Goal: Task Accomplishment & Management: Manage account settings

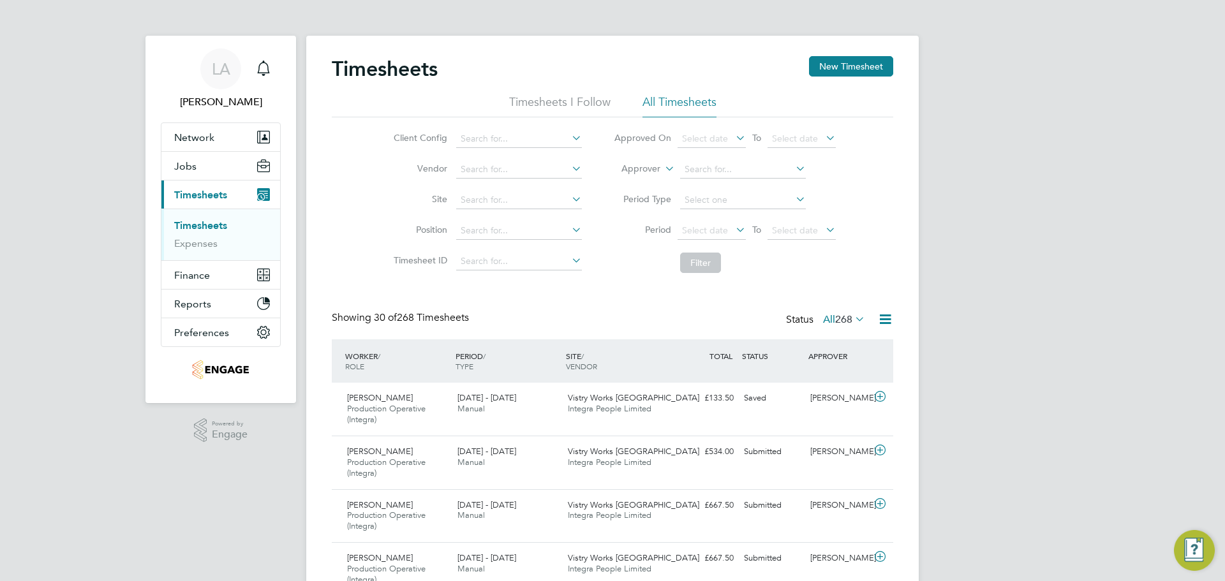
click at [649, 168] on label "Approver" at bounding box center [631, 169] width 57 height 13
drag, startPoint x: 644, startPoint y: 196, endPoint x: 637, endPoint y: 186, distance: 12.9
click at [638, 179] on li "Worker" at bounding box center [628, 183] width 63 height 17
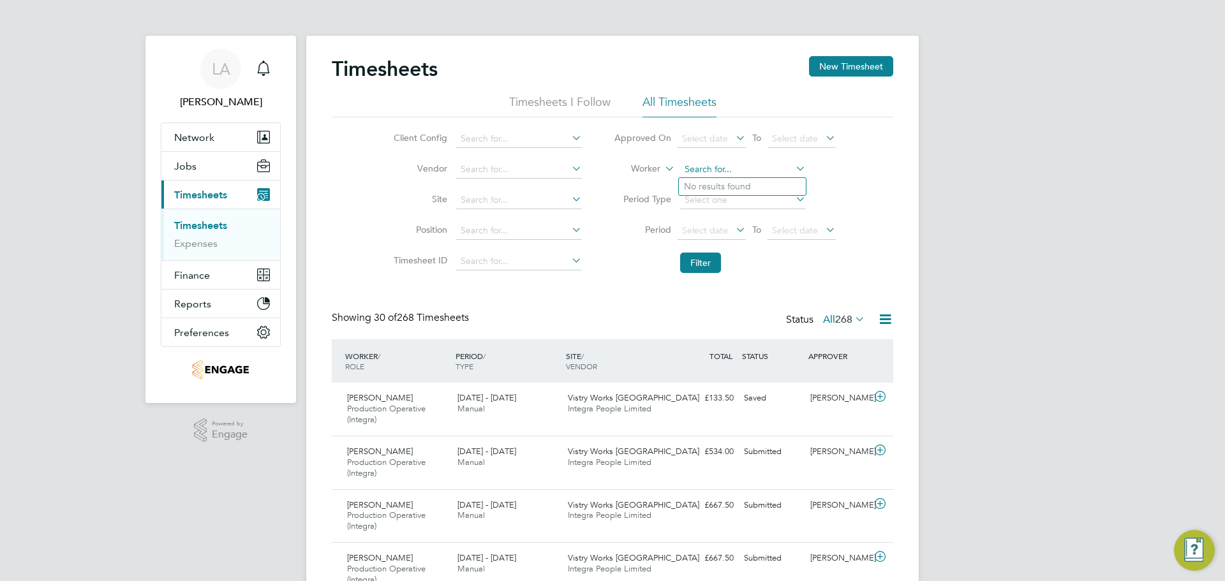
click at [728, 165] on input at bounding box center [743, 170] width 126 height 18
click at [706, 181] on b "Aston" at bounding box center [696, 186] width 24 height 11
type input "Aston Hughes"
click at [706, 181] on b "Aston" at bounding box center [696, 186] width 24 height 11
click at [692, 269] on button "Filter" at bounding box center [700, 263] width 41 height 20
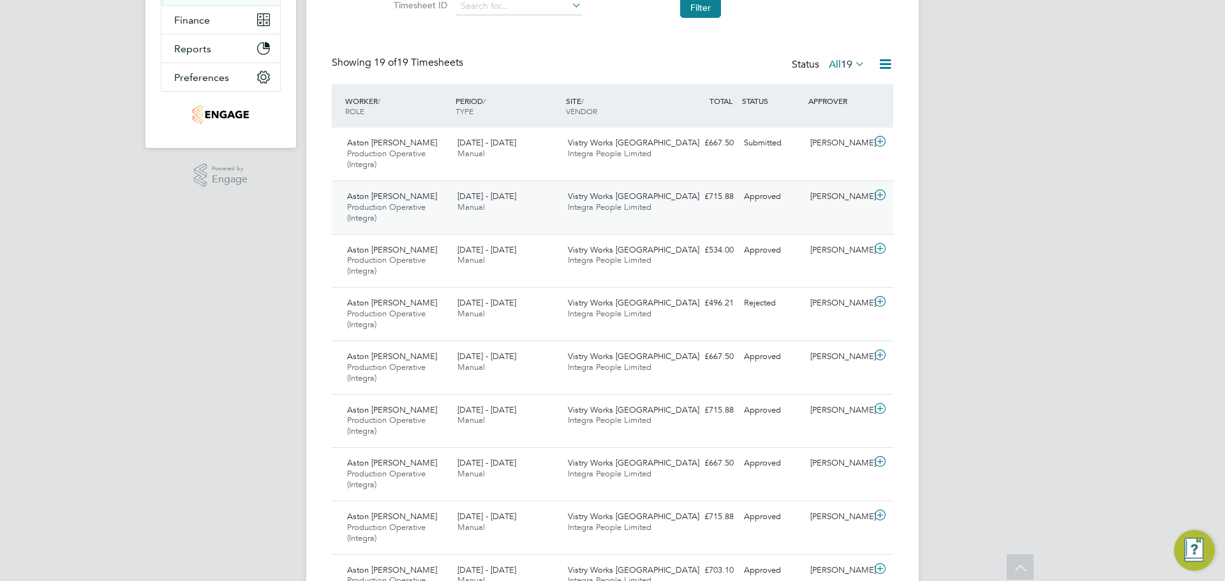
click at [686, 199] on div "£715.88 Approved" at bounding box center [705, 196] width 66 height 21
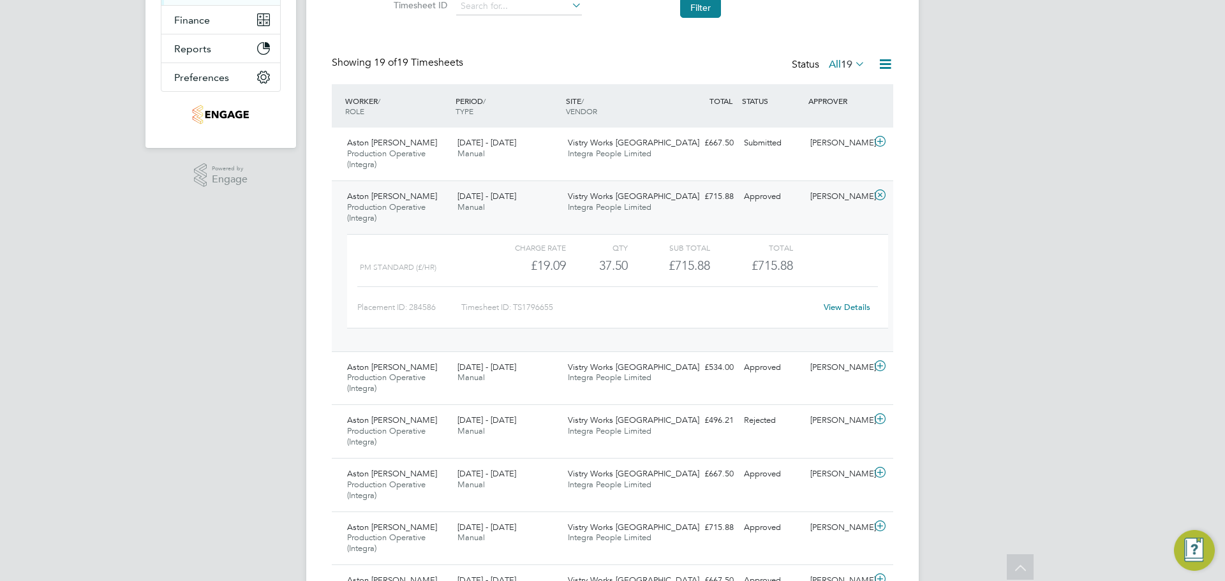
click at [1044, 343] on div "LA Lucy Anderton Notifications Applications: Network Team Members Businesses Si…" at bounding box center [612, 525] width 1225 height 1560
click at [648, 209] on span "Integra People Limited" at bounding box center [610, 207] width 84 height 11
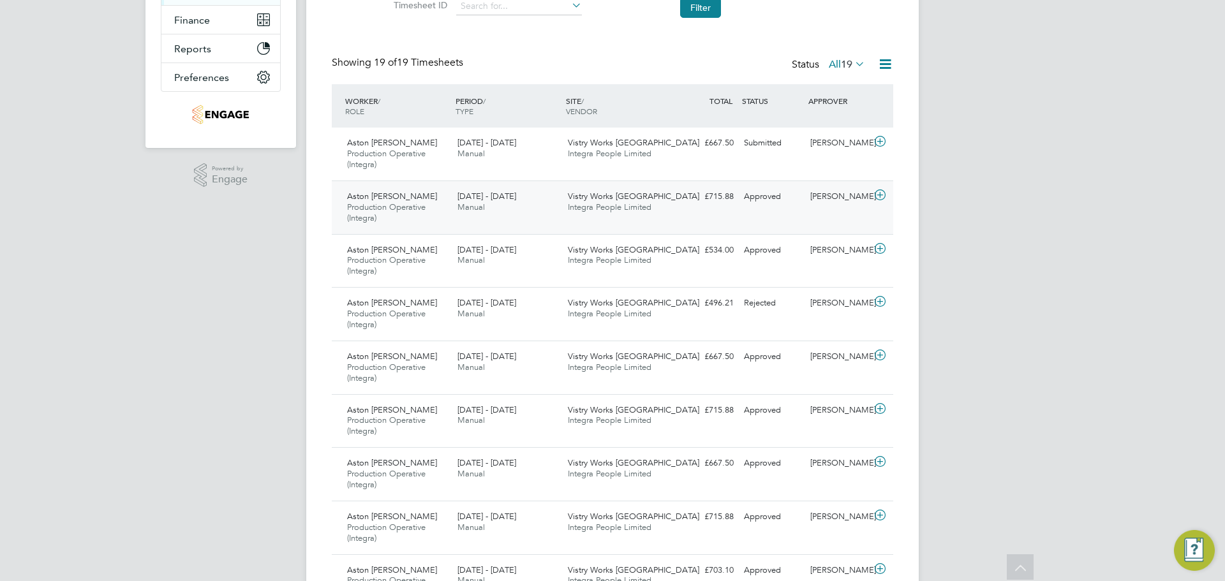
click at [775, 198] on div "Approved" at bounding box center [772, 196] width 66 height 21
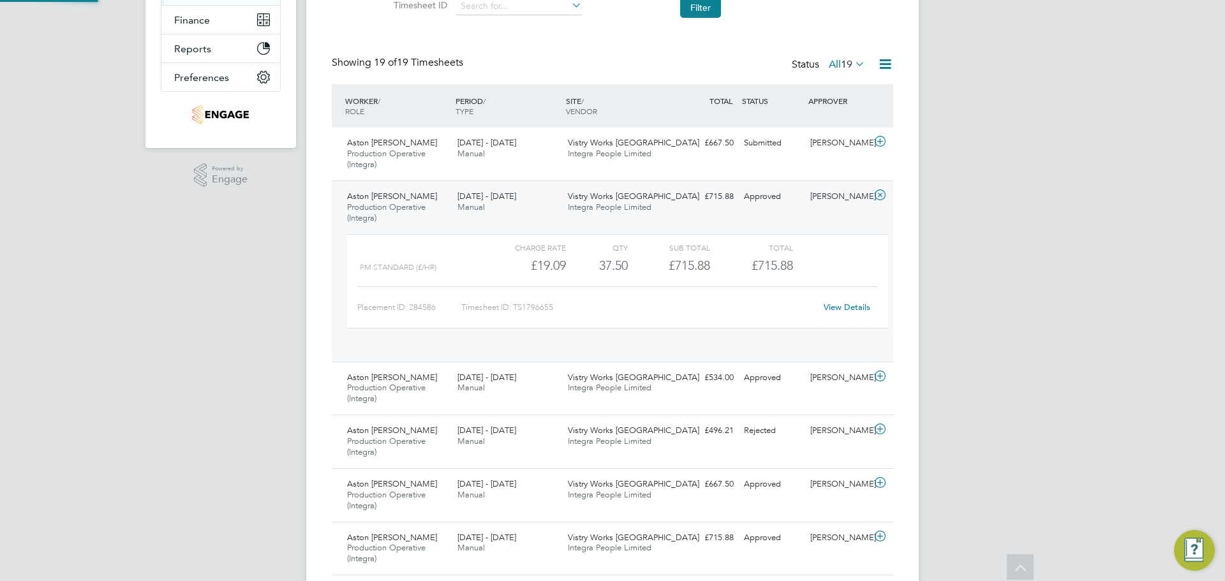
scroll to position [22, 124]
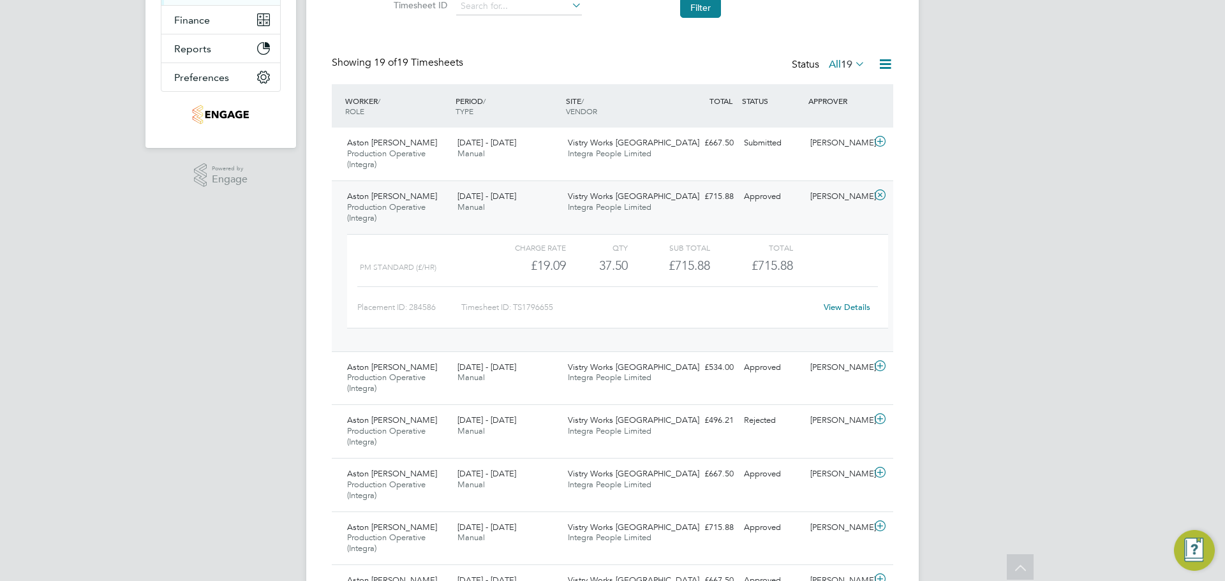
click at [852, 310] on link "View Details" at bounding box center [846, 307] width 47 height 11
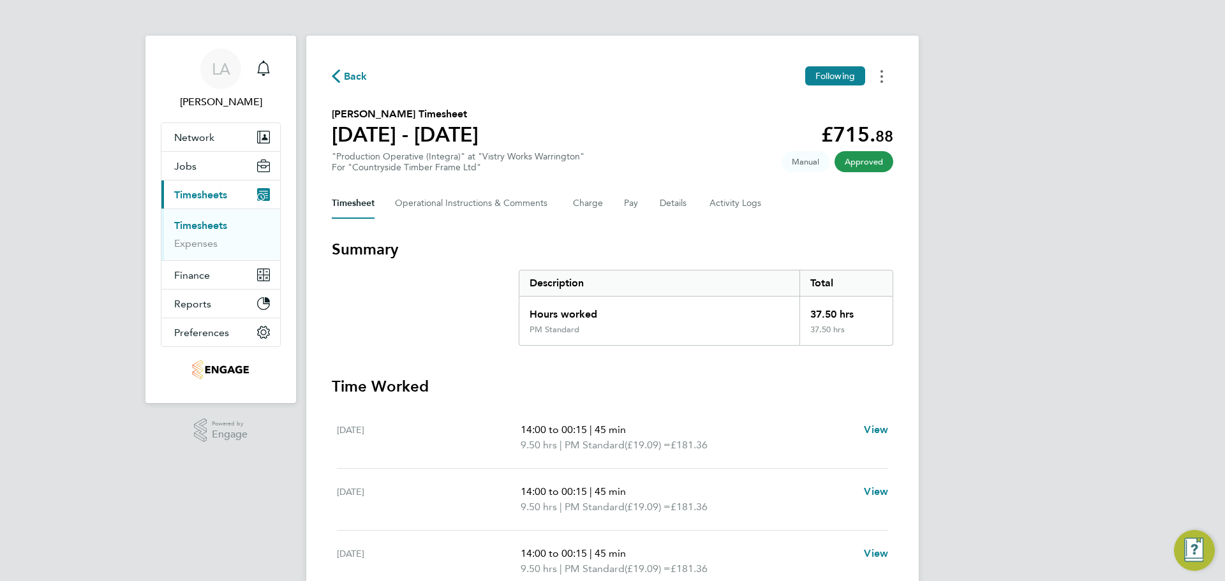
click at [887, 77] on button "Timesheets Menu" at bounding box center [881, 76] width 23 height 20
click at [844, 99] on link "Download timesheet" at bounding box center [816, 105] width 153 height 26
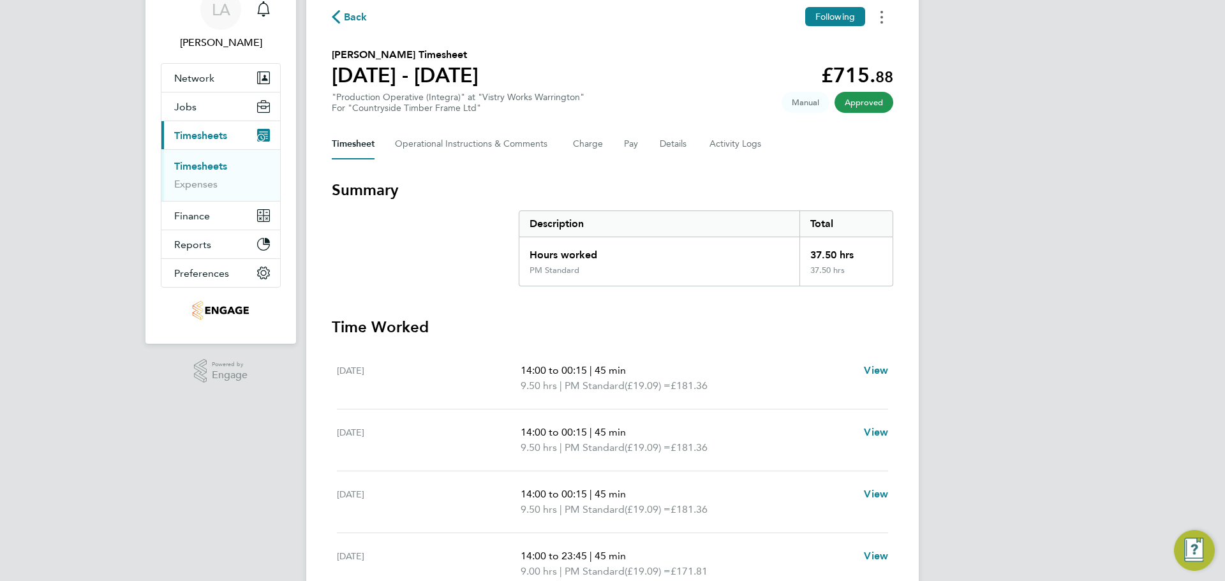
scroll to position [128, 0]
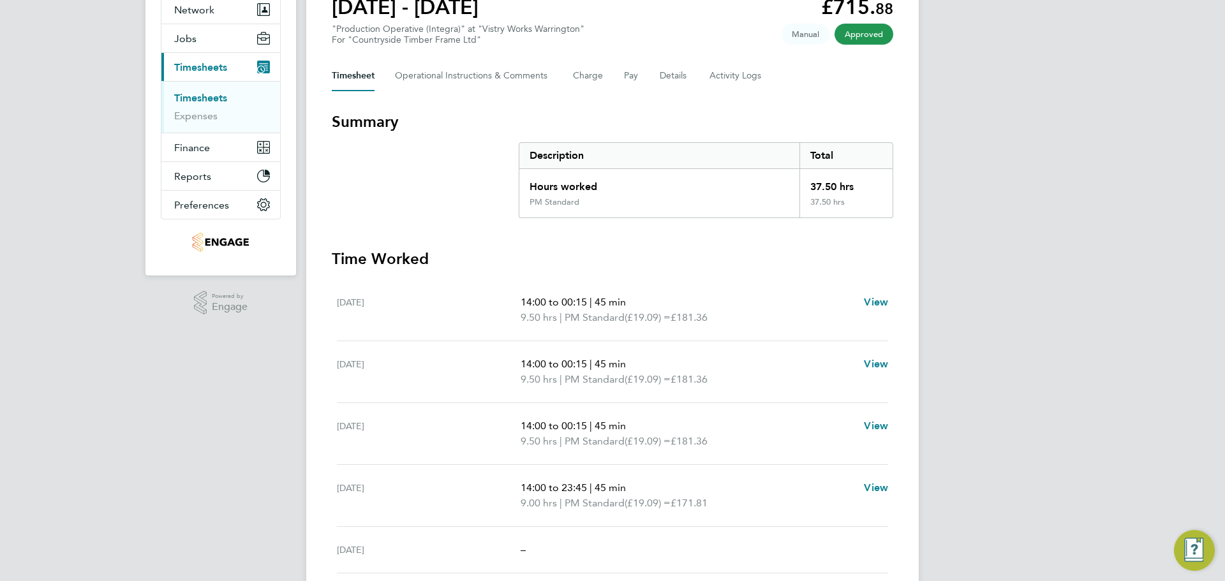
drag, startPoint x: 321, startPoint y: 469, endPoint x: 320, endPoint y: 476, distance: 7.1
click at [324, 477] on div "Back Following Aston Hughes's Timesheet 21 - 27 Jul 2025 £715. 88 "Production O…" at bounding box center [612, 302] width 612 height 789
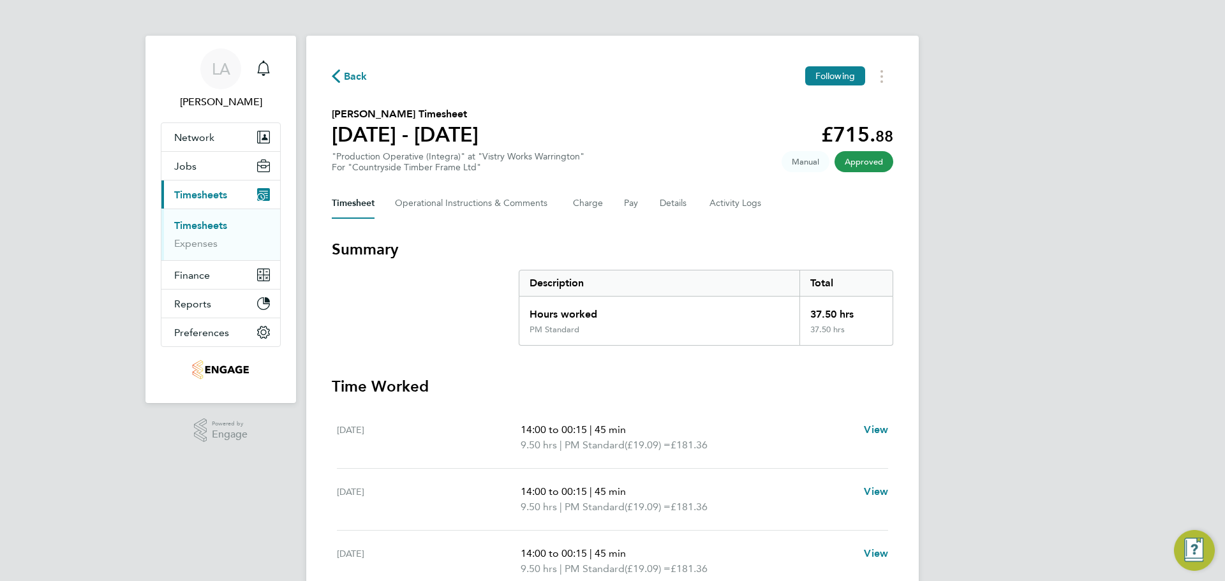
click at [203, 223] on link "Timesheets" at bounding box center [200, 225] width 53 height 12
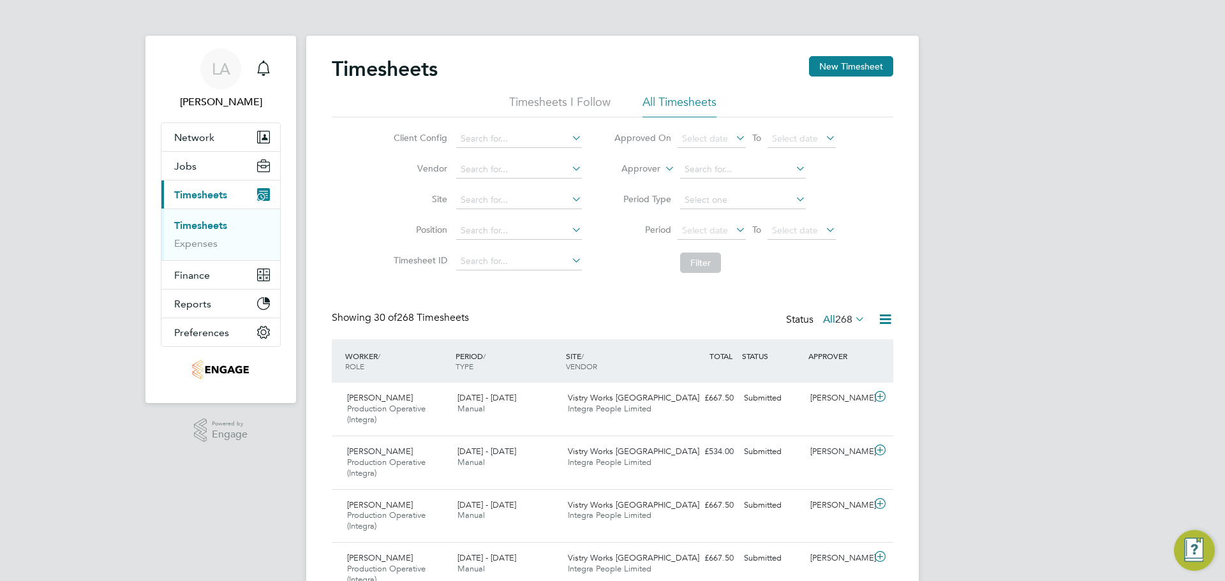
click at [649, 169] on label "Approver" at bounding box center [631, 169] width 57 height 13
click at [628, 178] on li "Worker" at bounding box center [628, 183] width 63 height 17
click at [691, 163] on input at bounding box center [743, 170] width 126 height 18
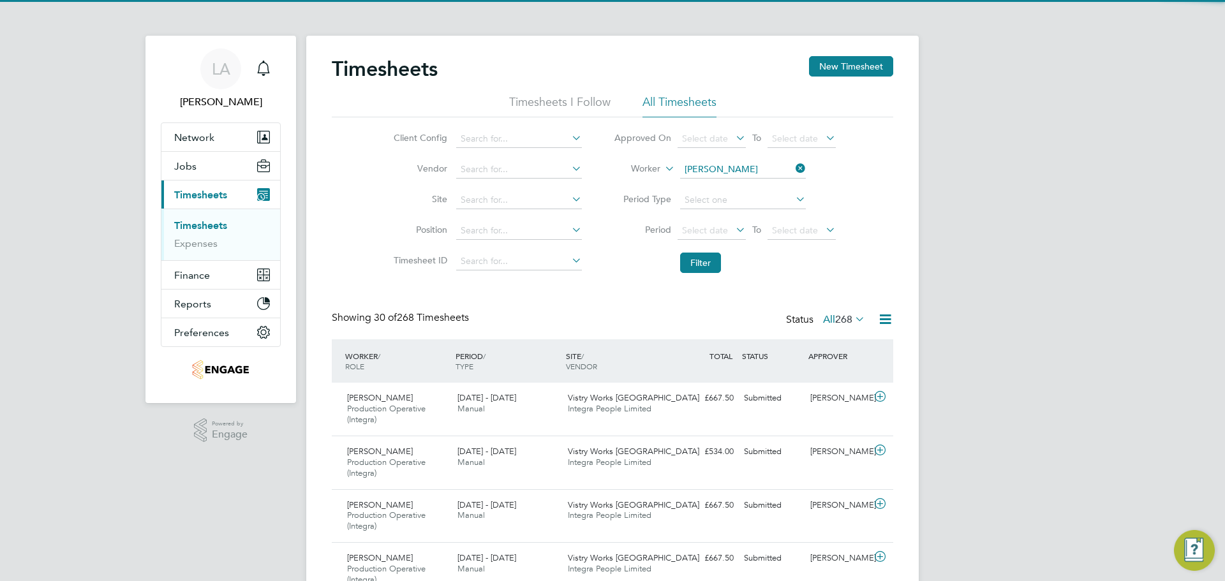
click at [723, 206] on li "Wayne Tunnicliffe" at bounding box center [758, 204] width 158 height 17
type input "[PERSON_NAME]"
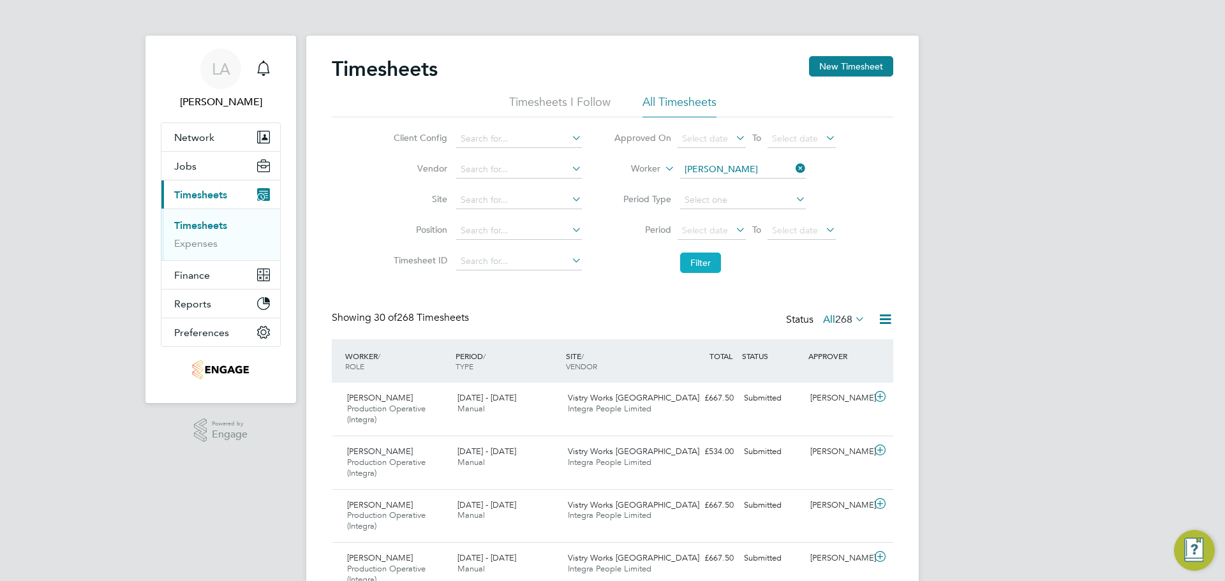
click at [708, 266] on button "Filter" at bounding box center [700, 263] width 41 height 20
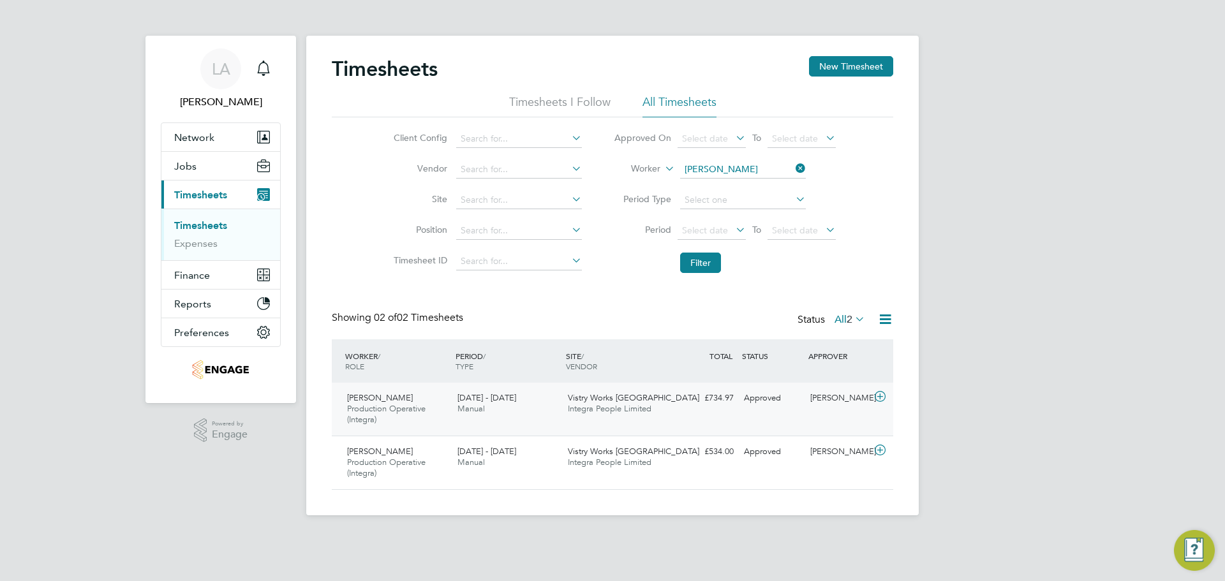
click at [714, 424] on div "Wayne Tunnicliffe Production Operative (Integra) 4 - 10 Aug 2025 4 - 10 Aug 202…" at bounding box center [612, 409] width 561 height 53
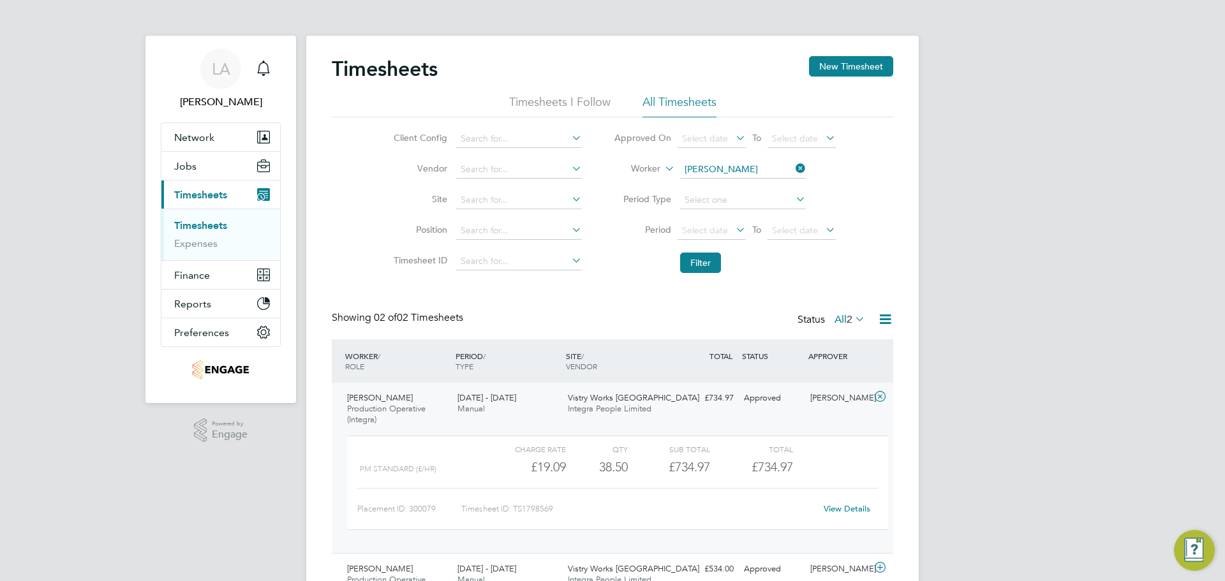
click at [848, 512] on link "View Details" at bounding box center [846, 508] width 47 height 11
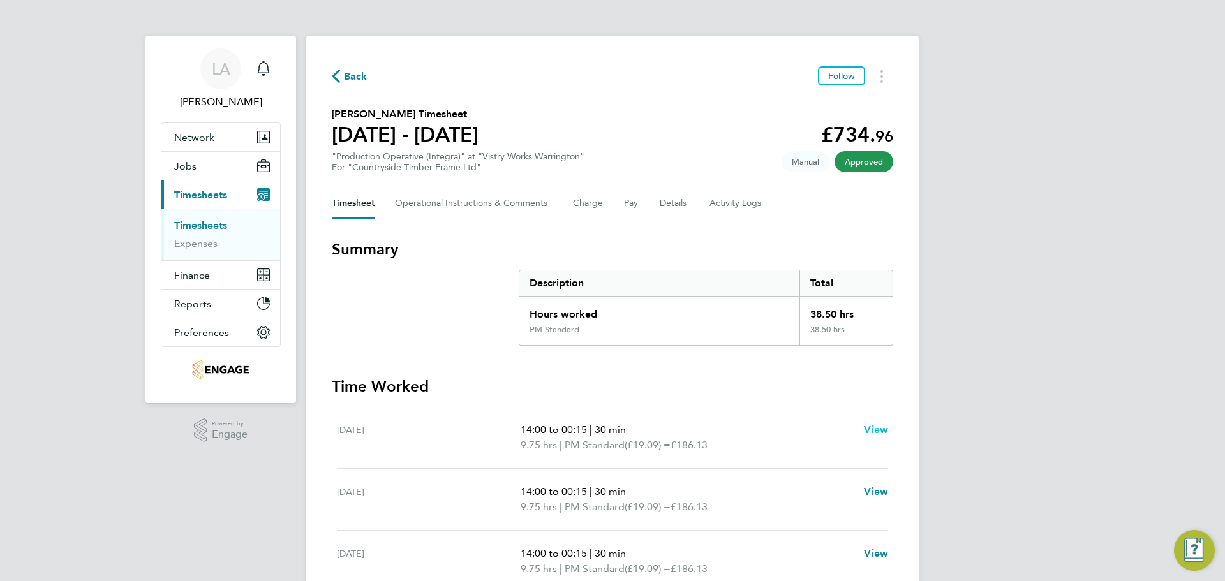
click at [883, 431] on span "View" at bounding box center [876, 430] width 24 height 12
select select "30"
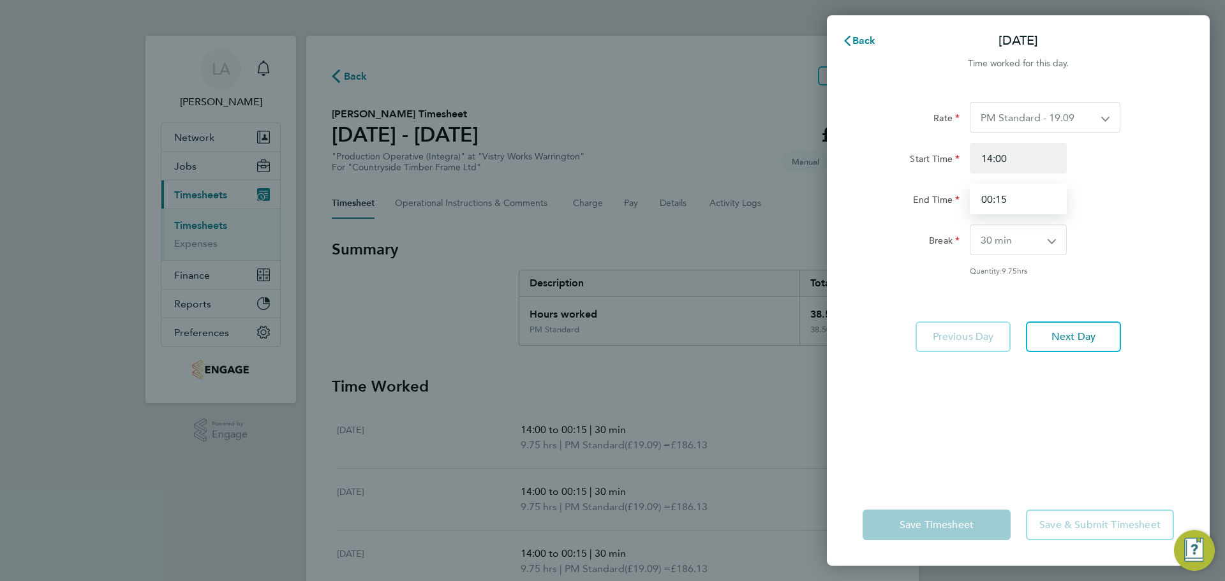
drag, startPoint x: 1024, startPoint y: 195, endPoint x: 859, endPoint y: 191, distance: 165.2
click at [859, 191] on div "End Time 00:15" at bounding box center [1017, 199] width 321 height 31
click at [1080, 200] on div "End Time" at bounding box center [1017, 199] width 321 height 31
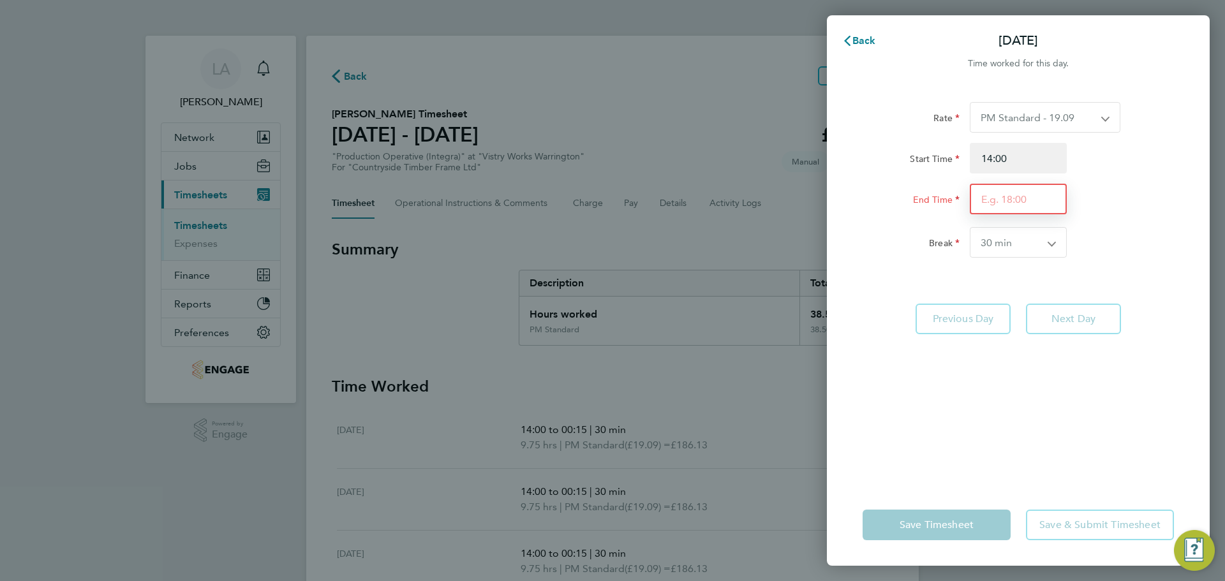
click at [1019, 196] on input "End Time" at bounding box center [1017, 199] width 97 height 31
type input "00:00"
click at [1165, 240] on div "Break 0 min 15 min 30 min 45 min 60 min 75 min 90 min" at bounding box center [1017, 242] width 321 height 31
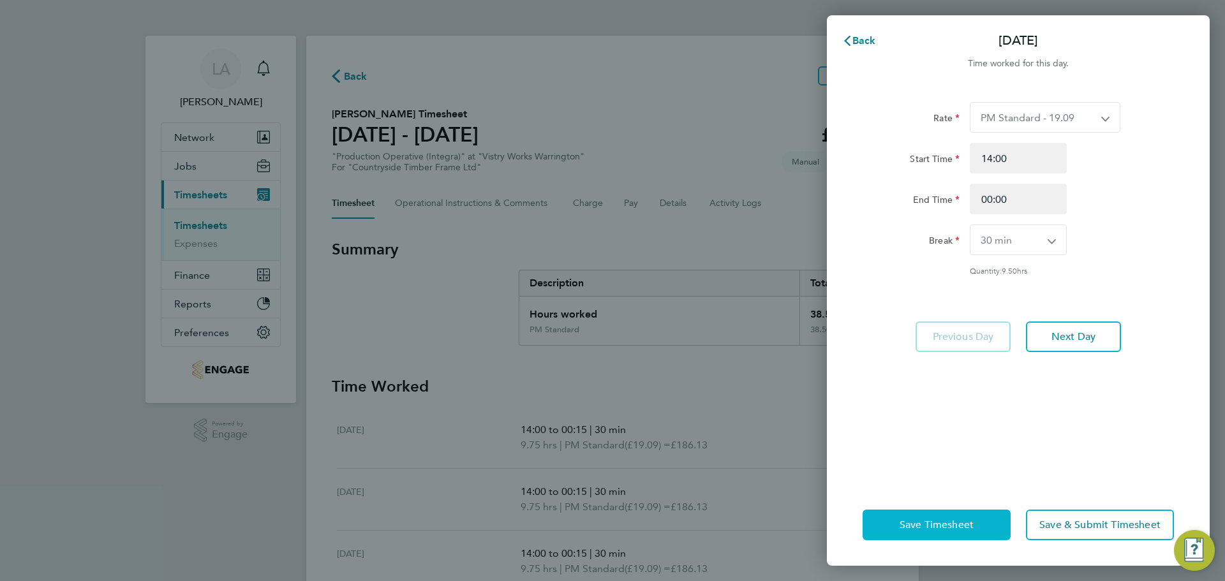
click at [952, 515] on button "Save Timesheet" at bounding box center [936, 525] width 148 height 31
click at [967, 523] on span "Save Timesheet" at bounding box center [936, 525] width 74 height 13
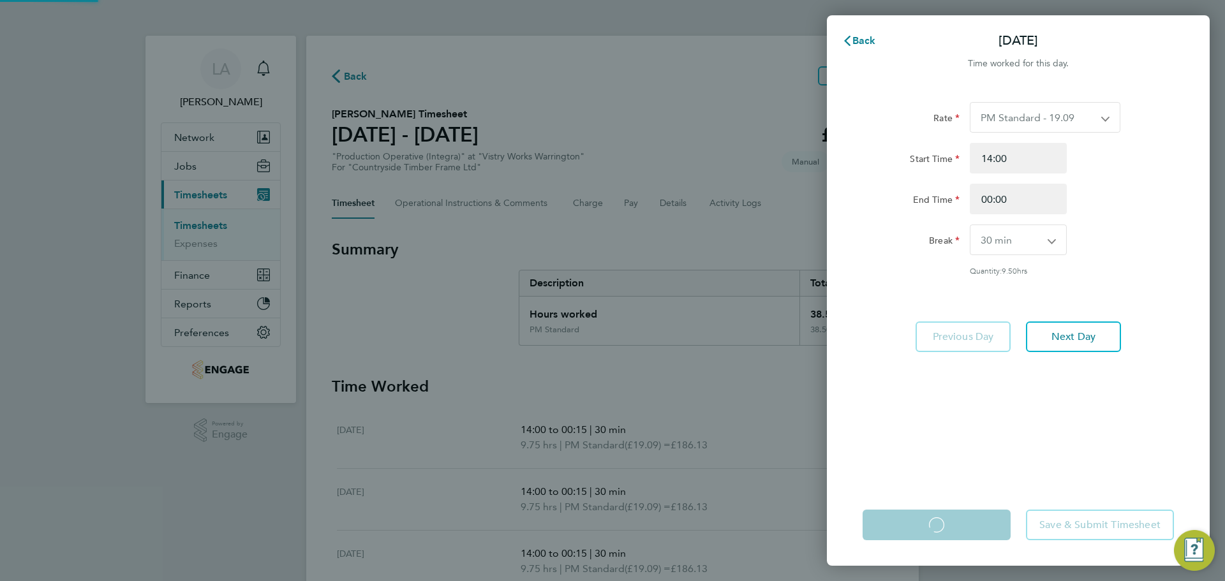
click at [967, 523] on app-form-button "Save Timesheet Loading" at bounding box center [940, 525] width 156 height 31
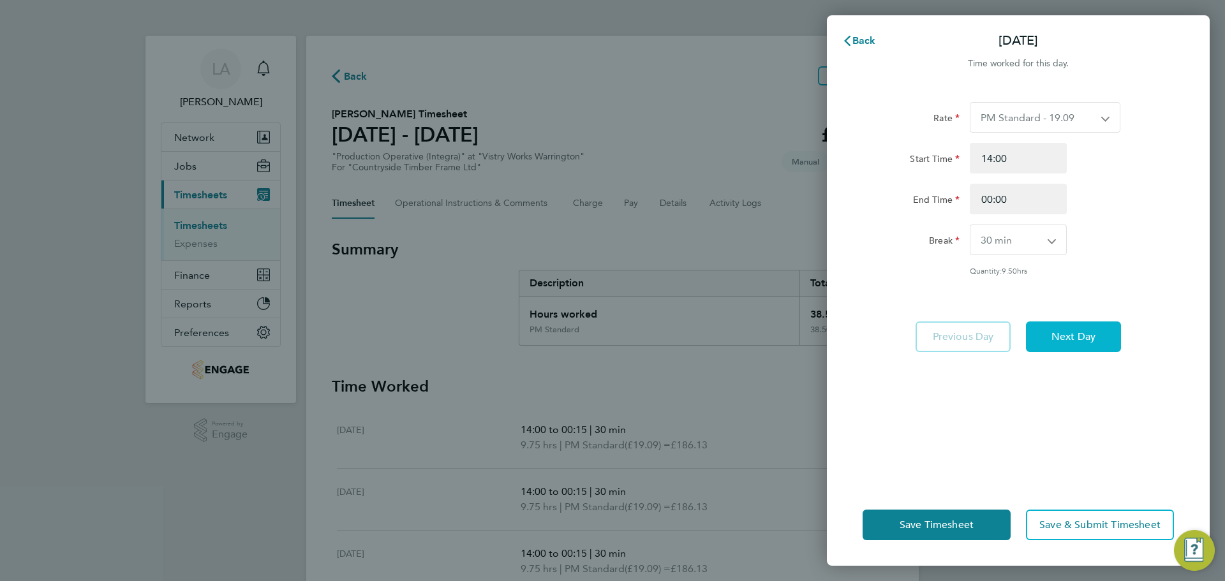
click at [1070, 321] on button "Next Day" at bounding box center [1073, 336] width 95 height 31
click at [1066, 341] on span "Next Day" at bounding box center [1073, 336] width 44 height 13
click at [1066, 341] on app-form-button "Next Day Loading" at bounding box center [1069, 336] width 103 height 31
click at [1086, 533] on button "Save & Submit Timesheet" at bounding box center [1100, 525] width 148 height 31
click at [851, 38] on icon "button" at bounding box center [847, 41] width 10 height 10
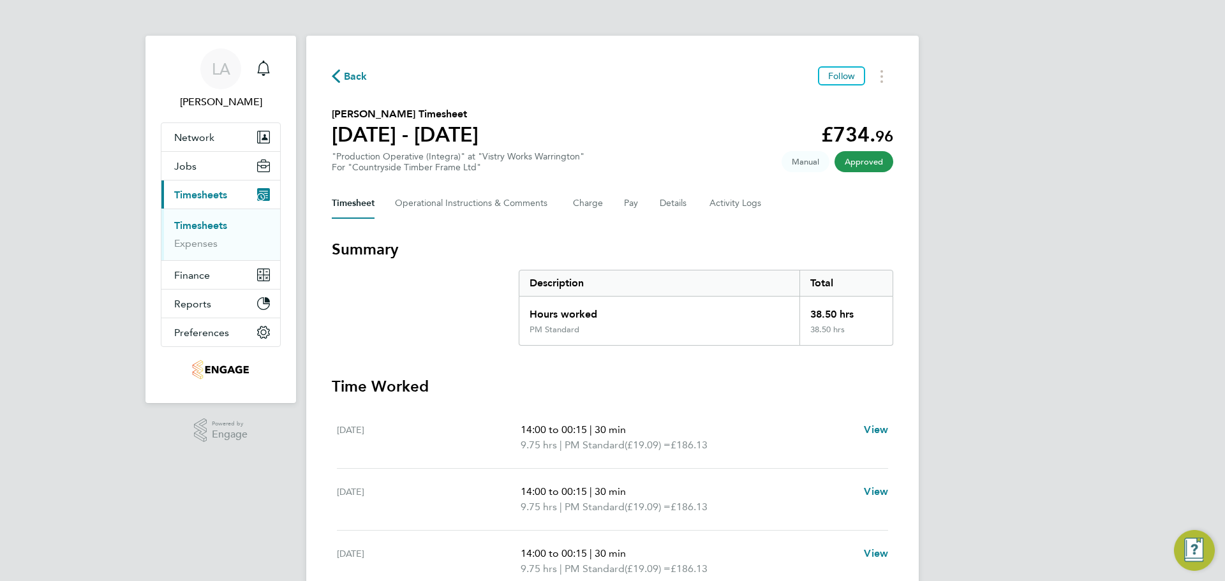
click at [1051, 416] on div "LA Lucy Anderton Notifications Applications: Network Team Members Businesses Si…" at bounding box center [612, 422] width 1225 height 845
click at [343, 71] on span "Back" at bounding box center [350, 76] width 36 height 12
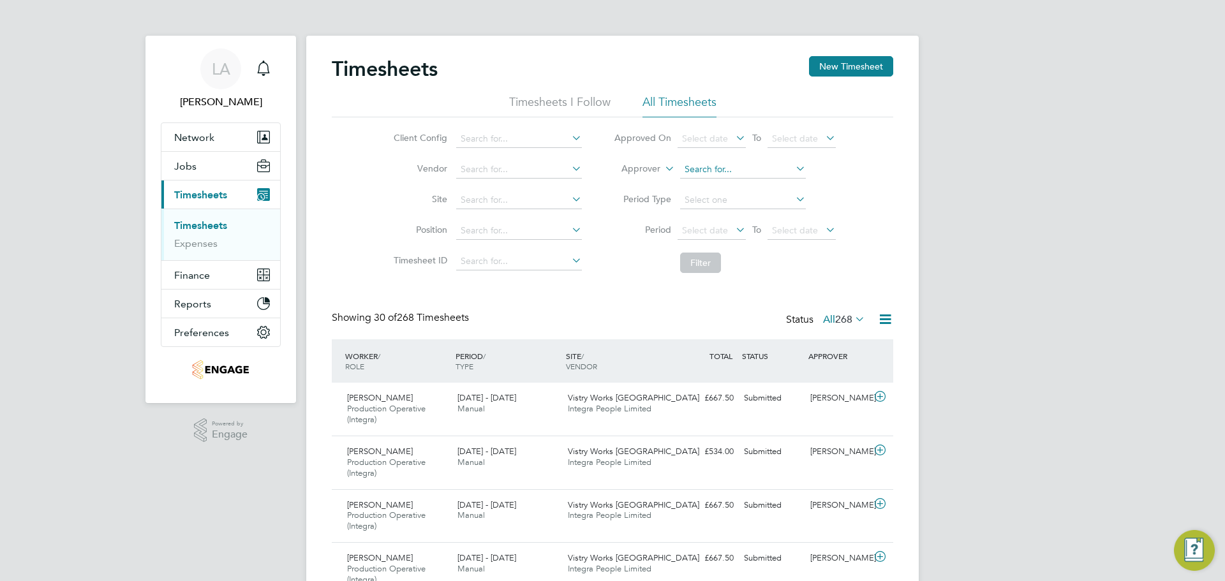
click at [707, 170] on input at bounding box center [743, 170] width 126 height 18
click at [637, 166] on label "Approver" at bounding box center [631, 169] width 57 height 13
click at [643, 188] on li "Worker" at bounding box center [628, 183] width 63 height 17
click at [698, 168] on input at bounding box center [743, 170] width 126 height 18
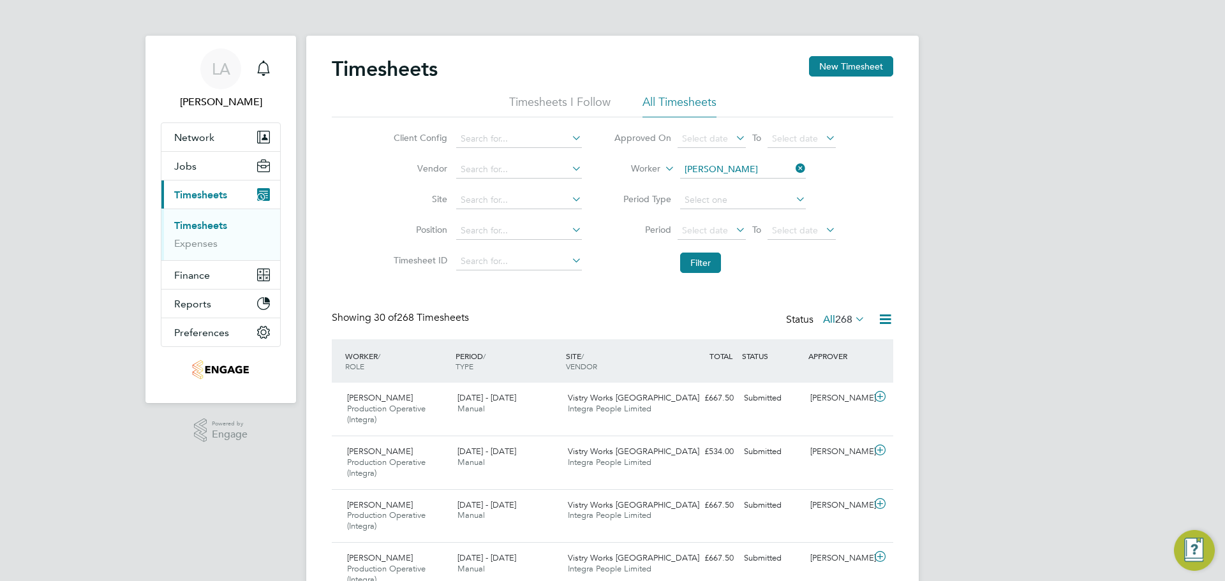
click at [732, 202] on li "Wayne Tunnicliffe" at bounding box center [758, 204] width 158 height 17
type input "Wayne Tunnicliffe"
click at [705, 256] on button "Filter" at bounding box center [700, 263] width 41 height 20
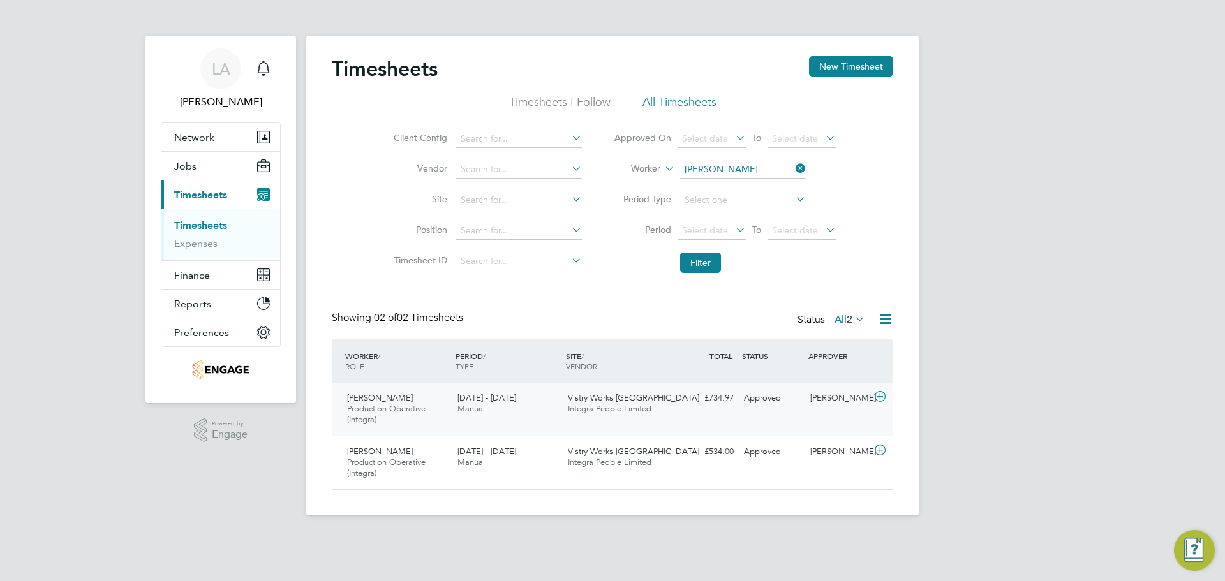
click at [721, 400] on div "£734.97 Approved" at bounding box center [705, 398] width 66 height 21
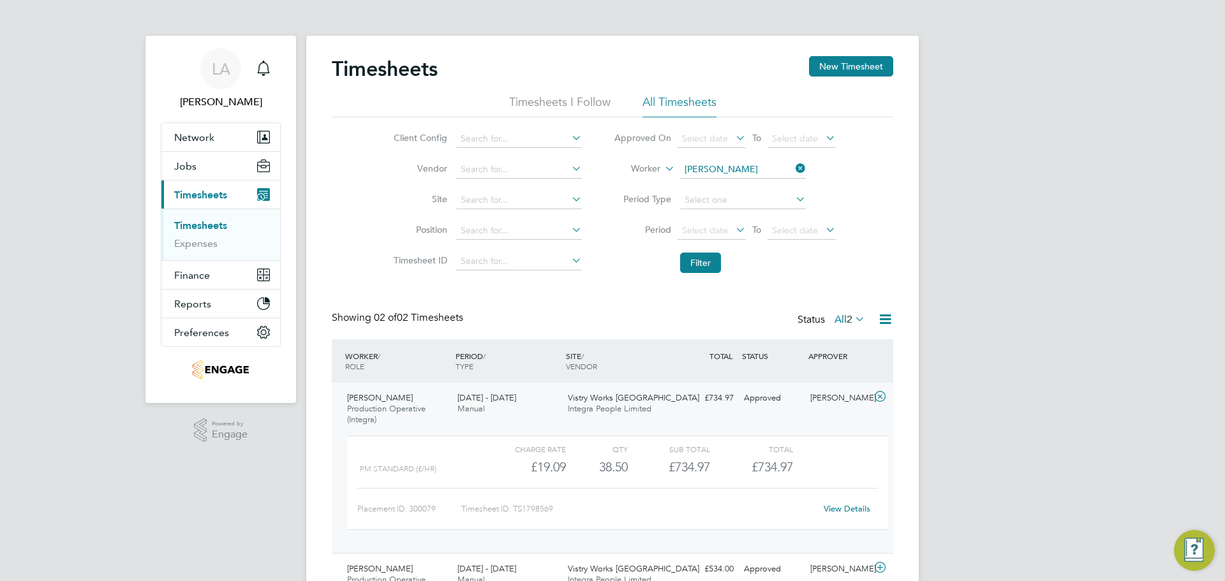
drag, startPoint x: 533, startPoint y: 482, endPoint x: 472, endPoint y: 463, distance: 64.0
click at [472, 463] on div "PM Standard (£/HR)" at bounding box center [422, 469] width 124 height 21
click at [420, 459] on div "PM Standard (£/HR)" at bounding box center [422, 469] width 124 height 21
click at [419, 482] on div "Charge rate QTY Sub Total Total PM Standard (£/HR) £19.09 38.5 38.50 39 £734.97…" at bounding box center [617, 483] width 541 height 94
click at [655, 474] on div "£734.97" at bounding box center [669, 467] width 82 height 21
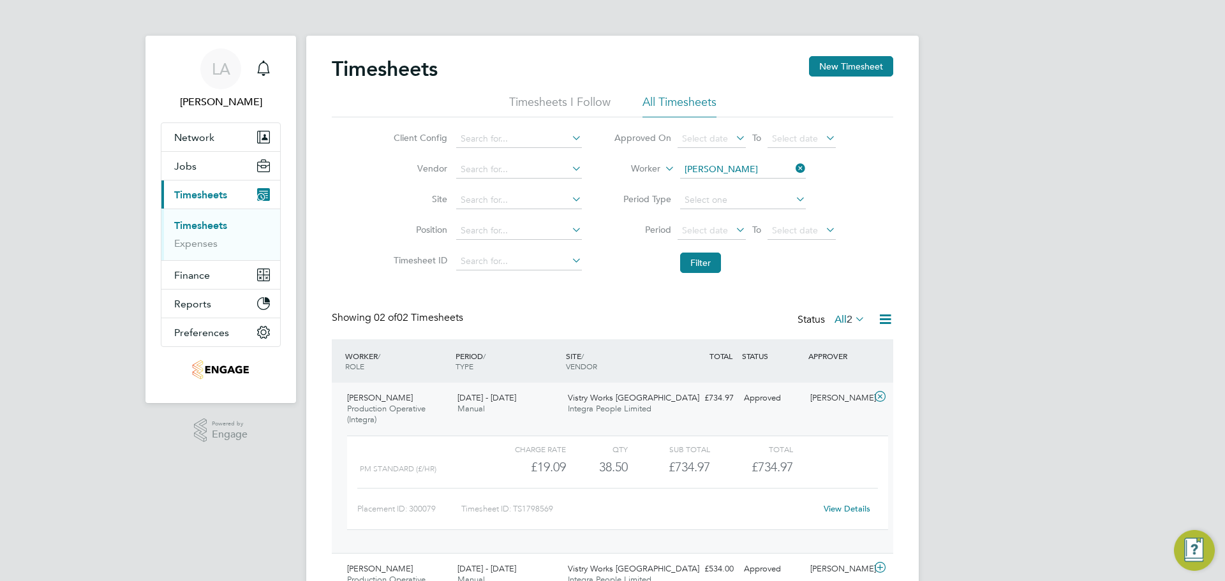
click at [848, 497] on div "Placement ID: 300079 Timesheet ID: TS1798569 View Details" at bounding box center [617, 503] width 520 height 31
click at [848, 505] on link "View Details" at bounding box center [846, 508] width 47 height 11
click at [548, 105] on li "Timesheets I Follow" at bounding box center [559, 105] width 101 height 23
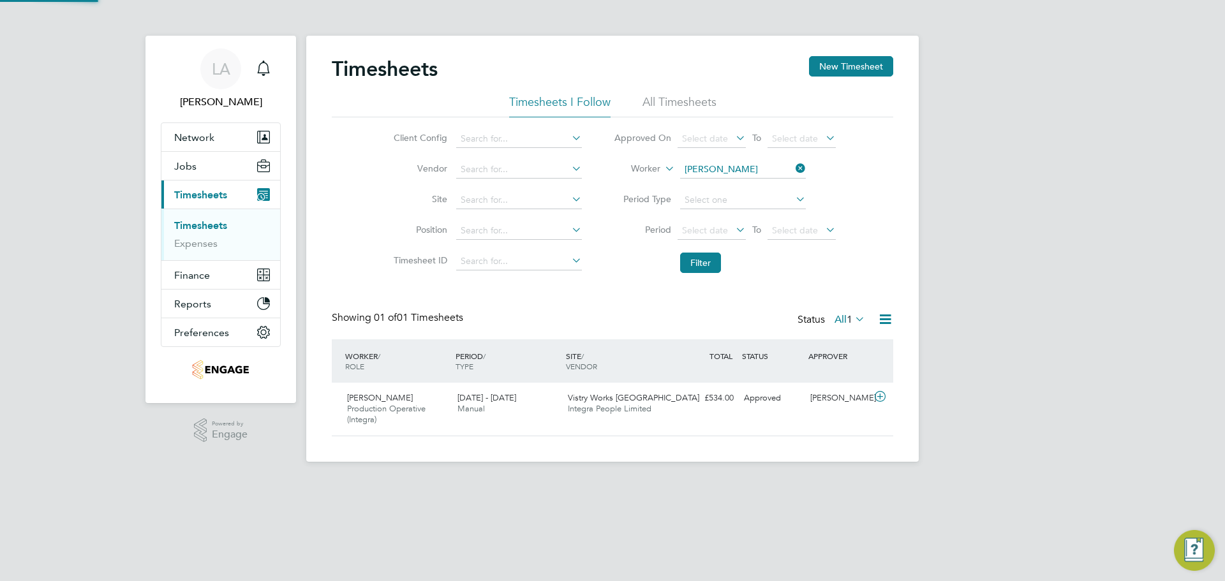
scroll to position [33, 111]
click at [677, 94] on div "Timesheets New Timesheet" at bounding box center [612, 75] width 561 height 38
click at [663, 112] on li "All Timesheets" at bounding box center [679, 105] width 74 height 23
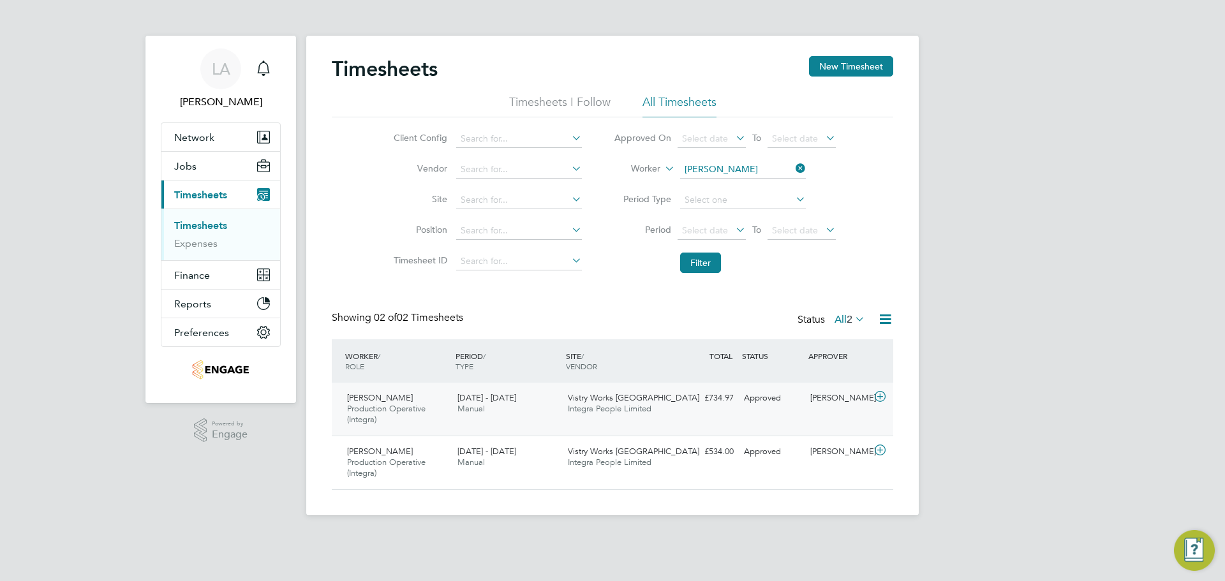
click at [482, 388] on div "4 - 10 Aug 2025 Manual" at bounding box center [507, 404] width 110 height 32
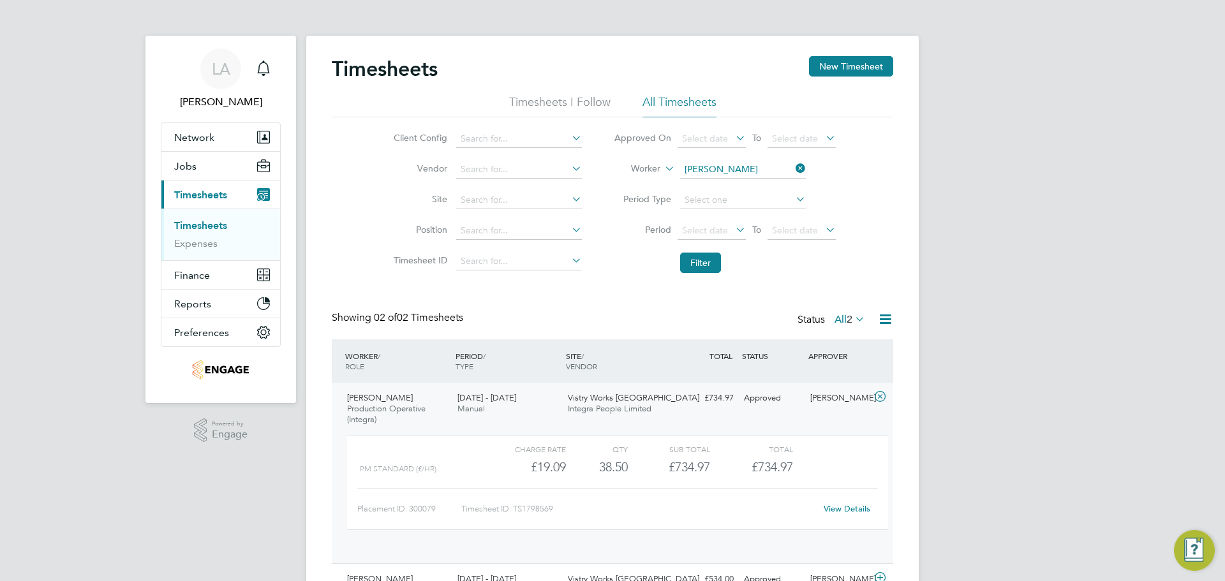
scroll to position [22, 124]
click at [726, 404] on div "£734.97 Approved" at bounding box center [705, 398] width 66 height 21
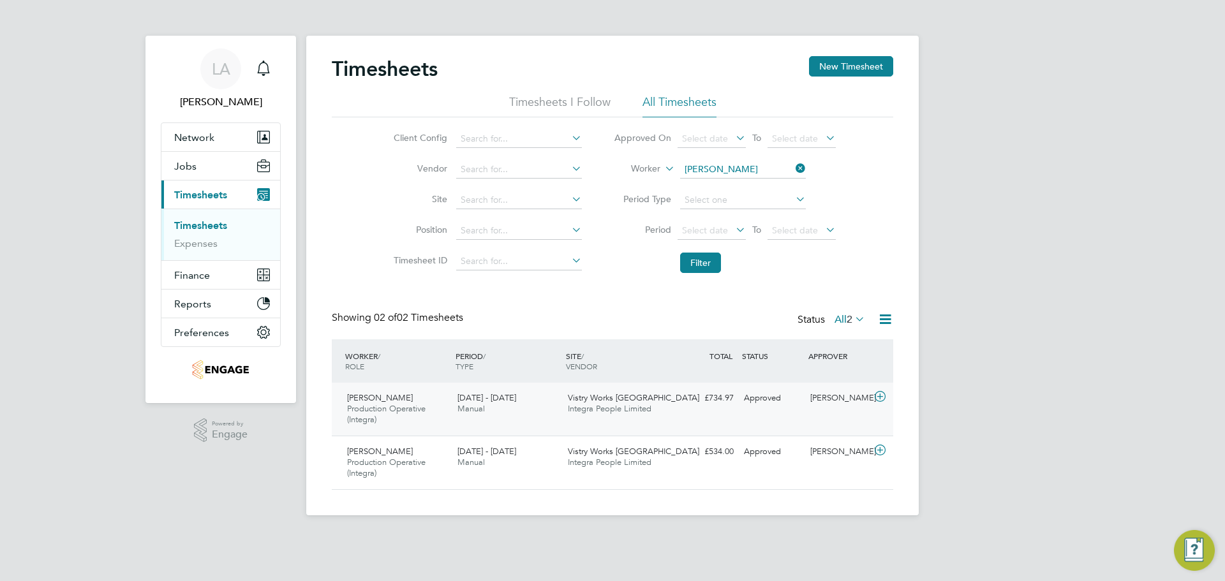
click at [811, 402] on div "Leah Meade" at bounding box center [838, 398] width 66 height 21
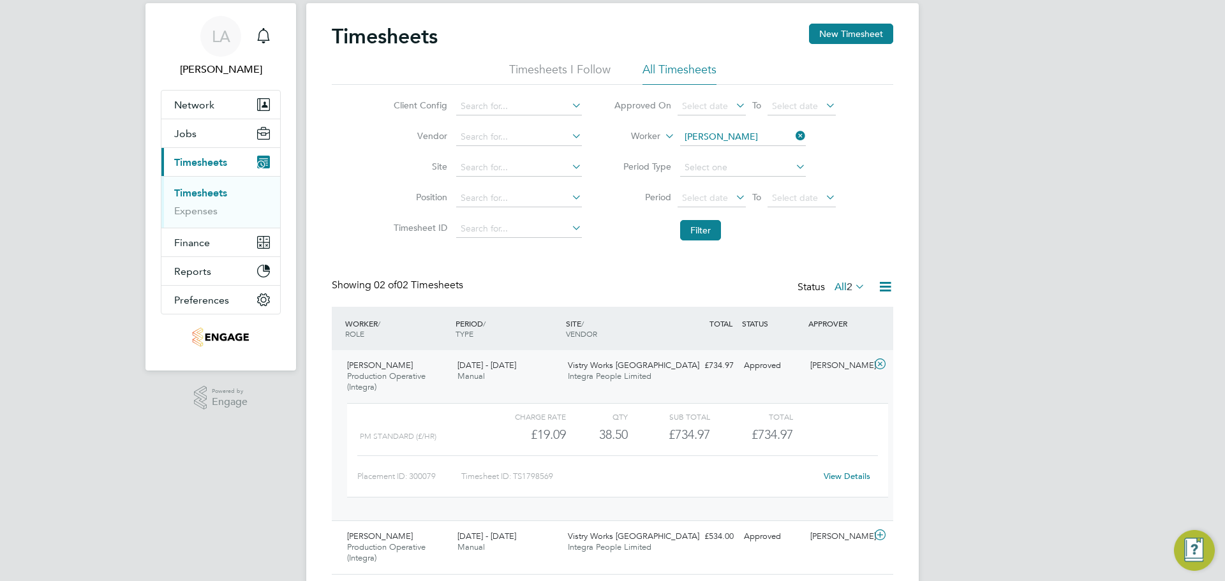
scroll to position [64, 0]
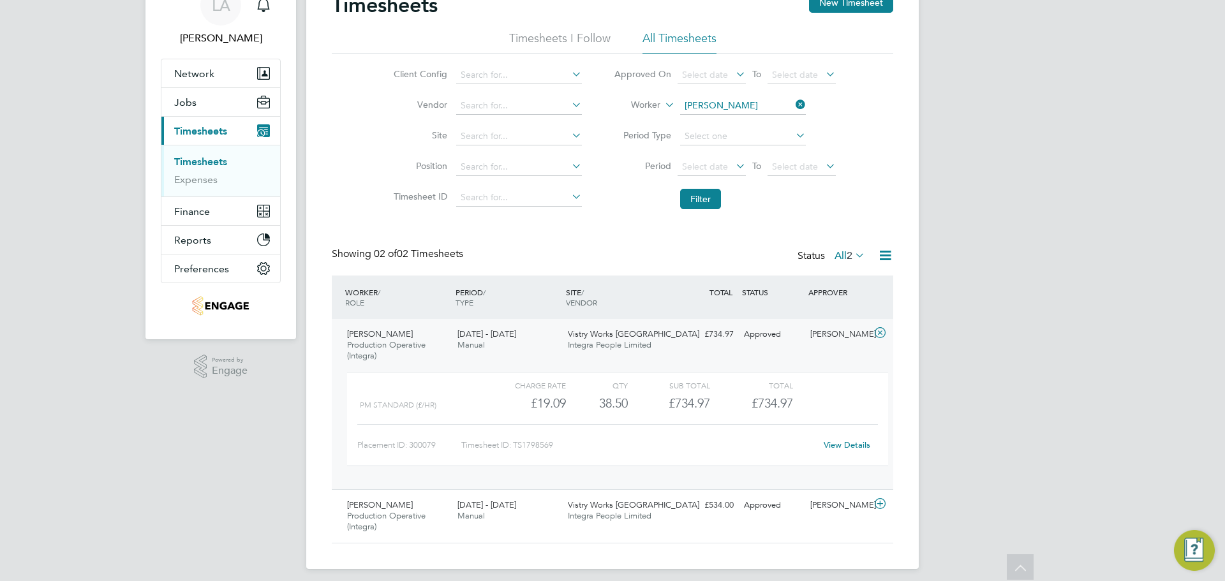
click at [844, 249] on label "All 2" at bounding box center [849, 255] width 31 height 13
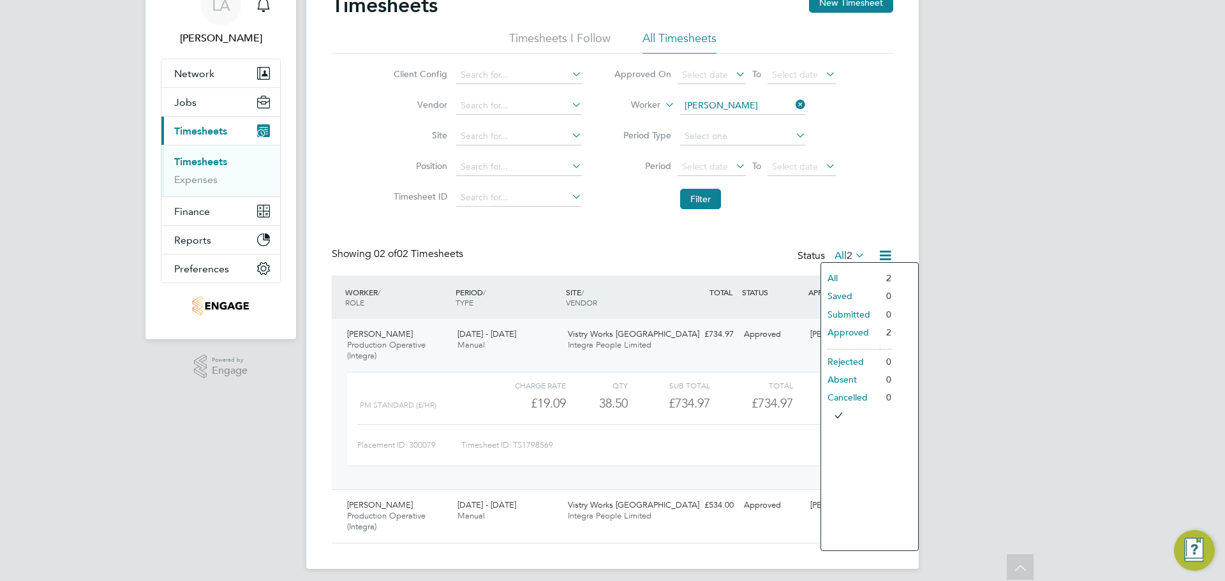
click at [850, 332] on li "Approved" at bounding box center [850, 332] width 59 height 18
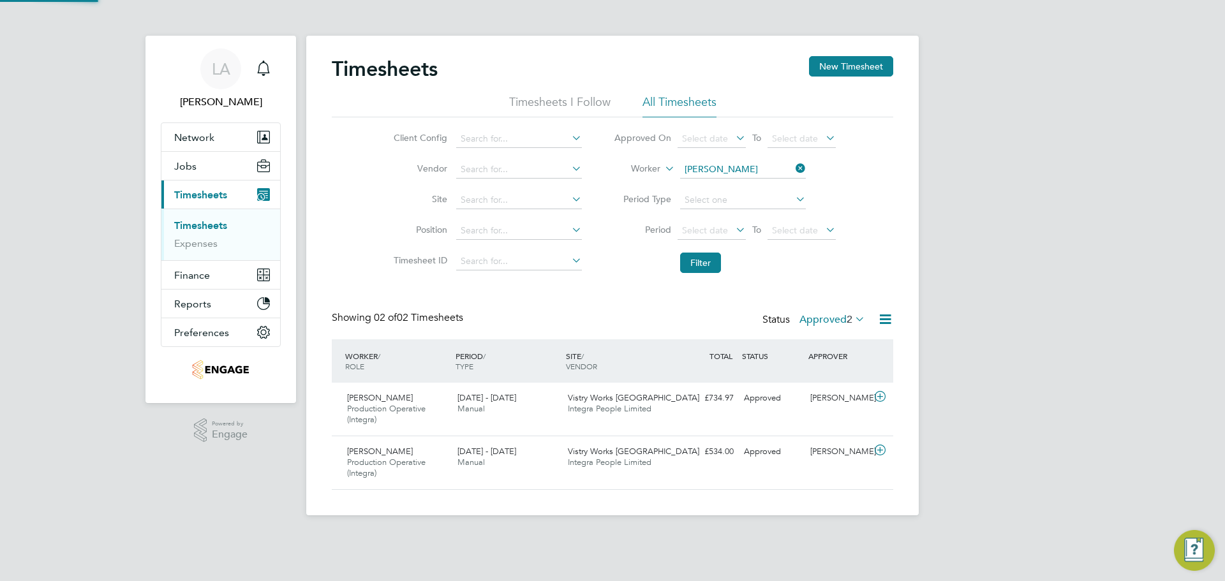
scroll to position [33, 111]
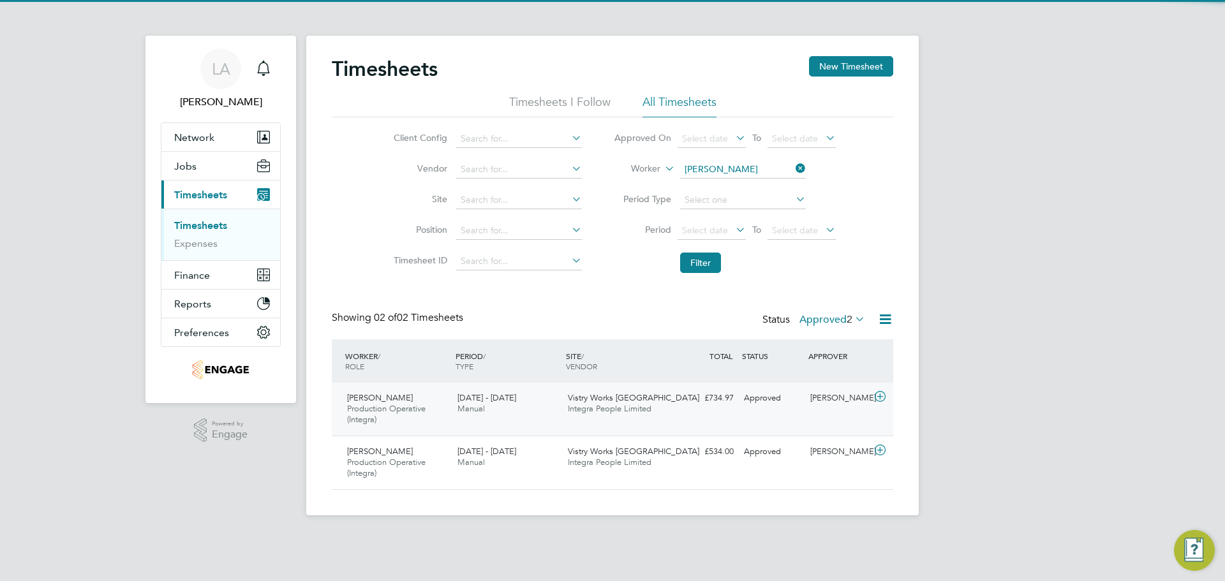
click at [797, 401] on div "Approved" at bounding box center [772, 398] width 66 height 21
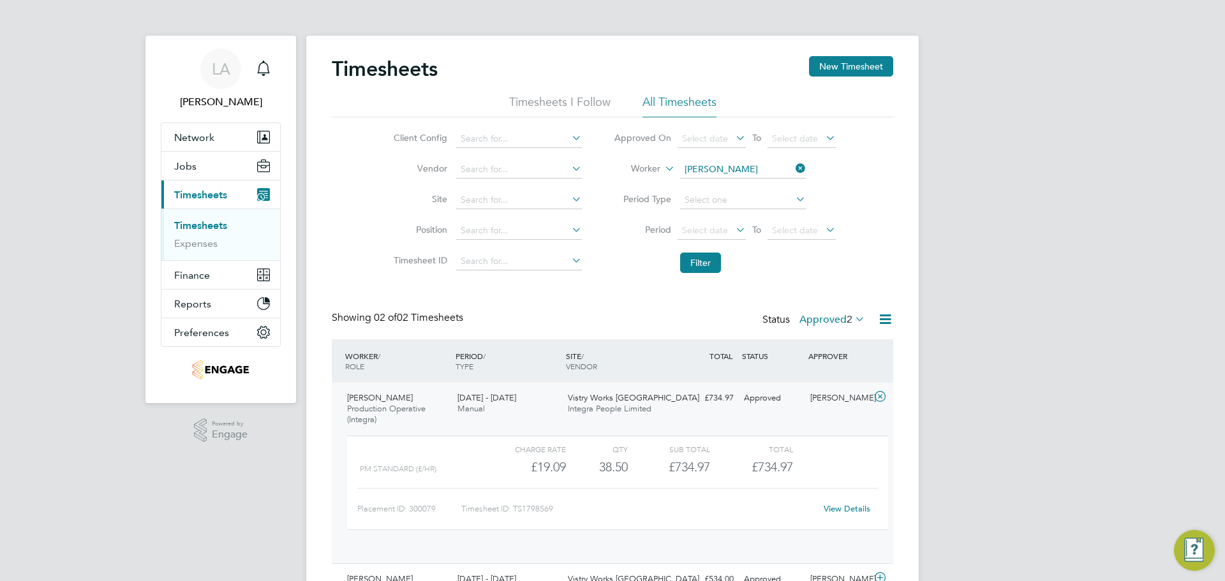
scroll to position [22, 124]
click at [851, 514] on div "View Details" at bounding box center [846, 509] width 63 height 20
click at [850, 508] on link "View Details" at bounding box center [846, 508] width 47 height 11
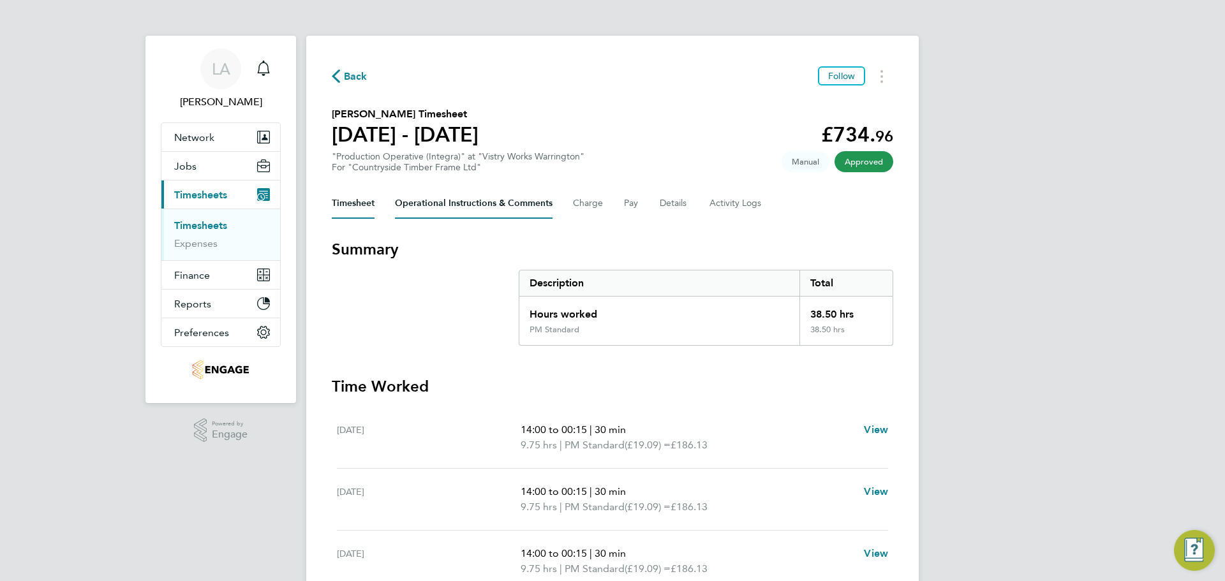
click at [520, 205] on Comments-tab "Operational Instructions & Comments" at bounding box center [474, 203] width 158 height 31
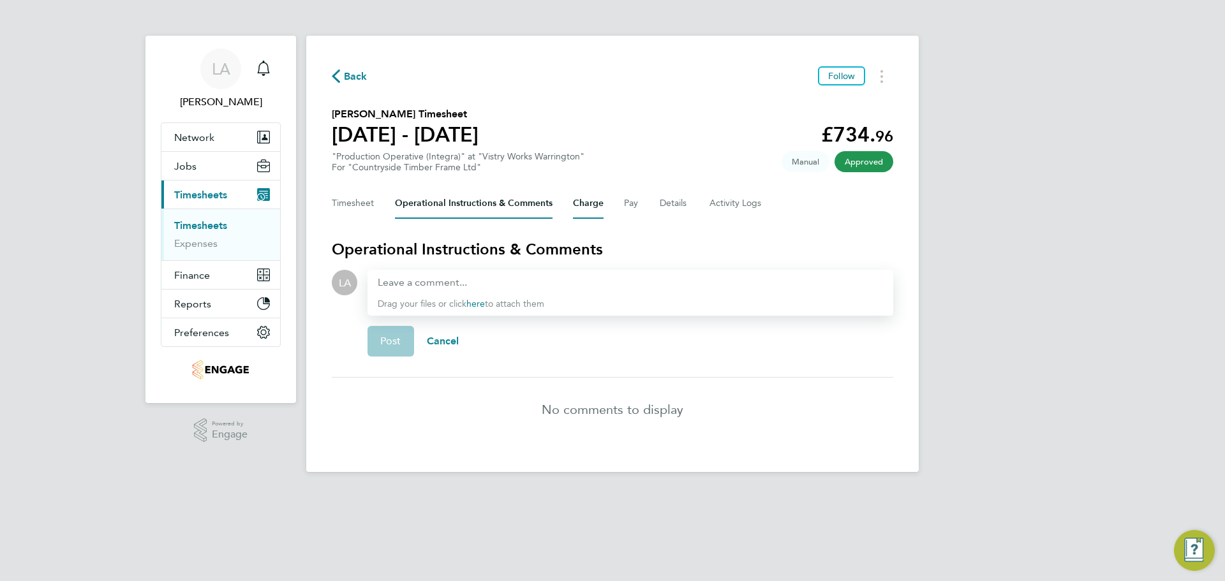
click at [587, 202] on button "Charge" at bounding box center [588, 203] width 31 height 31
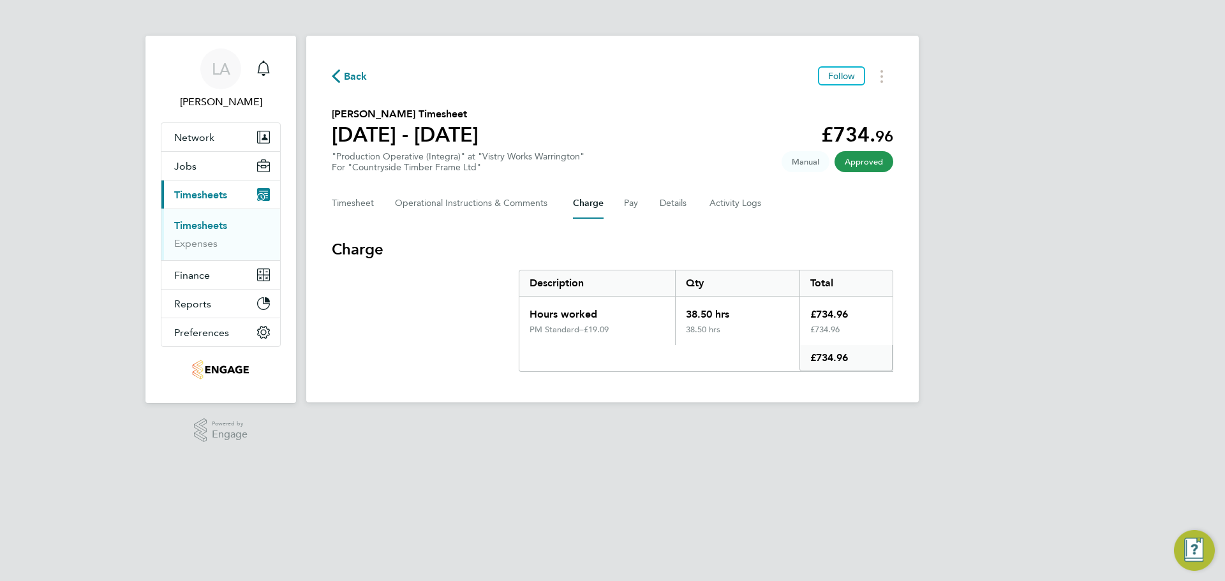
click at [656, 203] on div "Timesheet Operational Instructions & Comments Charge Pay Details Activity Logs" at bounding box center [612, 203] width 561 height 31
click at [631, 200] on button "Pay" at bounding box center [631, 203] width 15 height 31
click at [661, 203] on button "Details" at bounding box center [673, 203] width 29 height 31
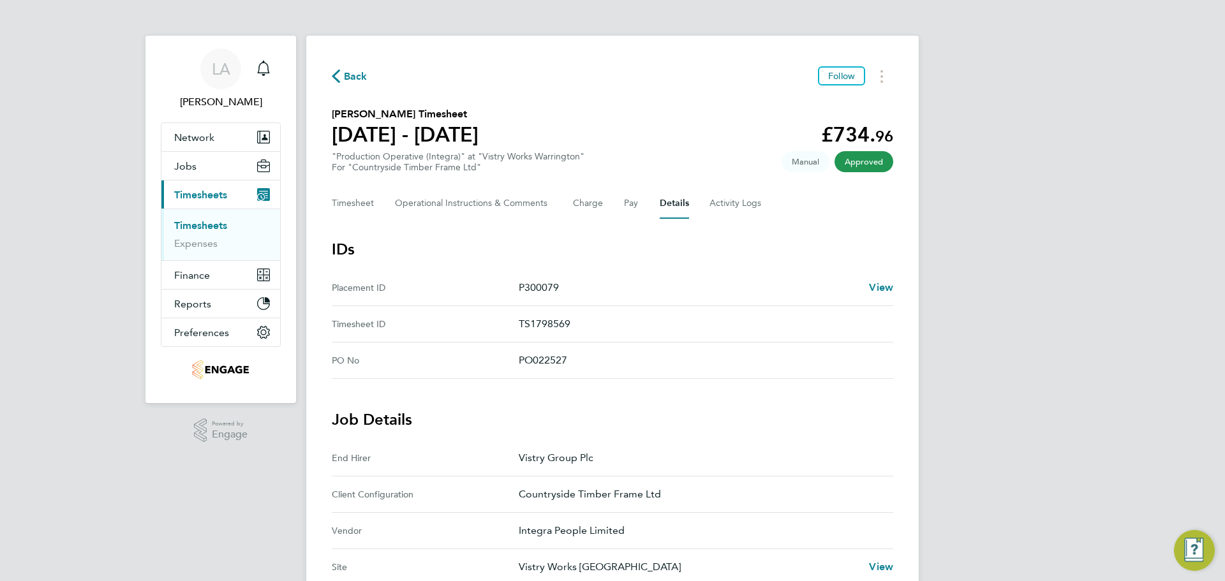
click at [705, 205] on div "Timesheet Operational Instructions & Comments Charge Pay Details Activity Logs" at bounding box center [612, 203] width 561 height 31
click at [711, 205] on Logs-tab "Activity Logs" at bounding box center [736, 203] width 54 height 31
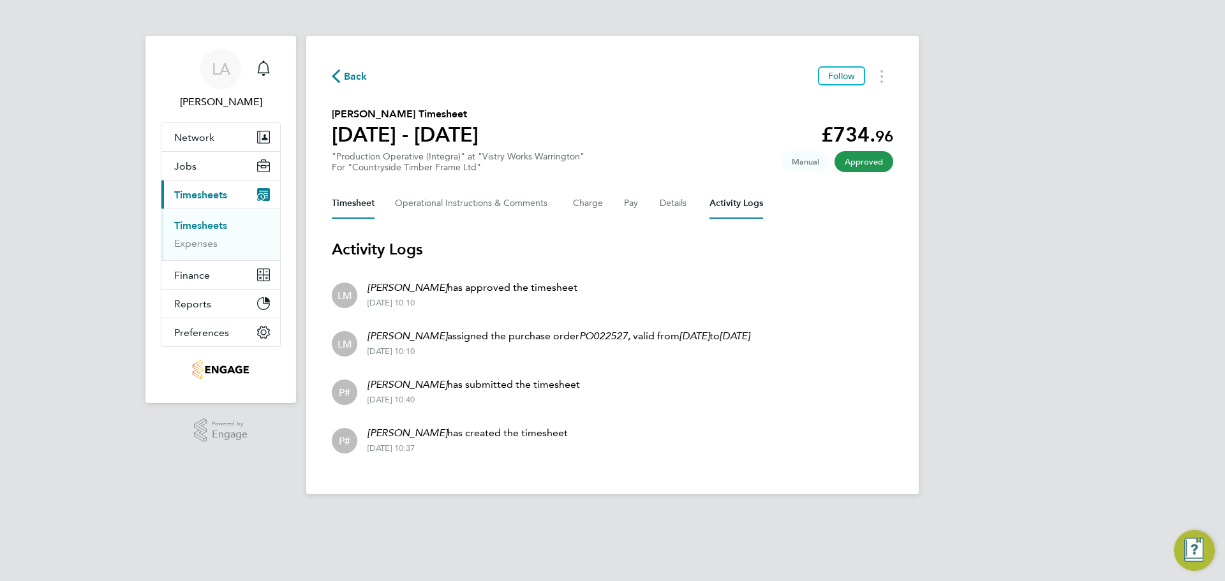
click at [347, 203] on button "Timesheet" at bounding box center [353, 203] width 43 height 31
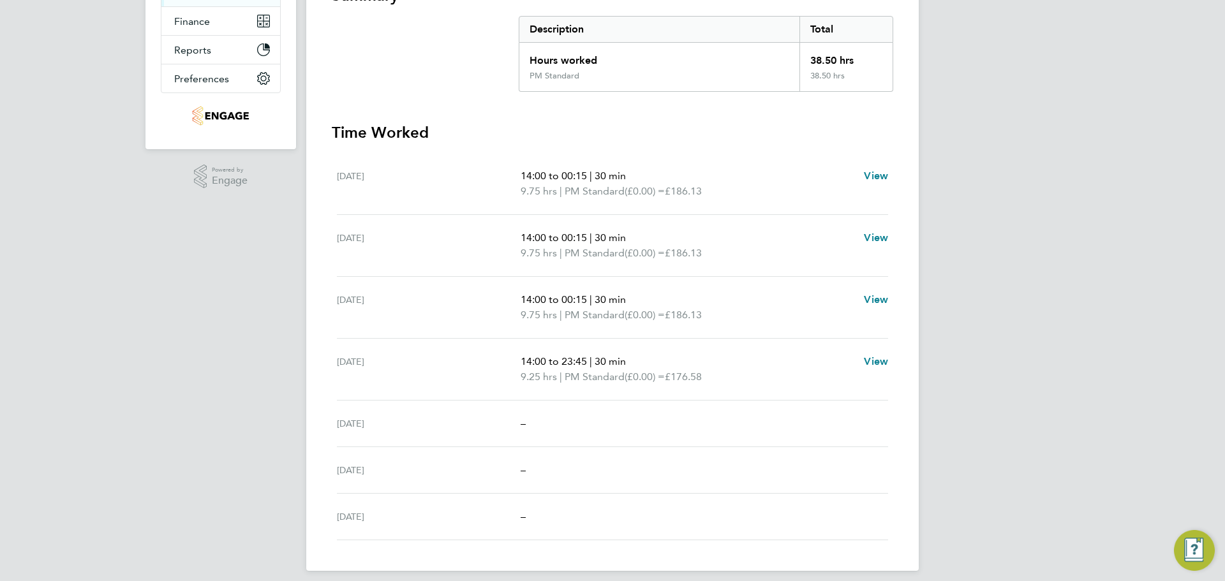
scroll to position [255, 0]
drag, startPoint x: 773, startPoint y: 430, endPoint x: 787, endPoint y: 414, distance: 21.2
click at [772, 430] on div "Fri 08 Aug –" at bounding box center [612, 422] width 551 height 47
click at [871, 358] on span "View" at bounding box center [876, 360] width 24 height 12
select select "30"
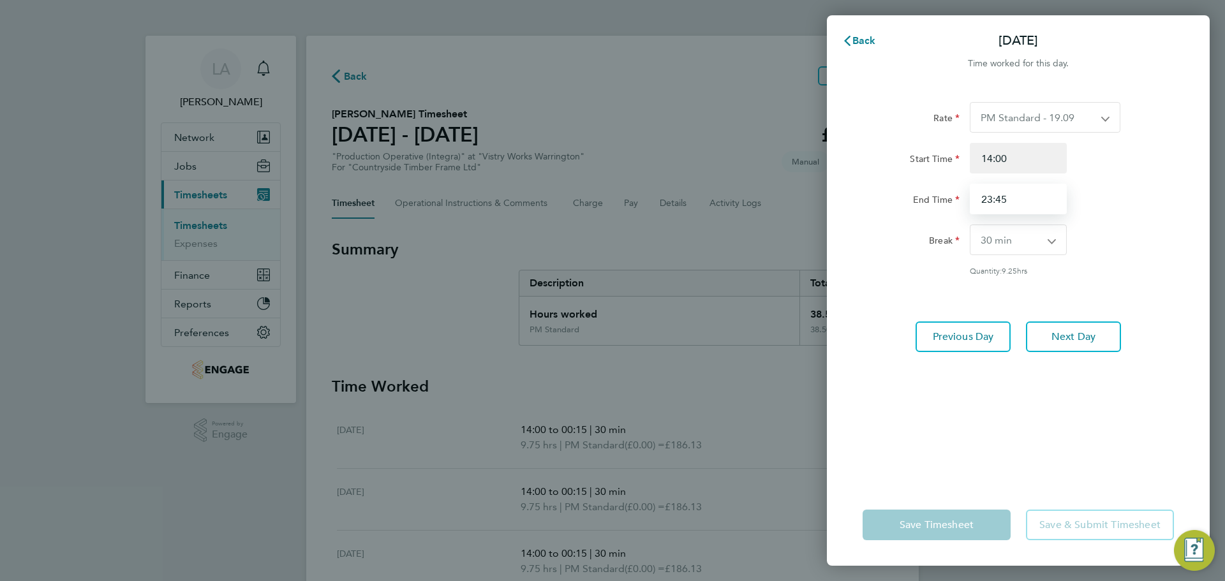
drag, startPoint x: 1029, startPoint y: 202, endPoint x: 998, endPoint y: 205, distance: 31.4
click at [998, 205] on input "23:45" at bounding box center [1017, 199] width 97 height 31
type input "23:30"
click at [1188, 260] on div "Rate PM Standard - 19.09 AM OT2 - 35.60 PM OT1 - 28.64 AM Standard - 17.80 AM O…" at bounding box center [1018, 285] width 383 height 397
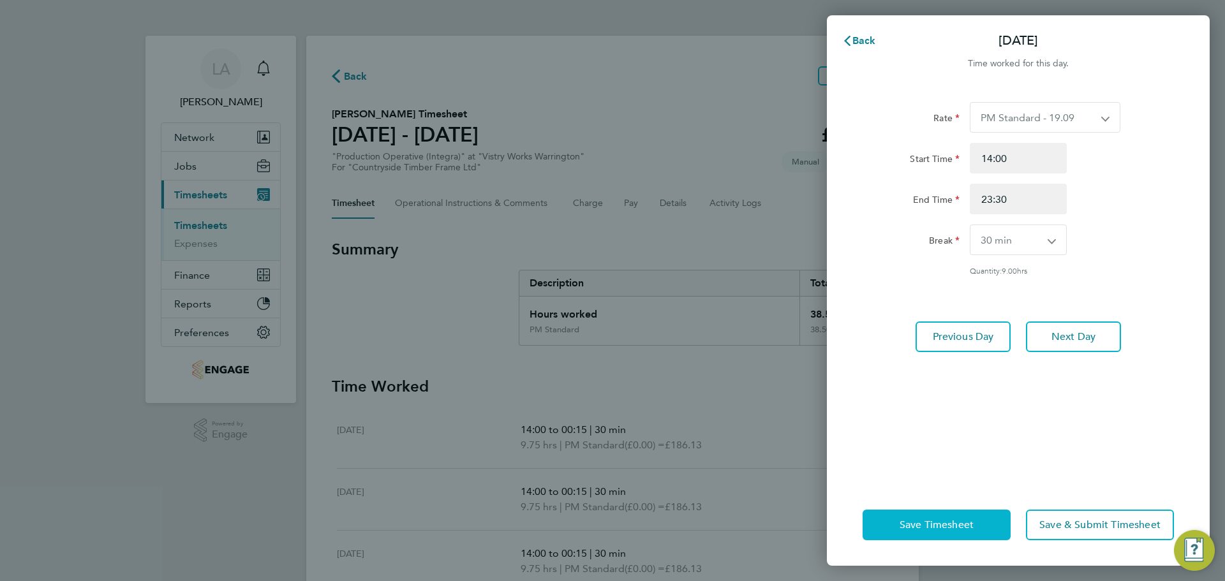
click at [951, 513] on button "Save Timesheet" at bounding box center [936, 525] width 148 height 31
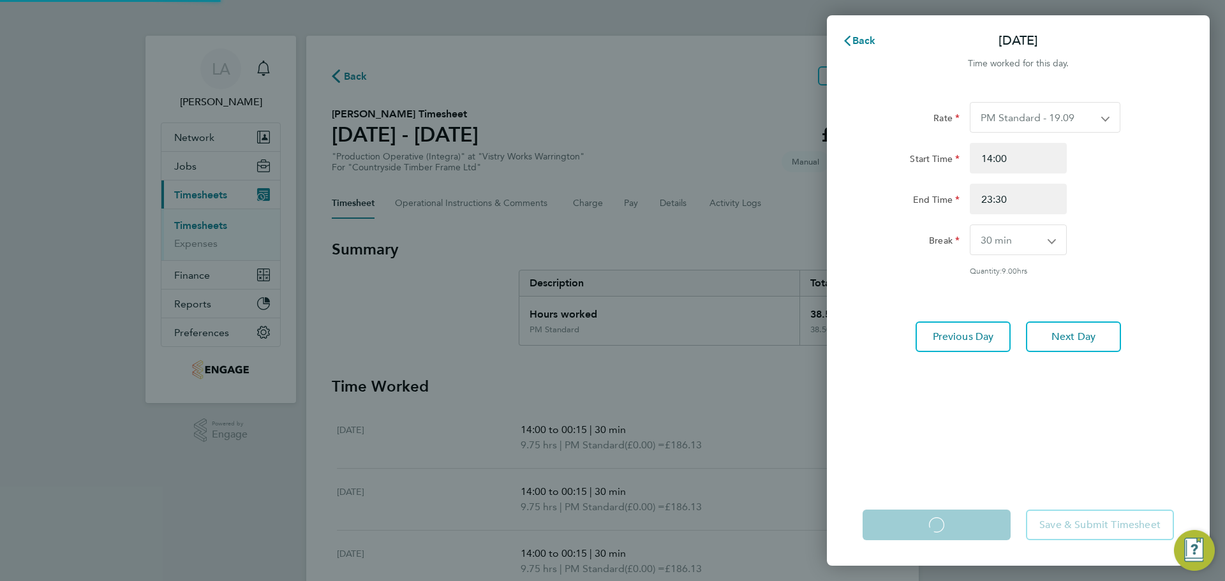
click at [951, 513] on app-form-button "Save Timesheet Loading" at bounding box center [940, 525] width 156 height 31
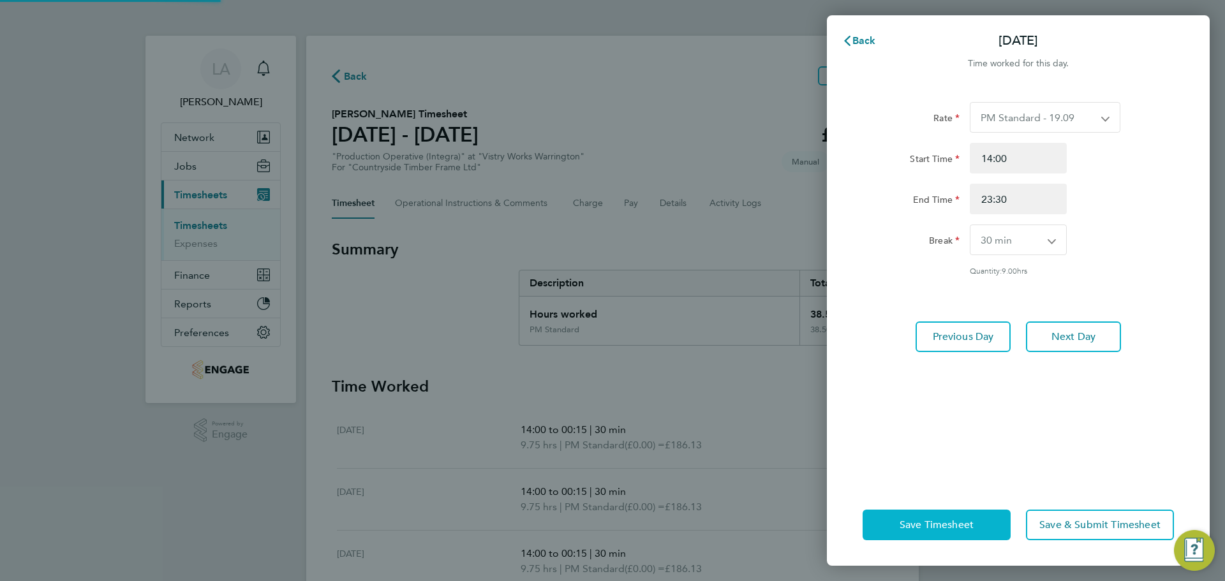
click at [951, 513] on button "Save Timesheet" at bounding box center [936, 525] width 148 height 31
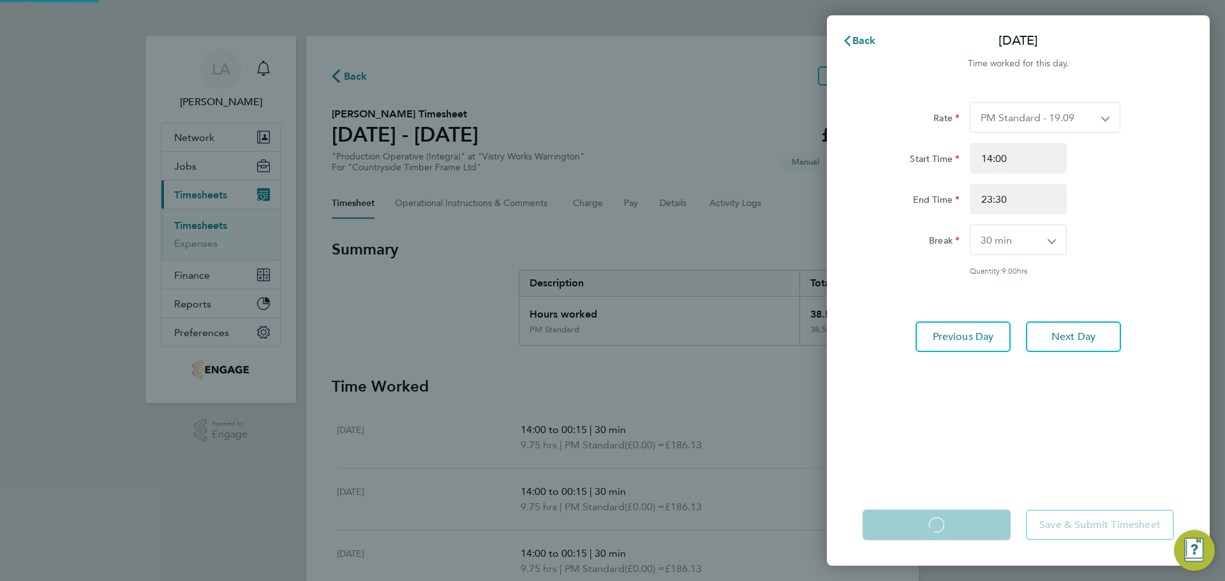
click at [951, 513] on app-form-button "Save Timesheet Loading" at bounding box center [940, 525] width 156 height 31
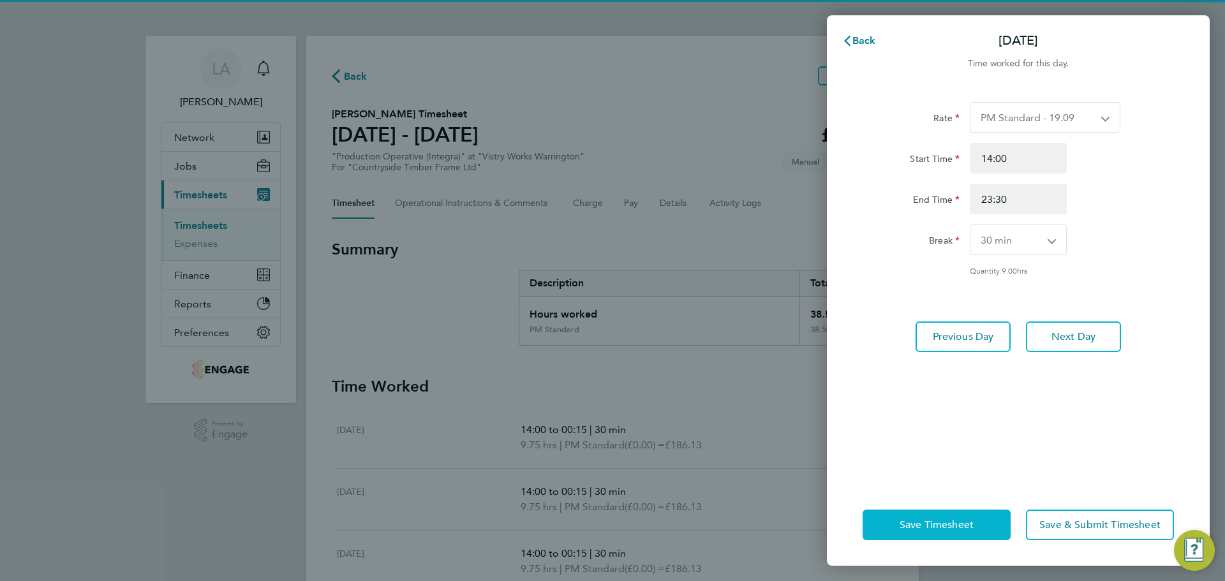
click at [951, 513] on button "Save Timesheet" at bounding box center [936, 525] width 148 height 31
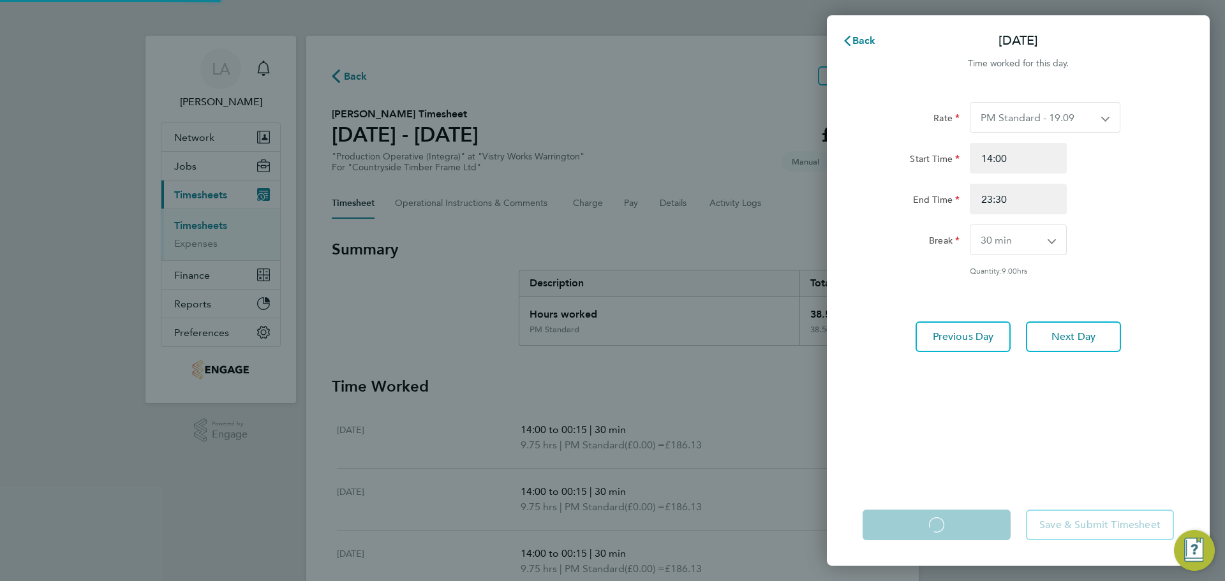
click at [951, 513] on app-form-button "Save Timesheet Loading" at bounding box center [940, 525] width 156 height 31
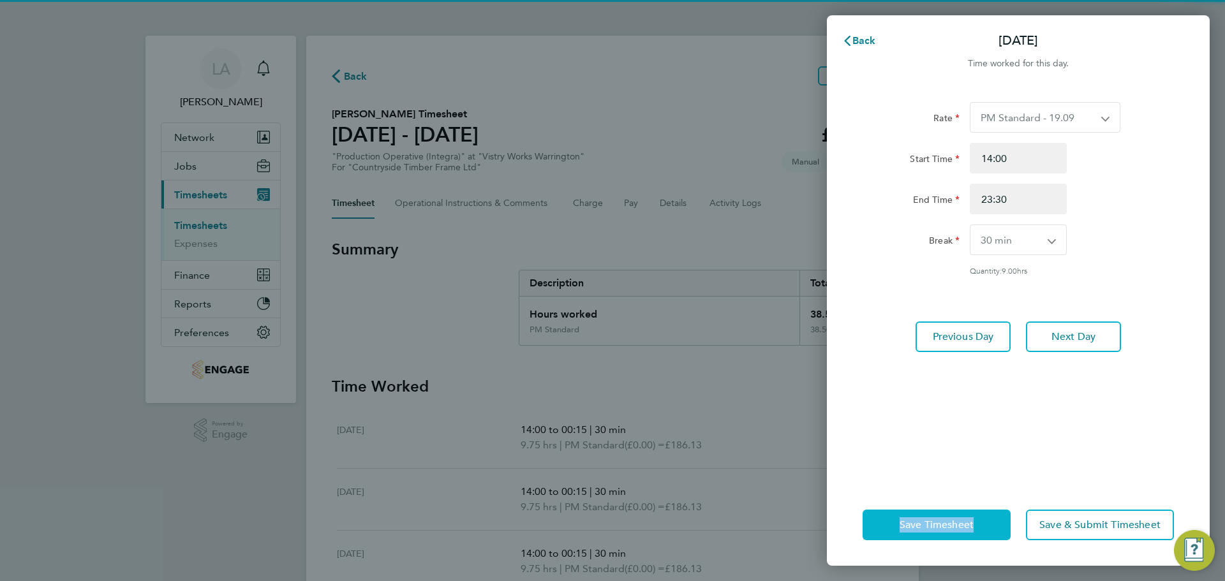
click at [951, 513] on button "Save Timesheet" at bounding box center [936, 525] width 148 height 31
click at [951, 513] on app-form-button "Save Timesheet" at bounding box center [940, 525] width 156 height 31
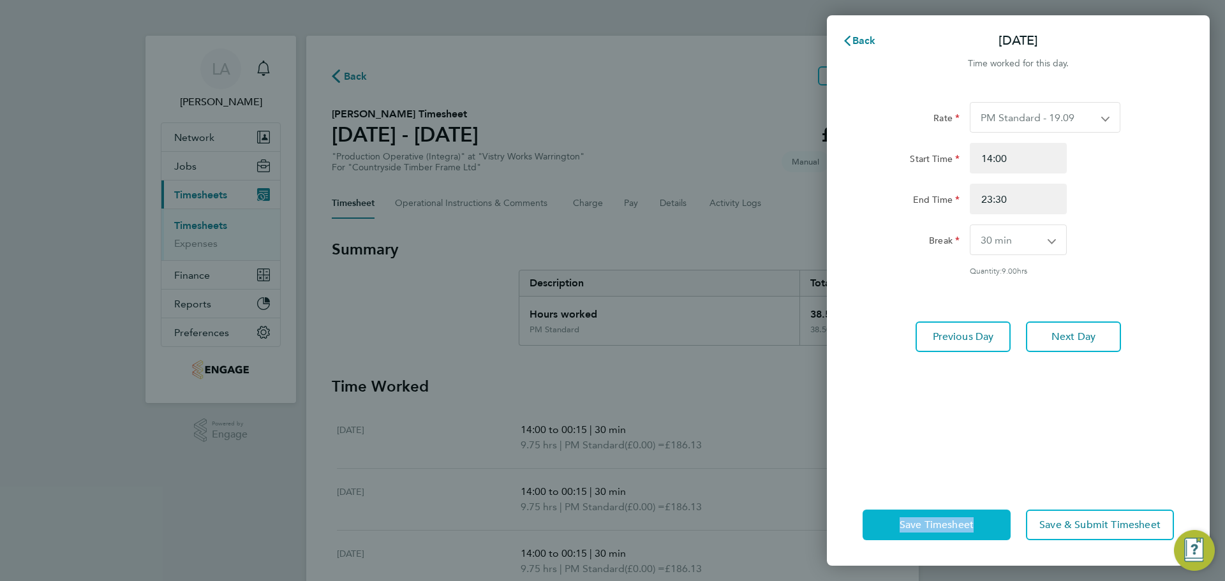
click at [951, 513] on button "Save Timesheet" at bounding box center [936, 525] width 148 height 31
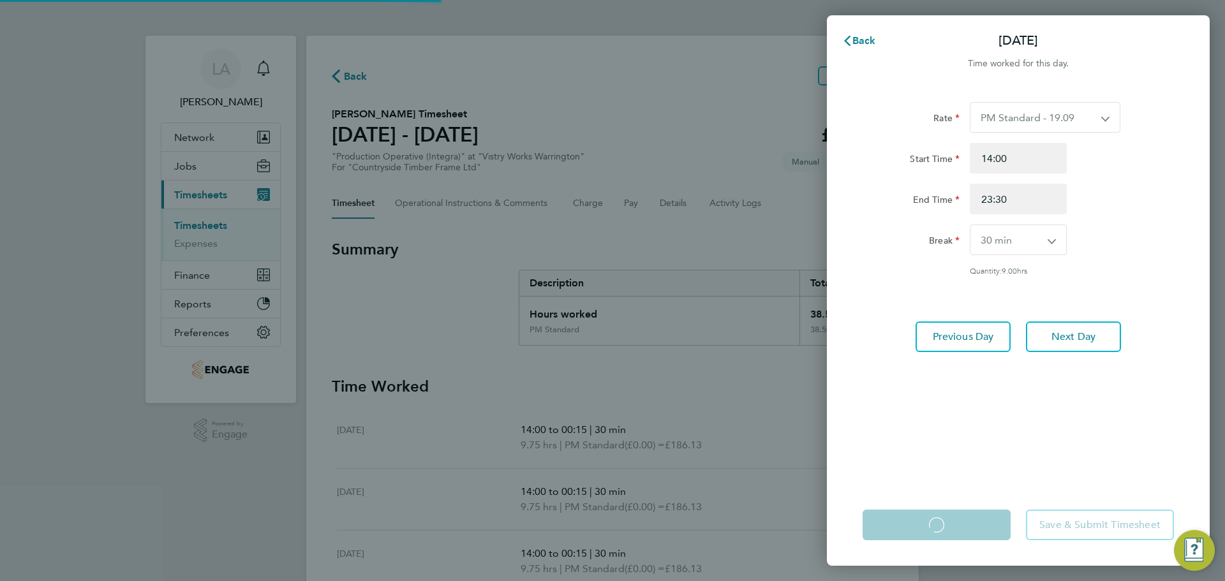
click at [951, 513] on app-form-button "Save Timesheet Loading" at bounding box center [940, 525] width 156 height 31
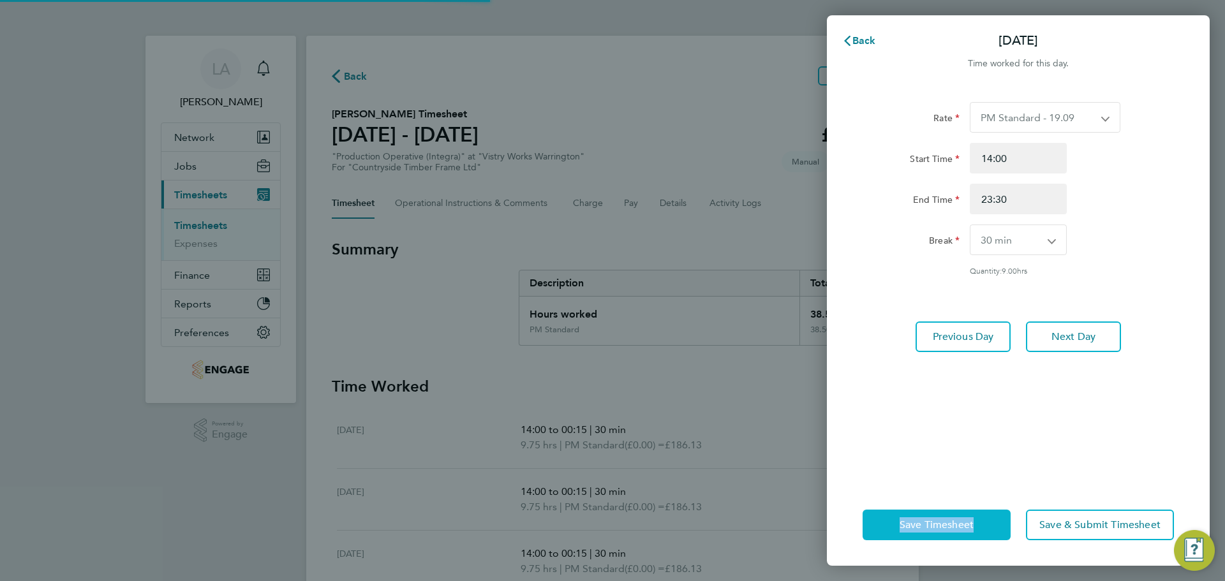
click at [951, 513] on button "Save Timesheet" at bounding box center [936, 525] width 148 height 31
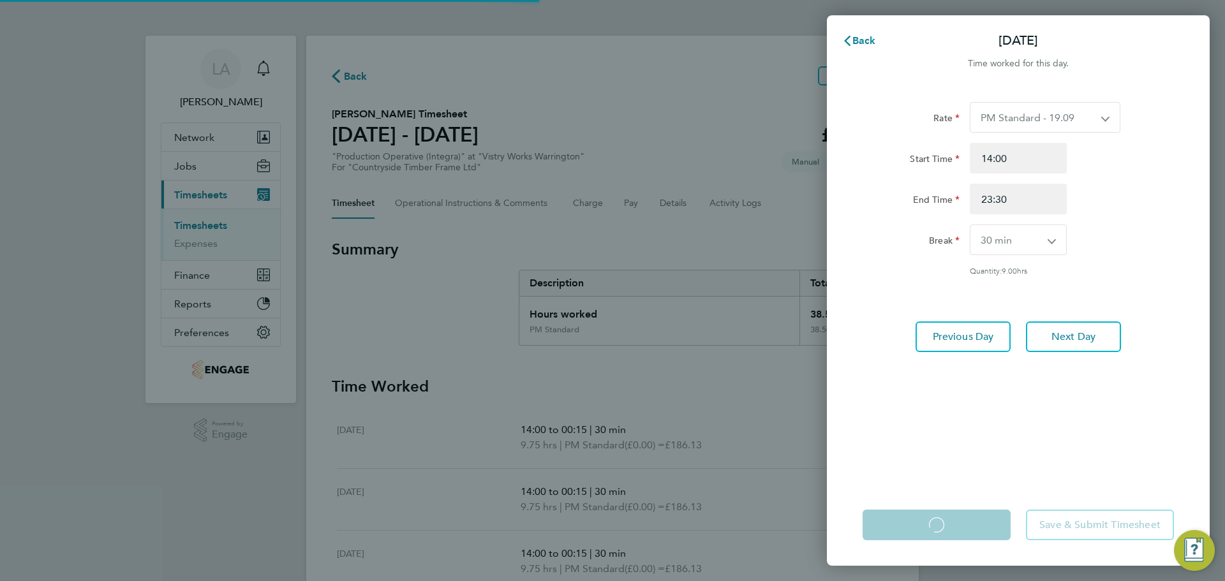
click at [951, 513] on app-form-button "Save Timesheet Loading" at bounding box center [940, 525] width 156 height 31
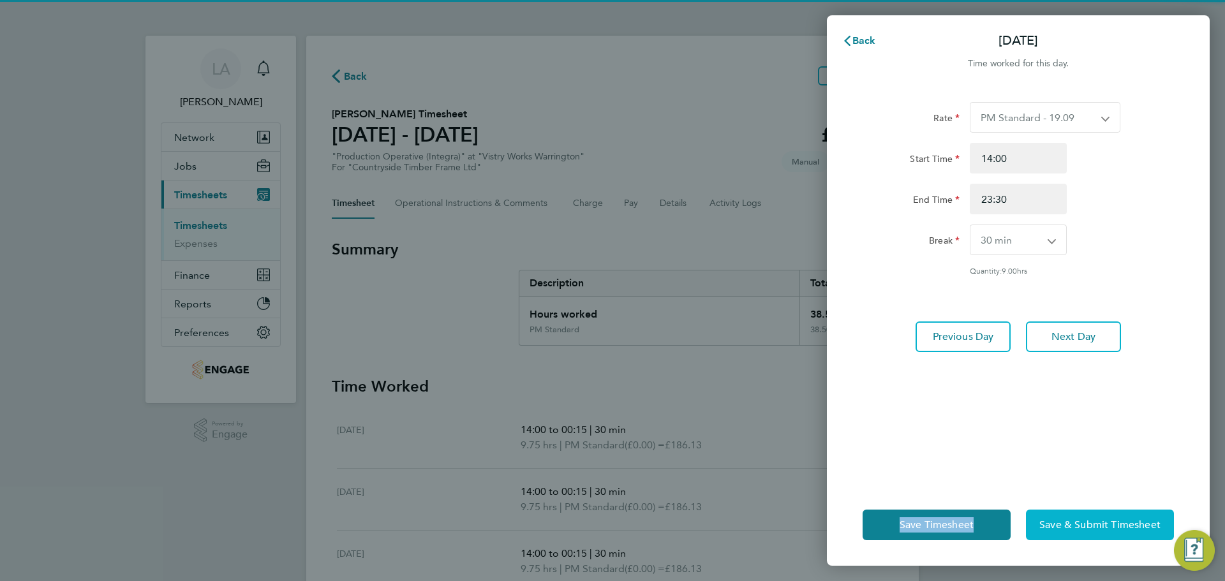
click at [1089, 524] on span "Save & Submit Timesheet" at bounding box center [1099, 525] width 121 height 13
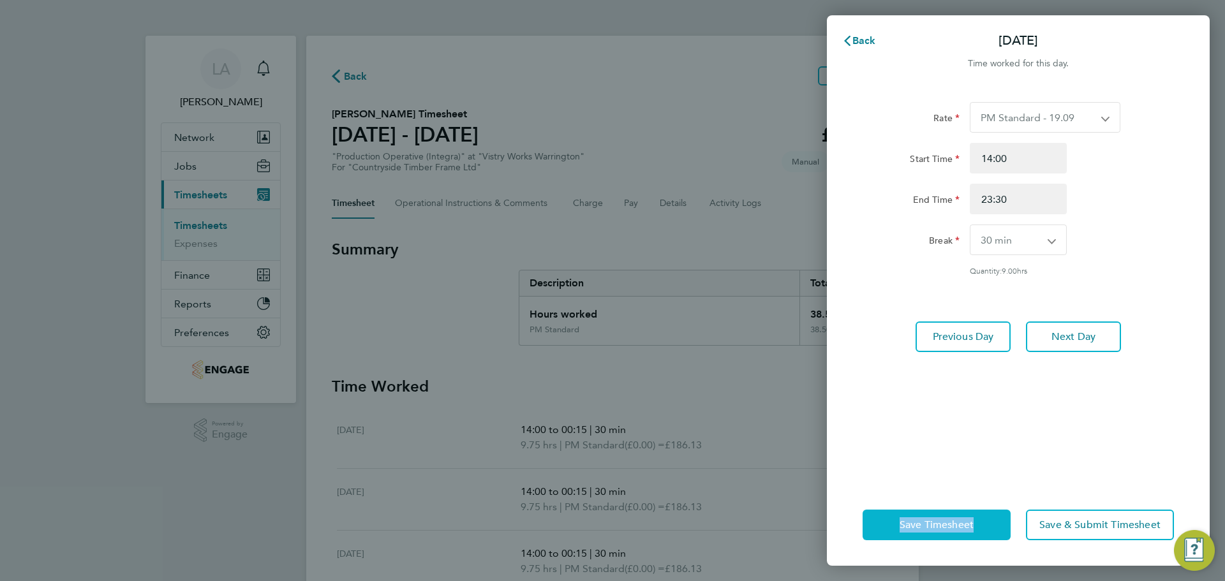
click at [953, 536] on button "Save Timesheet" at bounding box center [936, 525] width 148 height 31
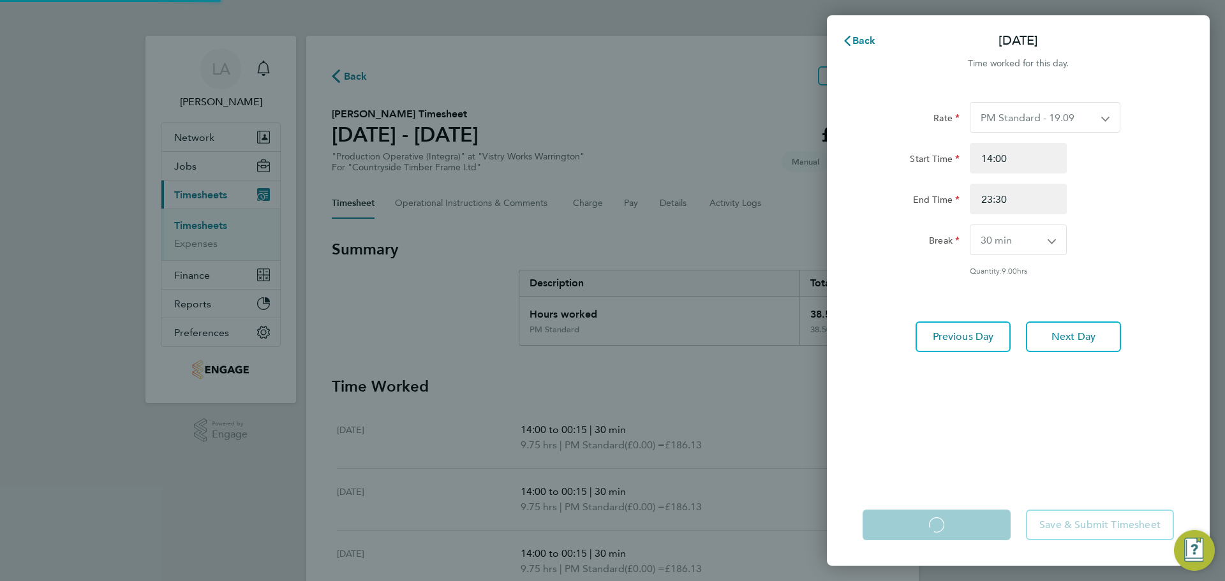
click at [952, 531] on app-form-button "Save Timesheet Loading" at bounding box center [940, 525] width 156 height 31
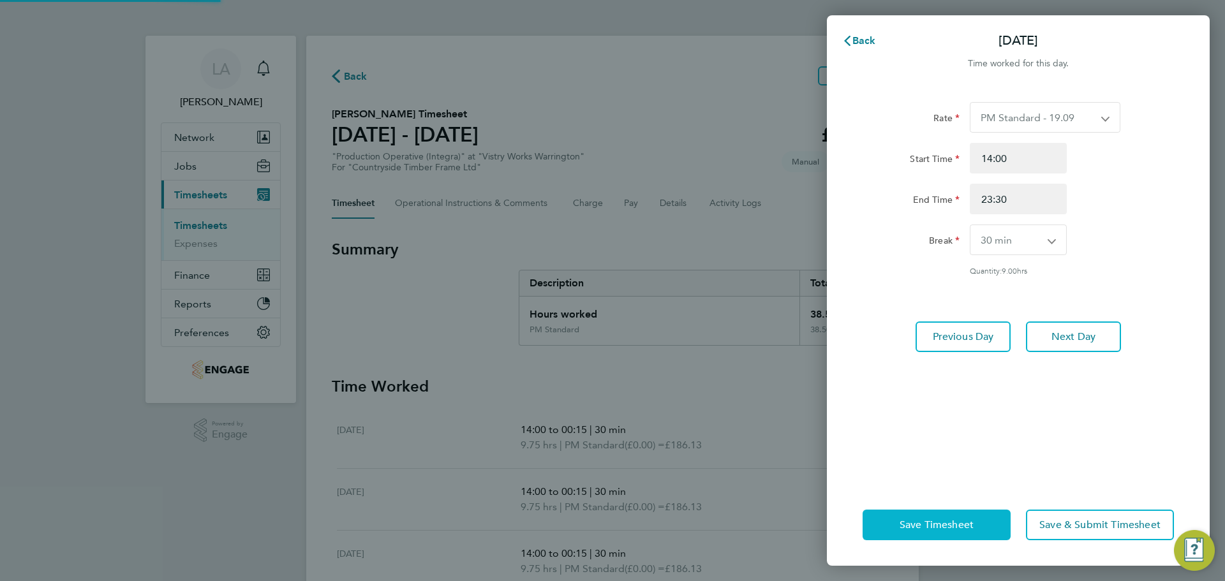
click at [952, 530] on span "Save Timesheet" at bounding box center [936, 525] width 74 height 13
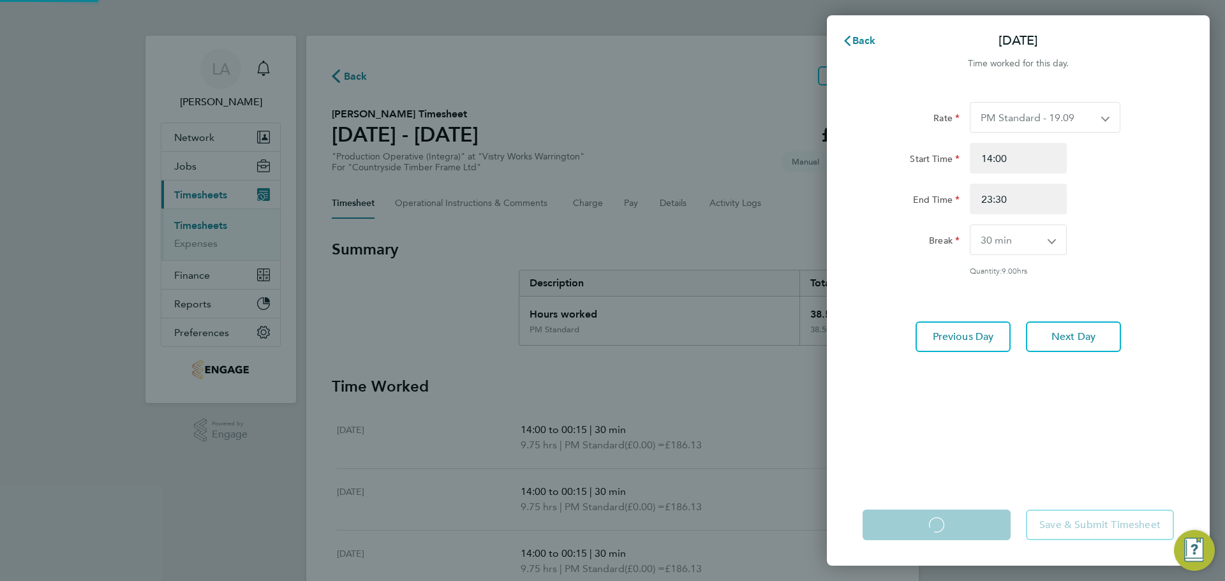
click at [952, 530] on app-form-button "Save Timesheet Loading" at bounding box center [940, 525] width 156 height 31
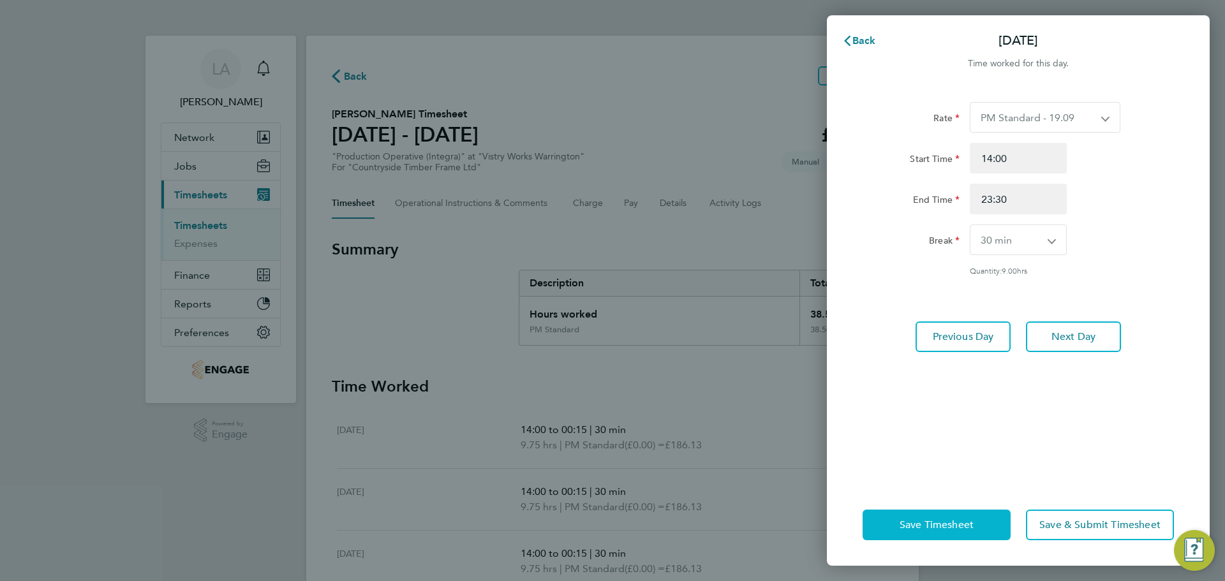
click at [948, 526] on span "Save Timesheet" at bounding box center [936, 525] width 74 height 13
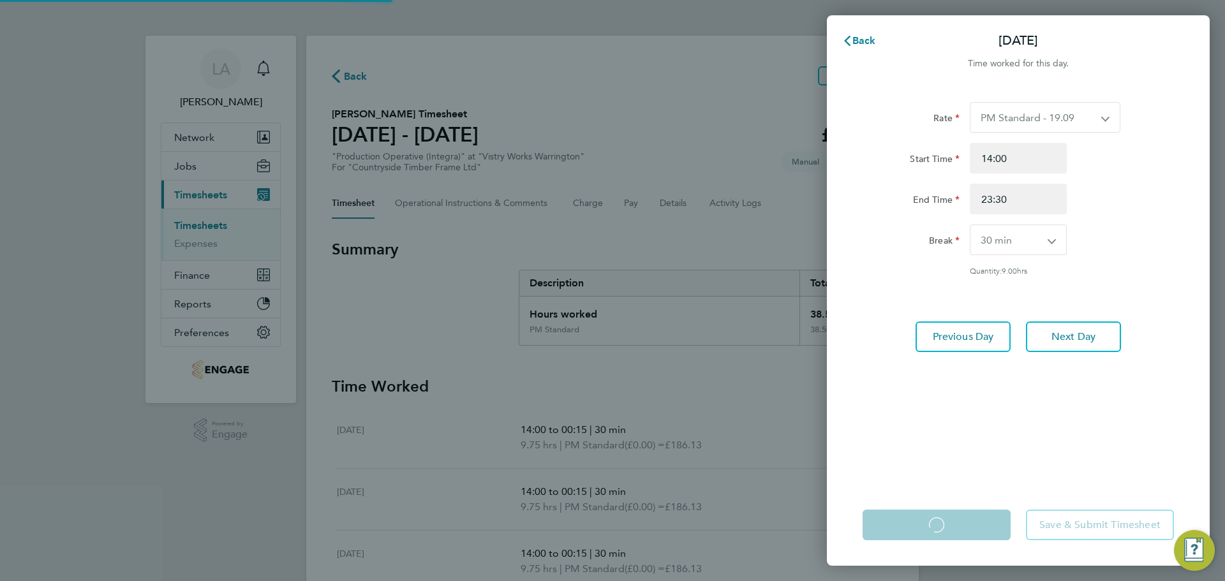
click at [948, 526] on app-form-button "Save Timesheet Loading" at bounding box center [940, 525] width 156 height 31
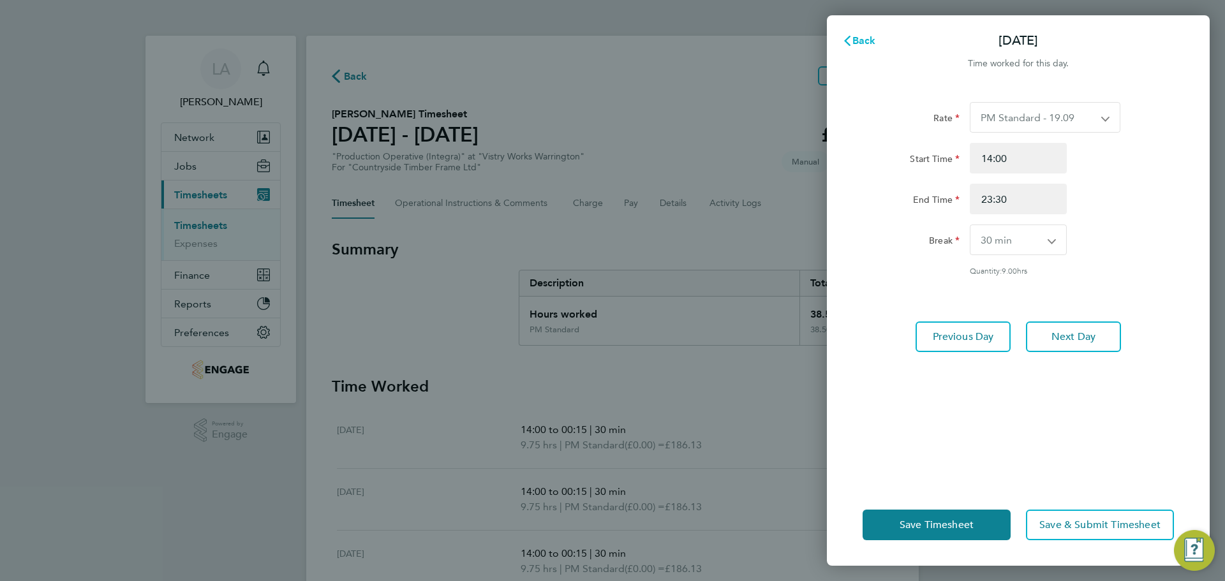
click at [871, 38] on span "Back" at bounding box center [864, 40] width 24 height 12
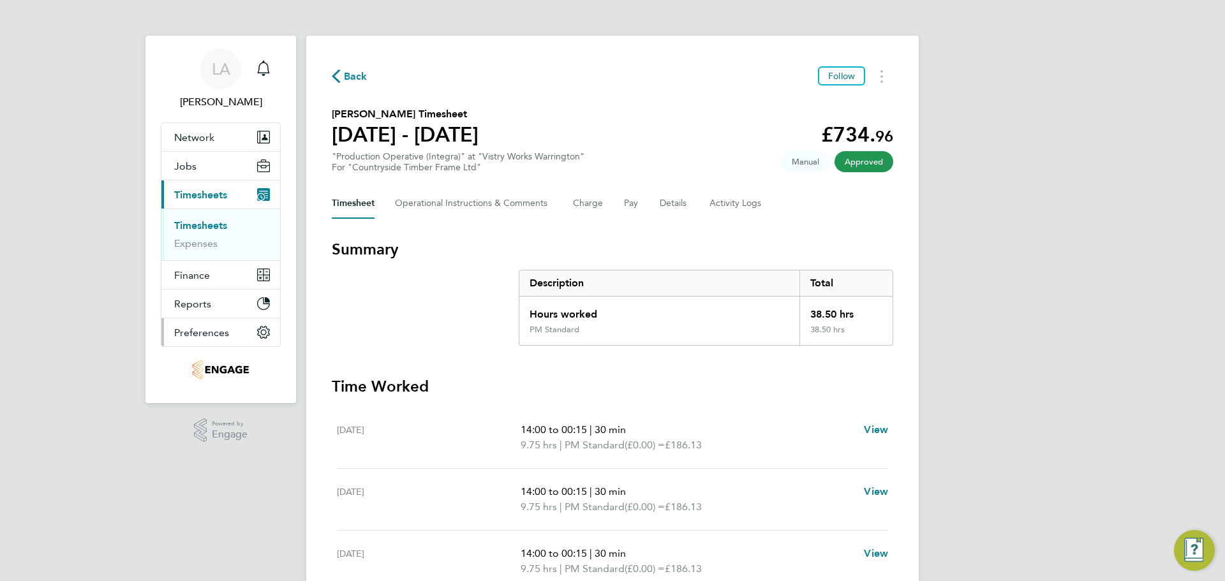
click at [241, 334] on button "Preferences" at bounding box center [220, 332] width 119 height 28
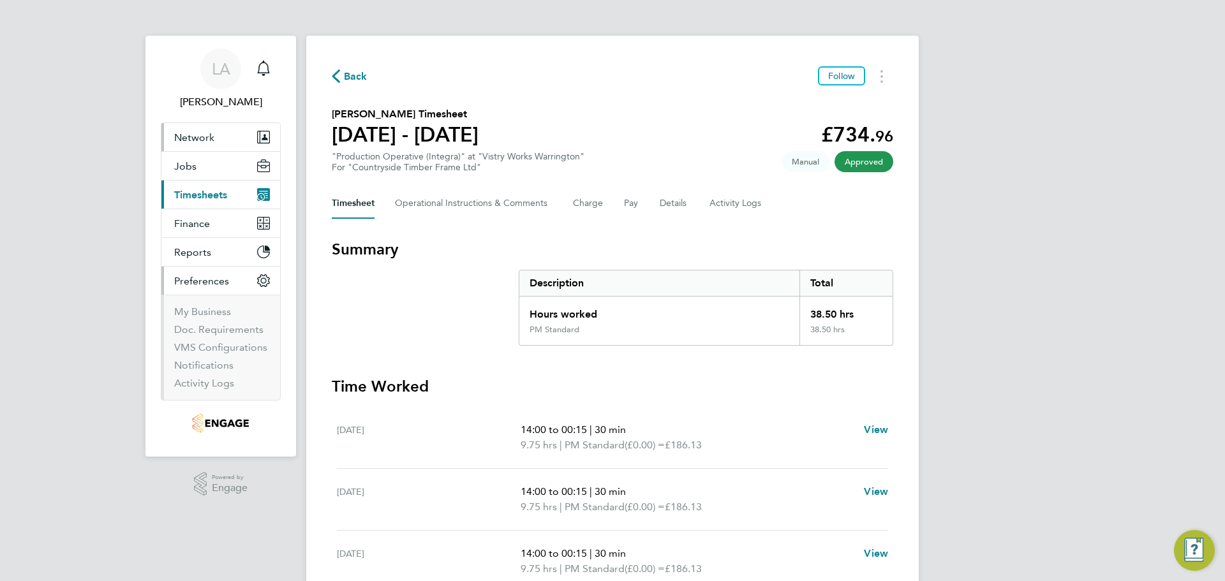
click at [199, 133] on span "Network" at bounding box center [194, 137] width 40 height 12
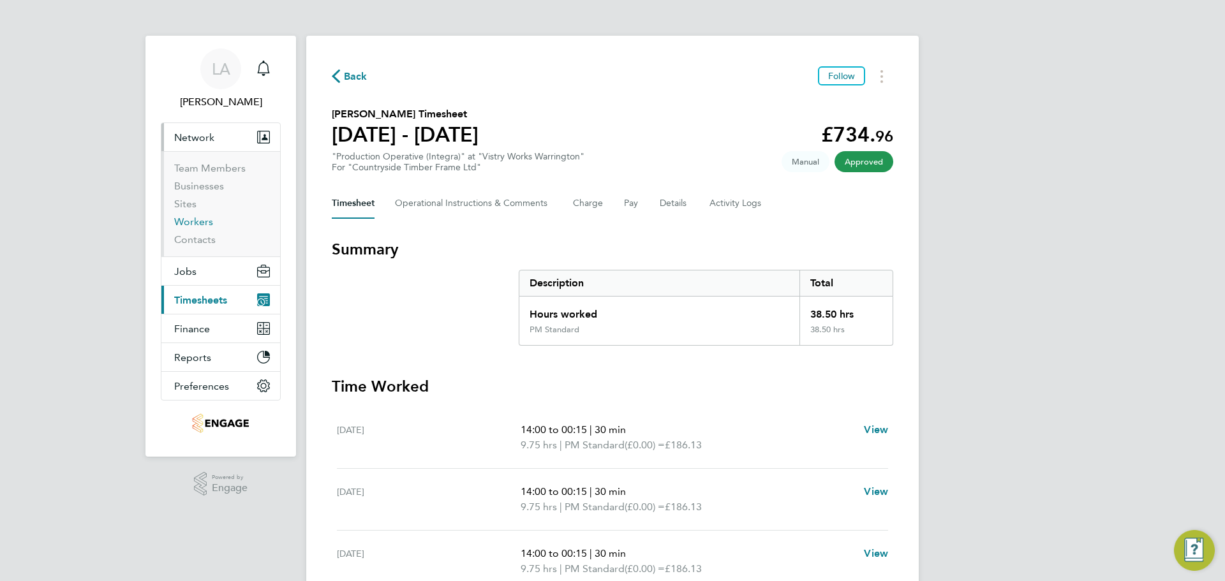
click at [202, 225] on link "Workers" at bounding box center [193, 222] width 39 height 12
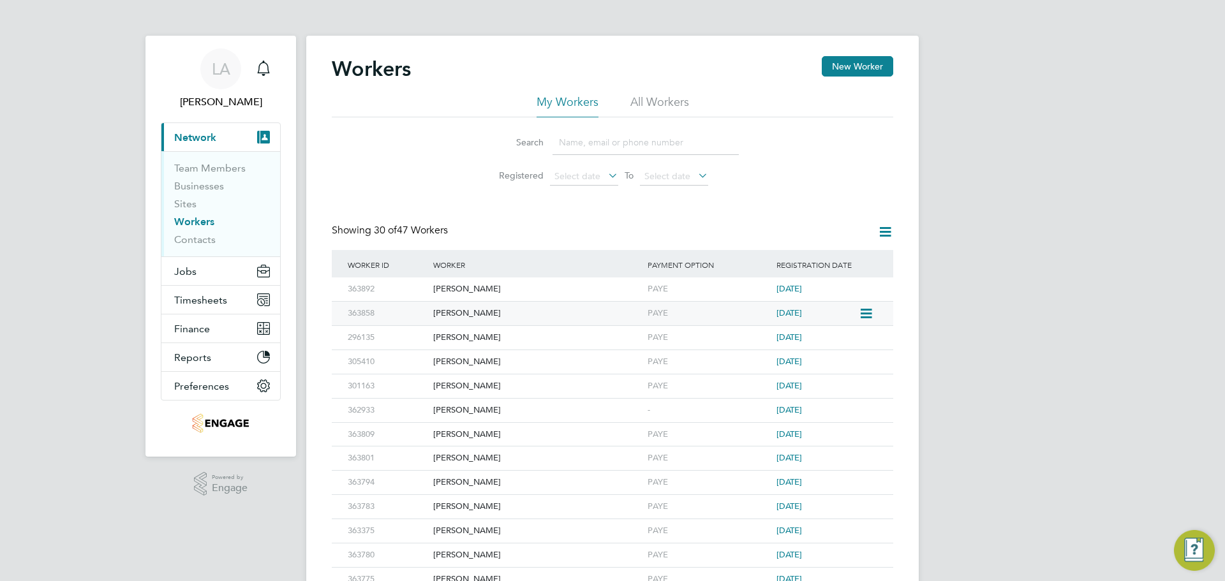
click at [866, 311] on icon at bounding box center [864, 313] width 13 height 15
click at [646, 313] on div "PAYE" at bounding box center [708, 314] width 129 height 24
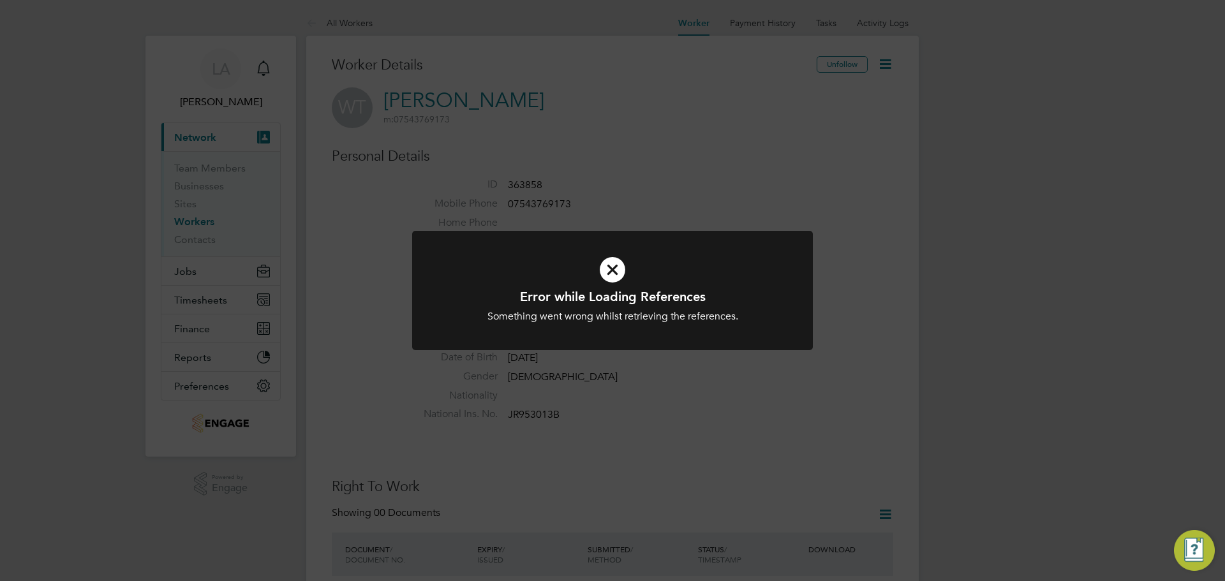
click at [617, 229] on div "Error while Loading References Something went wrong whilst retrieving the refer…" at bounding box center [612, 290] width 1225 height 581
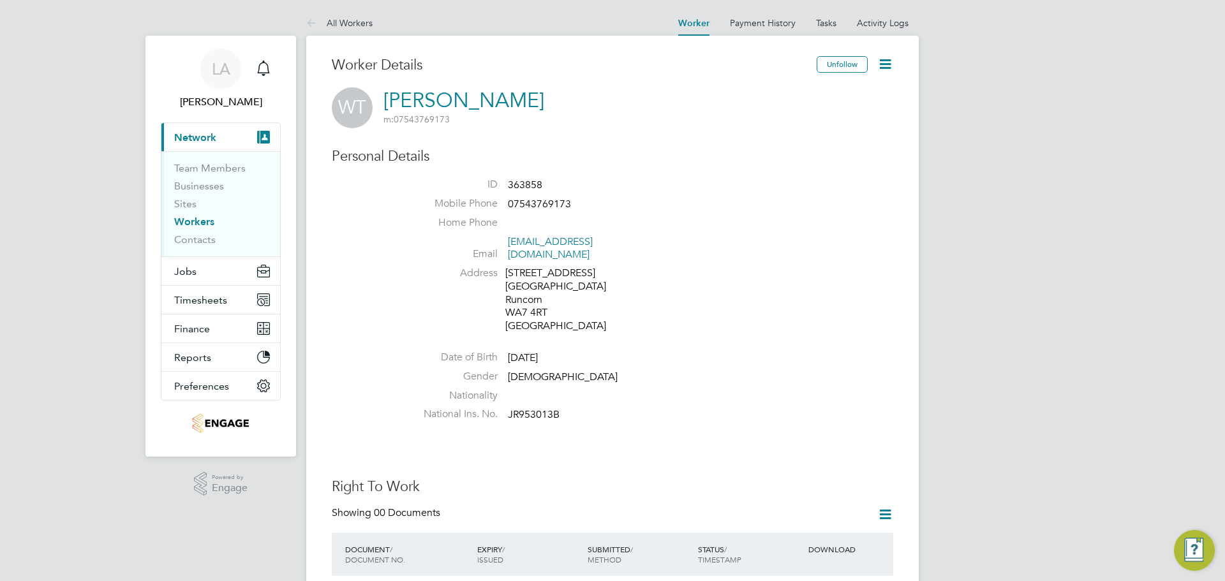
click at [892, 64] on icon at bounding box center [885, 64] width 16 height 16
click at [888, 18] on link "Activity Logs" at bounding box center [883, 22] width 52 height 11
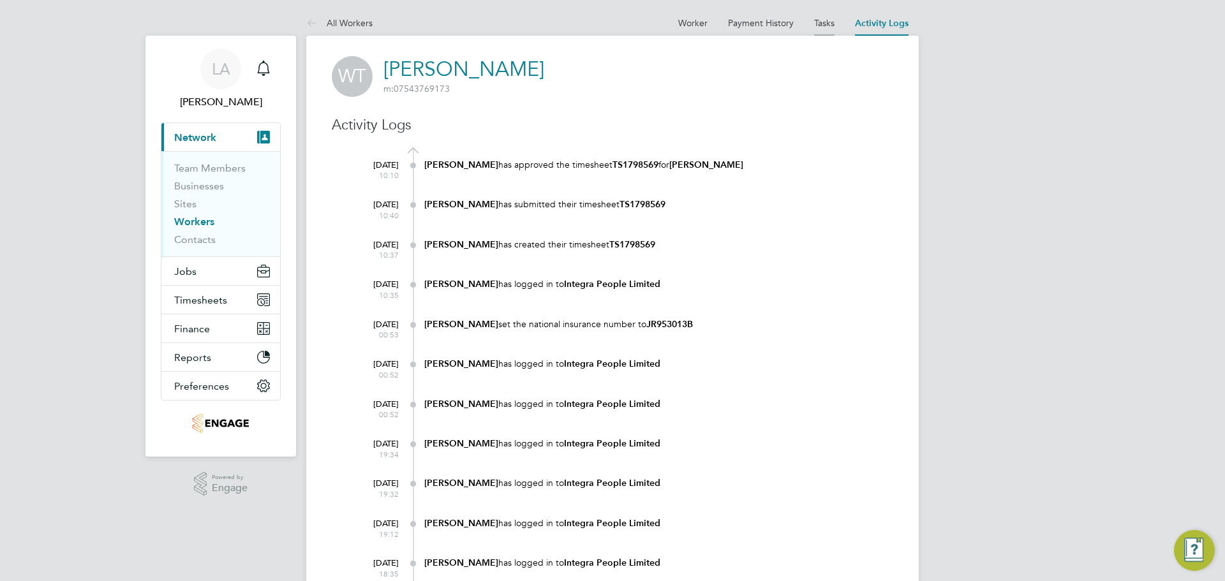
click at [827, 27] on link "Tasks" at bounding box center [824, 22] width 20 height 11
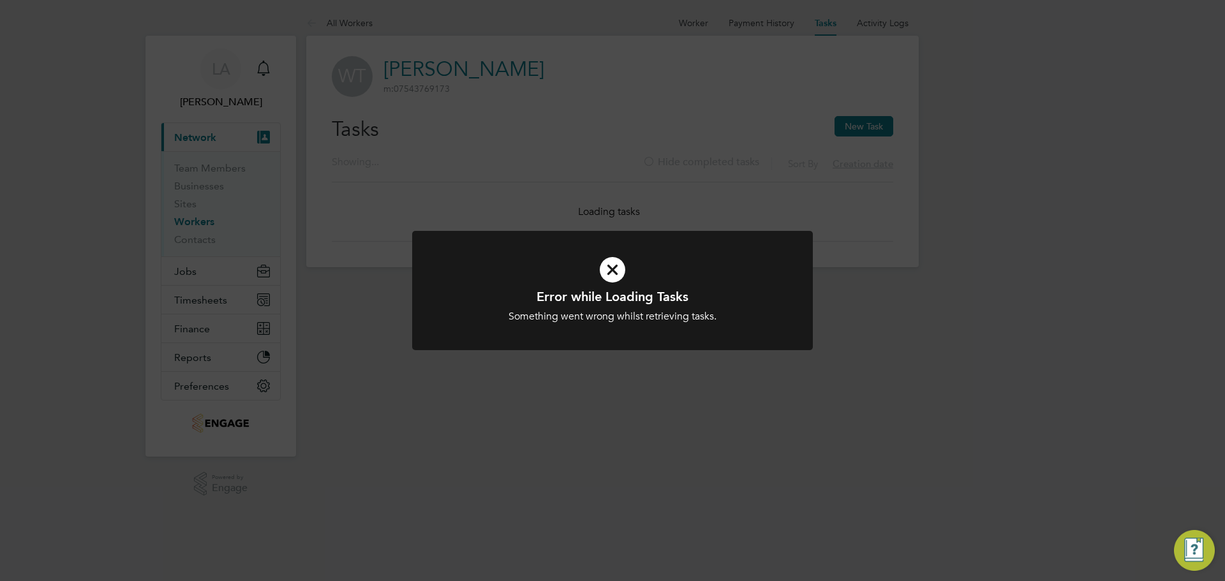
click at [581, 263] on icon at bounding box center [612, 270] width 332 height 50
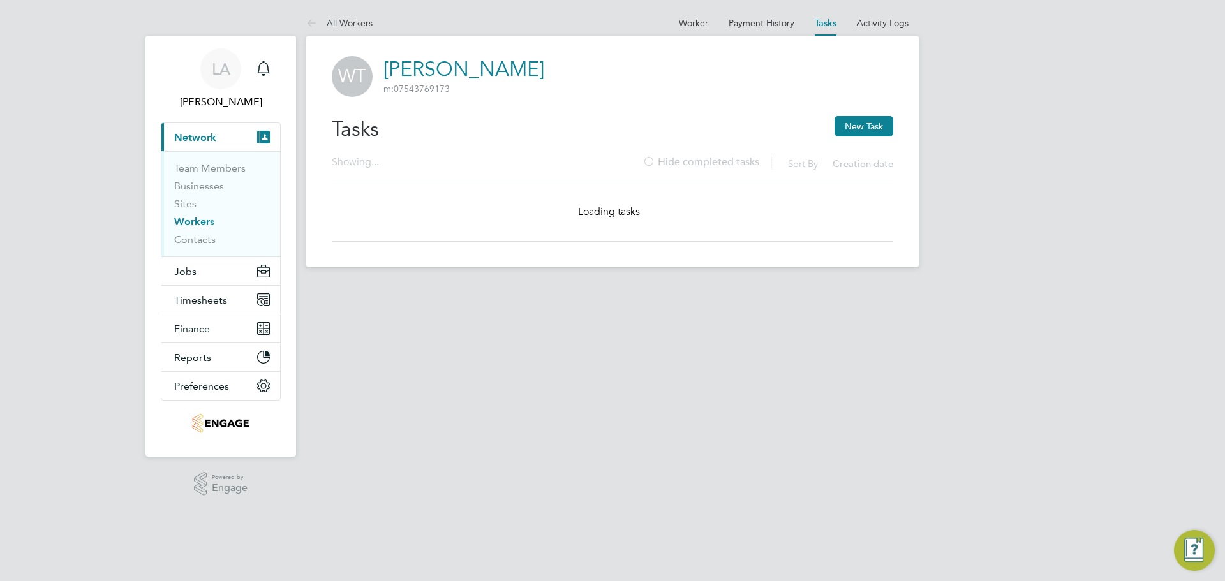
click at [607, 269] on main "All Workers Worker Payment History Tasks Activity Logs Worker Payment History T…" at bounding box center [612, 144] width 612 height 288
click at [791, 16] on li "Payment History" at bounding box center [761, 23] width 66 height 26
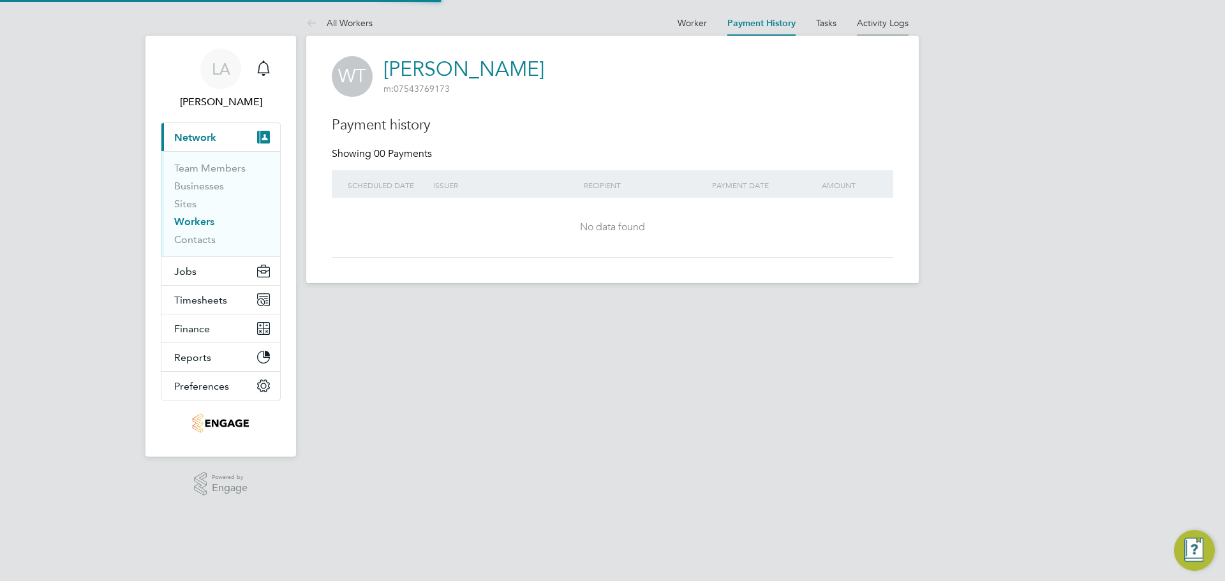
click at [886, 29] on li "Activity Logs" at bounding box center [883, 23] width 52 height 26
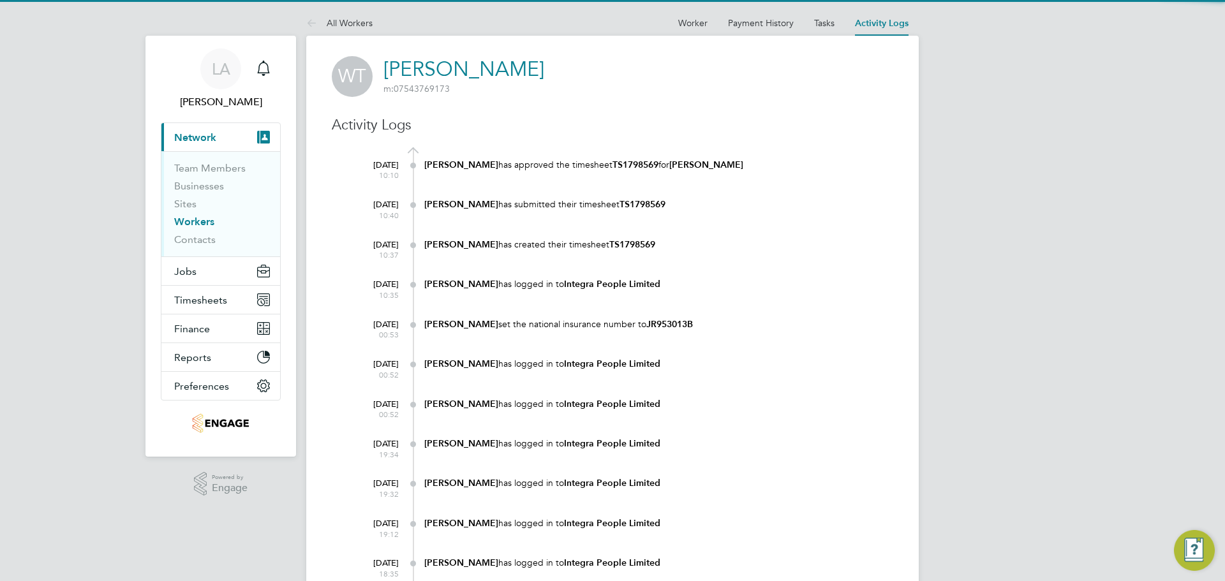
drag, startPoint x: 630, startPoint y: 165, endPoint x: 560, endPoint y: 165, distance: 70.2
click at [630, 165] on b "TS1798569" at bounding box center [635, 164] width 46 height 11
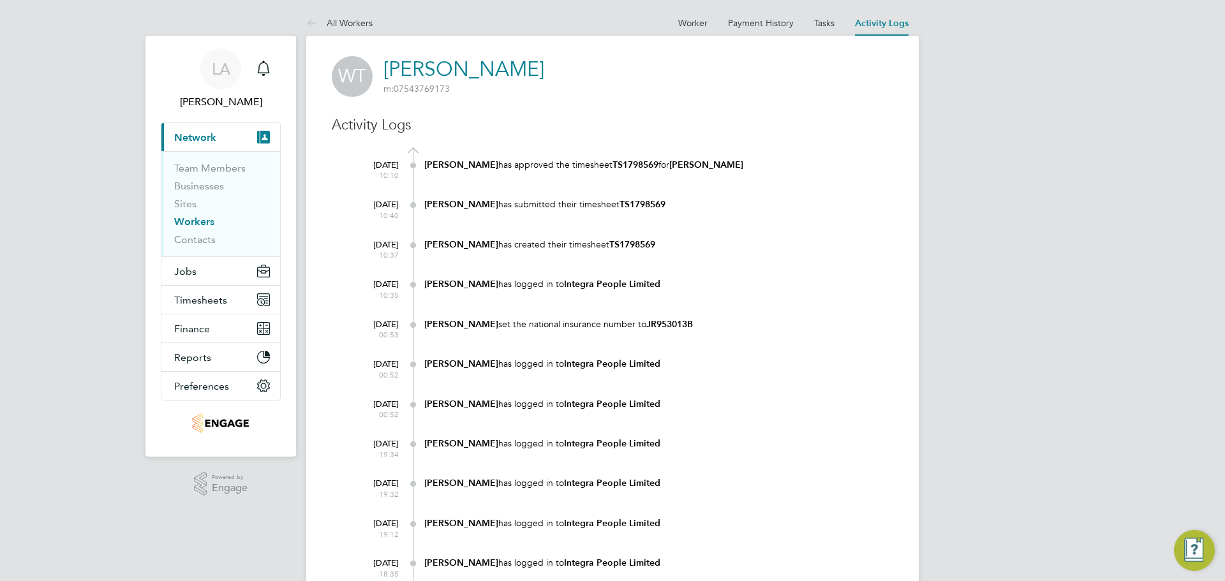
click at [438, 151] on div at bounding box center [620, 150] width 545 height 6
click at [200, 294] on span "Timesheets" at bounding box center [200, 300] width 53 height 12
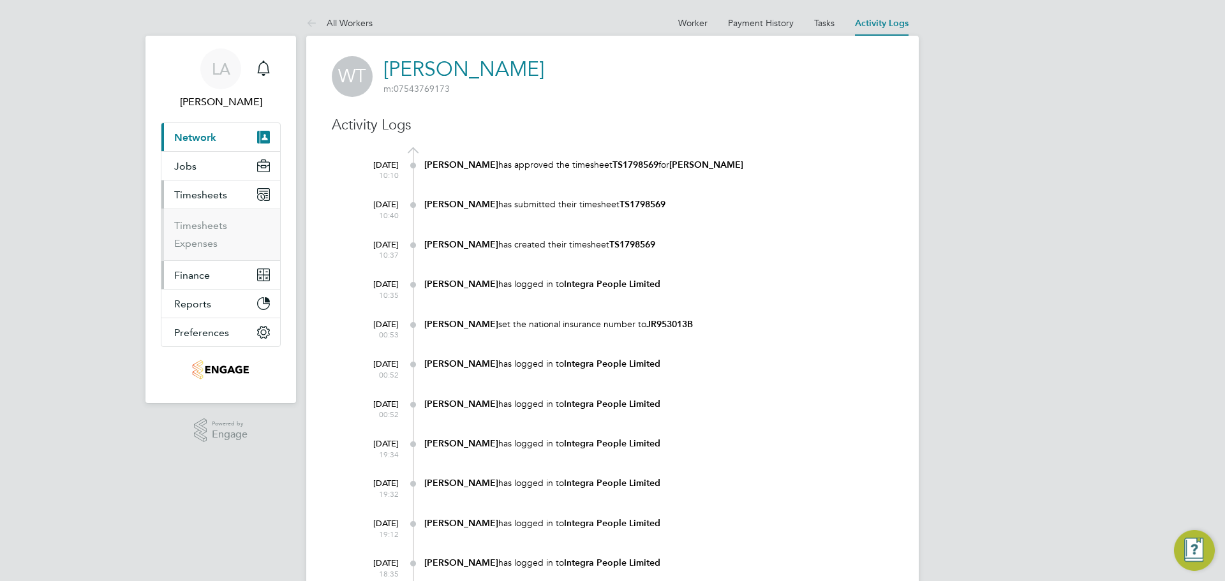
click at [190, 277] on span "Finance" at bounding box center [192, 275] width 36 height 12
click at [193, 190] on span "Timesheets" at bounding box center [200, 195] width 53 height 12
click at [207, 229] on link "Timesheets" at bounding box center [200, 225] width 53 height 12
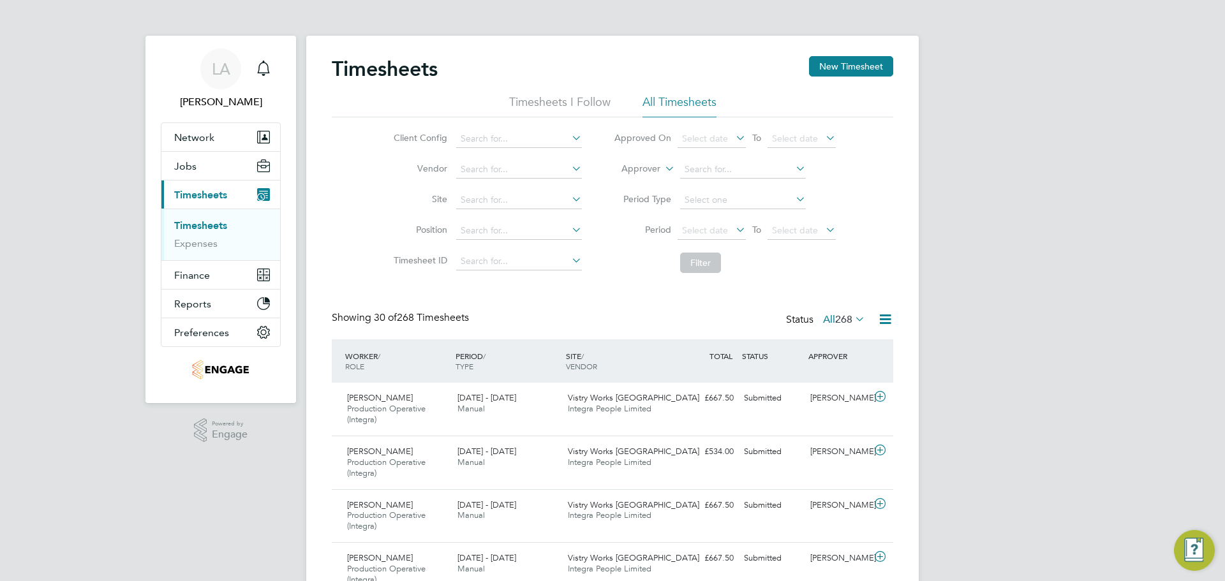
click at [662, 166] on icon at bounding box center [662, 164] width 0 height 11
click at [627, 183] on li "Worker" at bounding box center [628, 183] width 63 height 17
click at [697, 170] on input at bounding box center [743, 170] width 126 height 18
click at [724, 189] on li "Wayne Molloy" at bounding box center [758, 186] width 158 height 17
type input "Wayne Molloy"
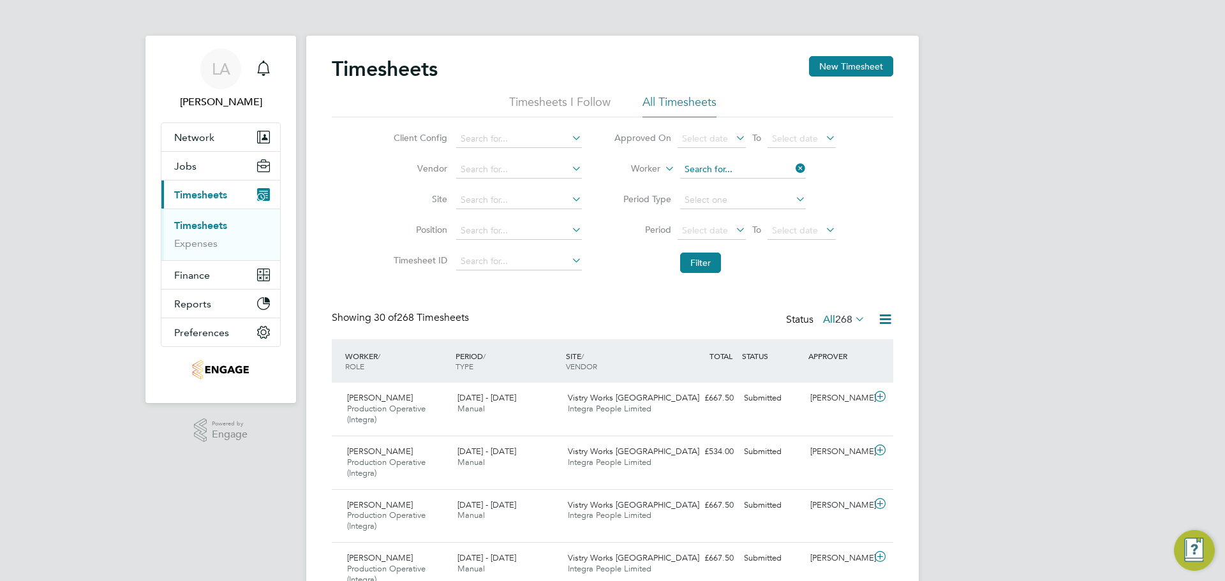
click at [734, 167] on input at bounding box center [743, 170] width 126 height 18
click at [740, 196] on li "Wayne Tunnicliffe" at bounding box center [758, 204] width 158 height 17
type input "Wayne Tunnicliffe"
click at [689, 263] on button "Filter" at bounding box center [700, 263] width 41 height 20
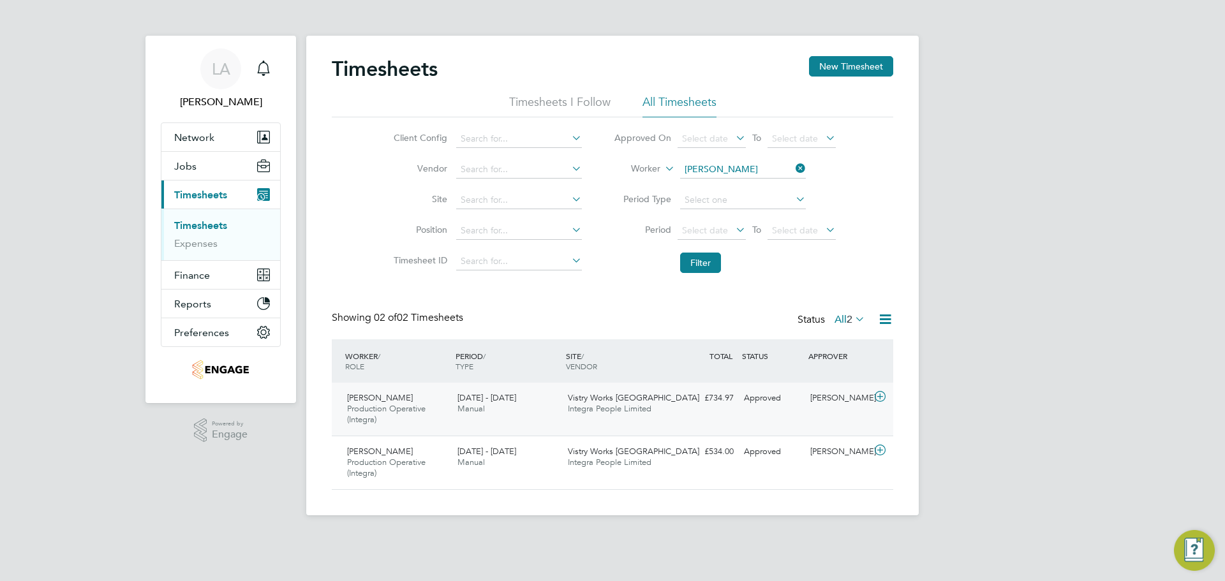
click at [702, 414] on div "Wayne Tunnicliffe Production Operative (Integra) 4 - 10 Aug 2025 4 - 10 Aug 202…" at bounding box center [612, 409] width 561 height 53
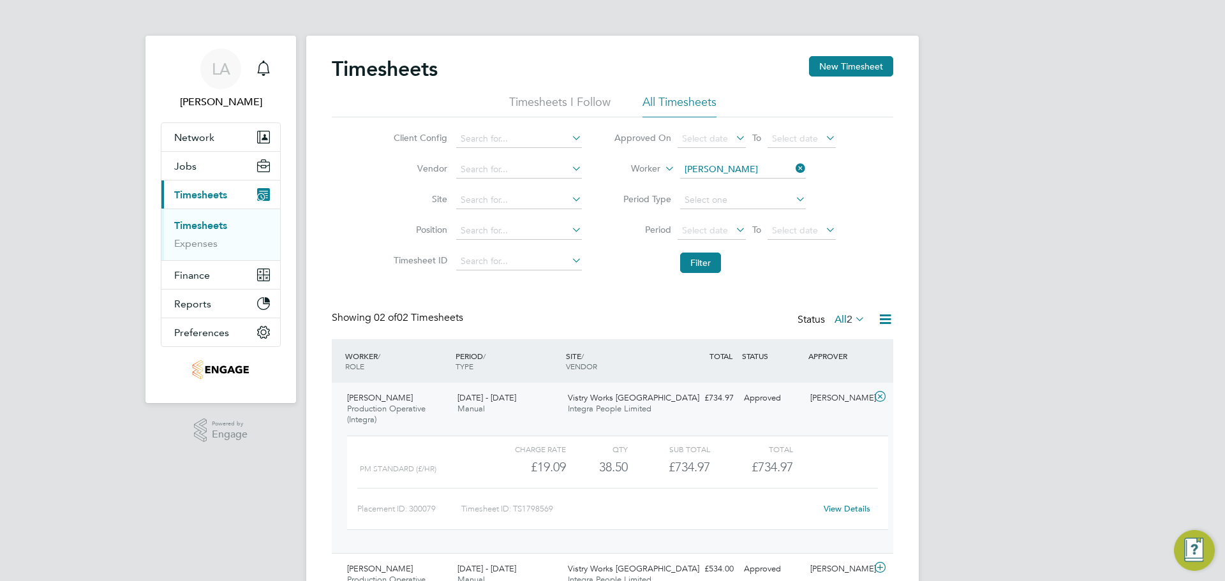
click at [757, 473] on span "£734.97" at bounding box center [771, 466] width 41 height 15
click at [880, 394] on icon at bounding box center [880, 397] width 16 height 10
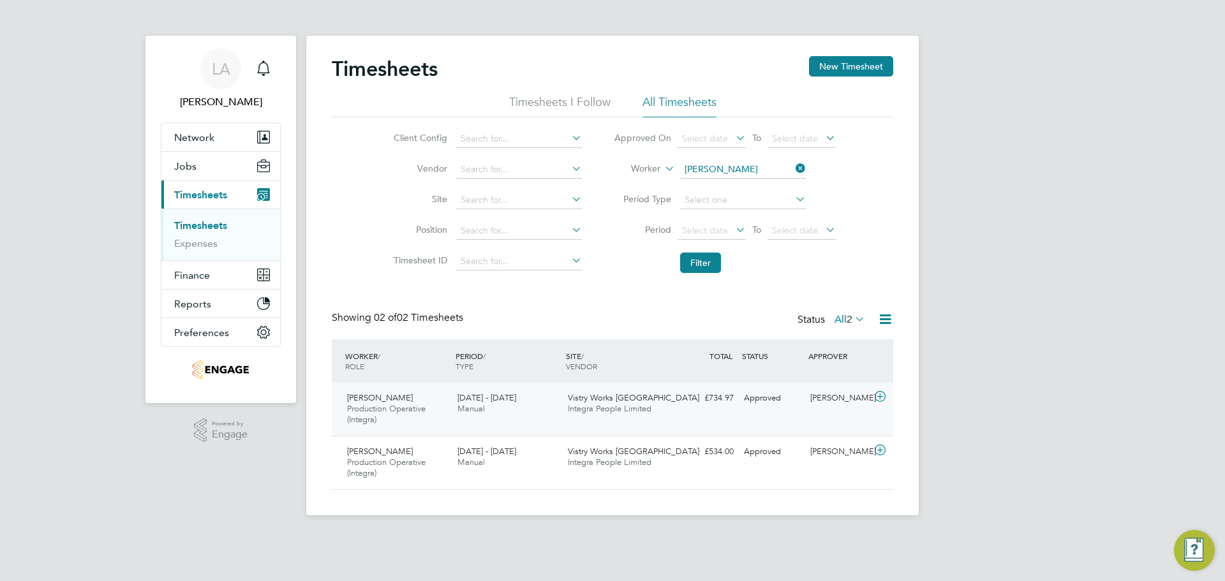
click at [878, 399] on icon at bounding box center [880, 397] width 16 height 10
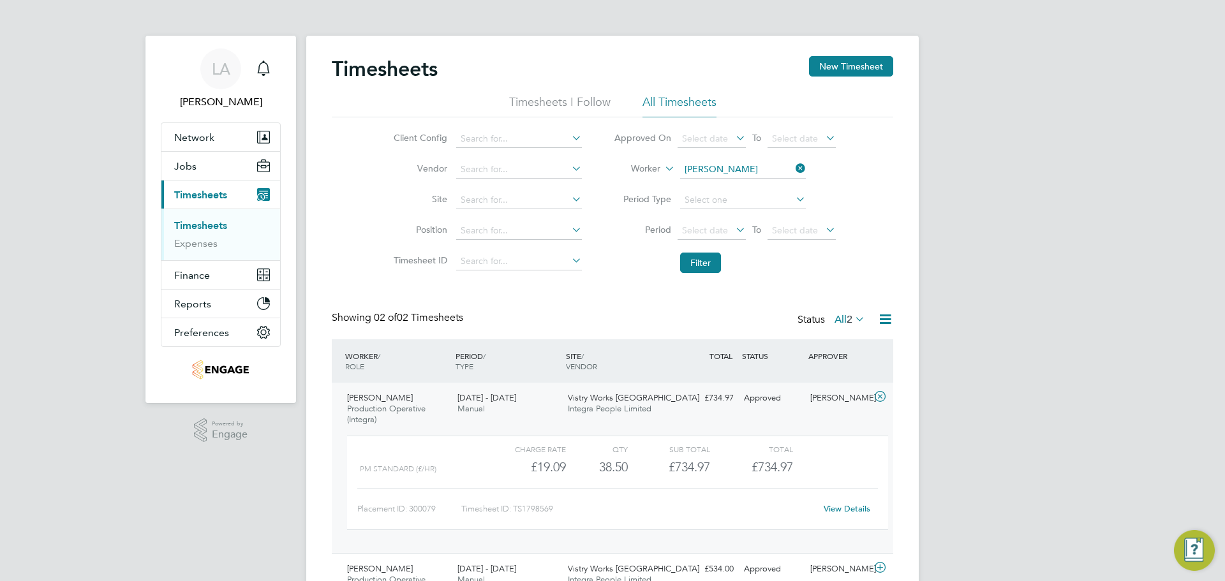
click at [841, 513] on link "View Details" at bounding box center [846, 508] width 47 height 11
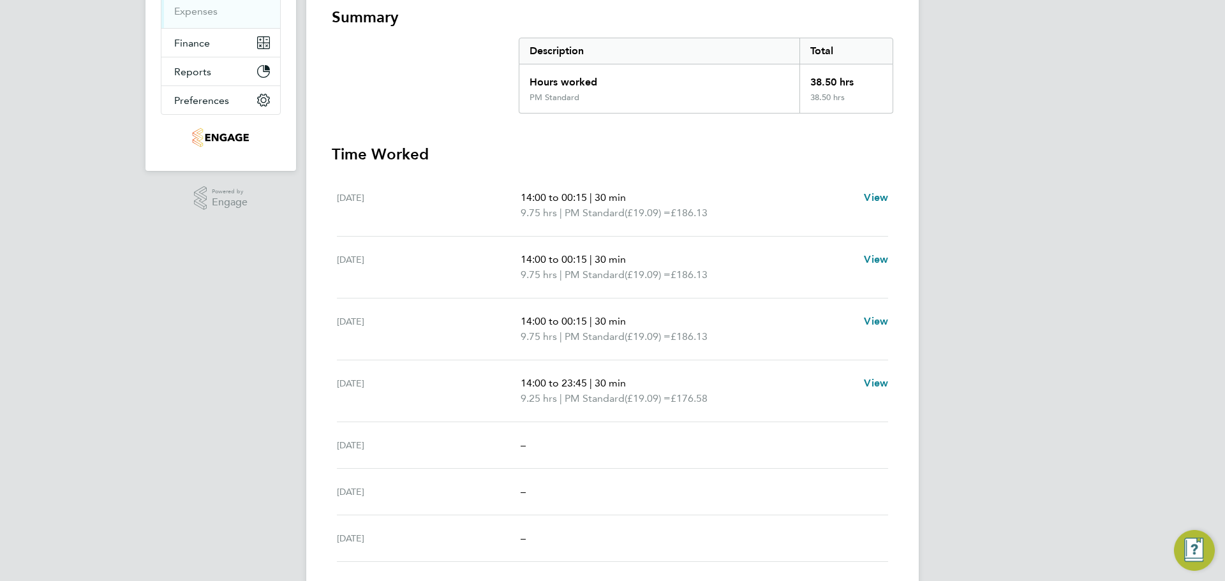
scroll to position [255, 0]
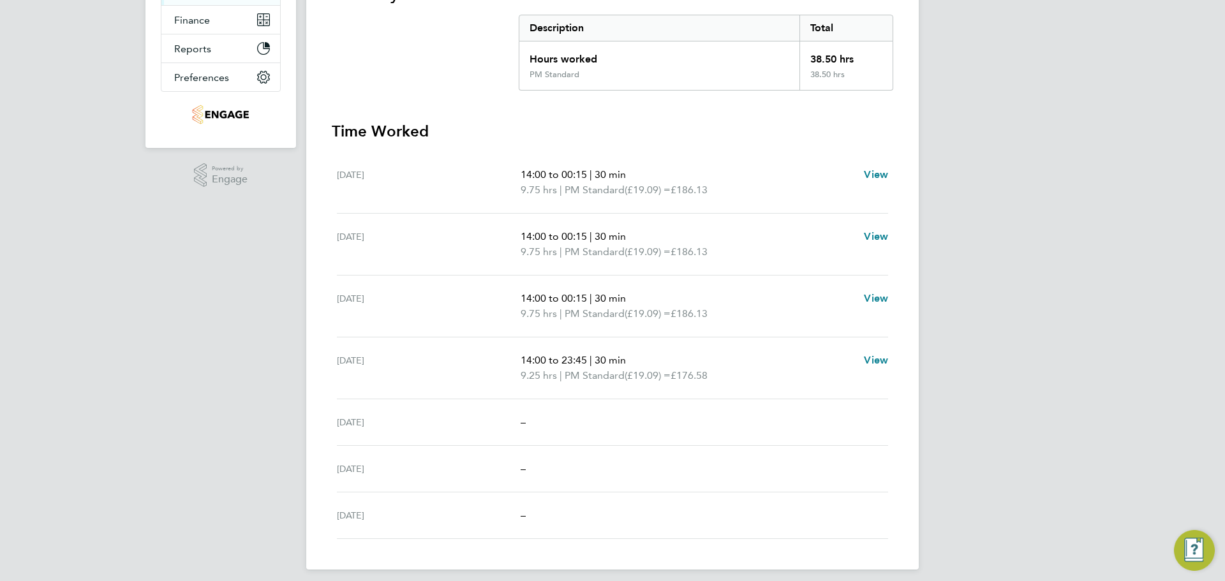
drag, startPoint x: 695, startPoint y: 452, endPoint x: 691, endPoint y: 443, distance: 10.3
click at [693, 453] on div "[DATE] –" at bounding box center [612, 469] width 551 height 47
click at [692, 428] on div "–" at bounding box center [703, 422] width 367 height 15
click at [689, 426] on div "–" at bounding box center [703, 422] width 367 height 15
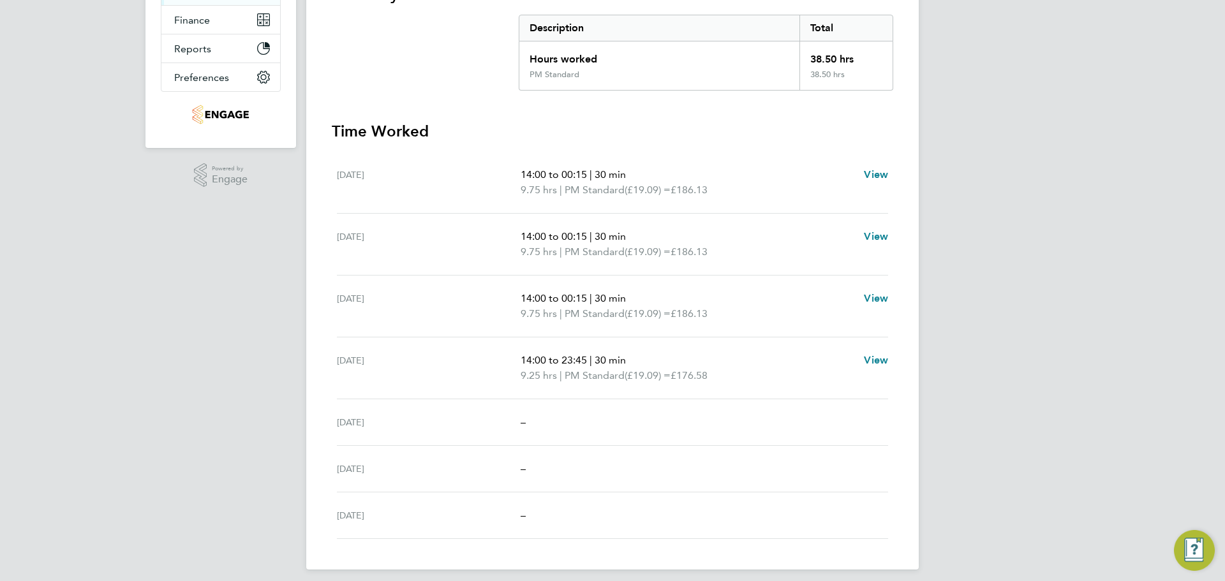
click at [689, 426] on div "–" at bounding box center [703, 422] width 367 height 15
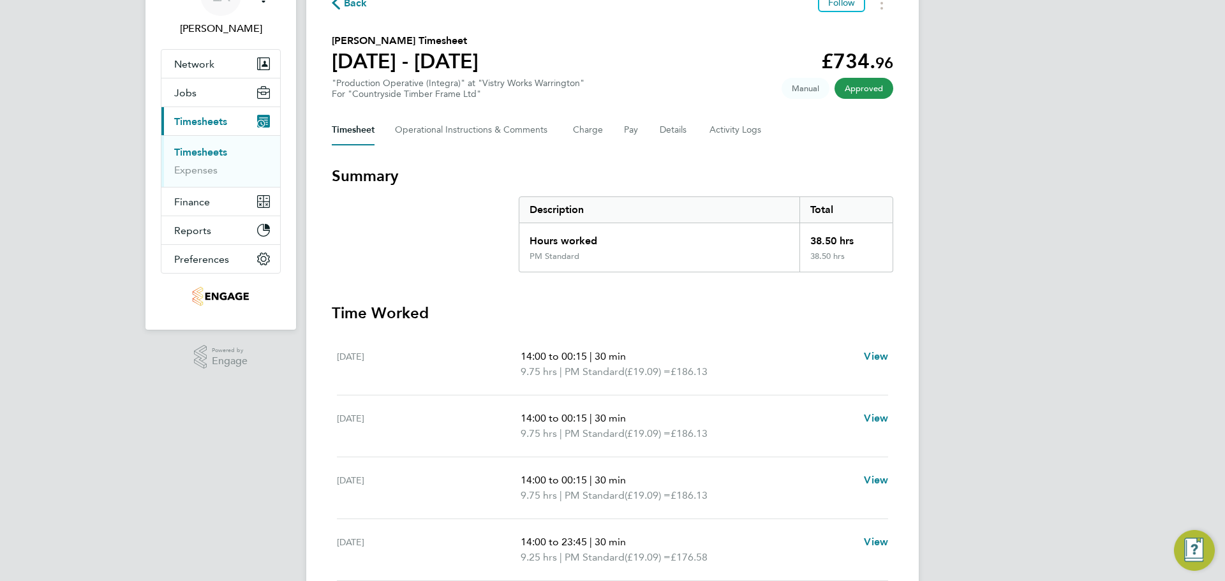
scroll to position [64, 0]
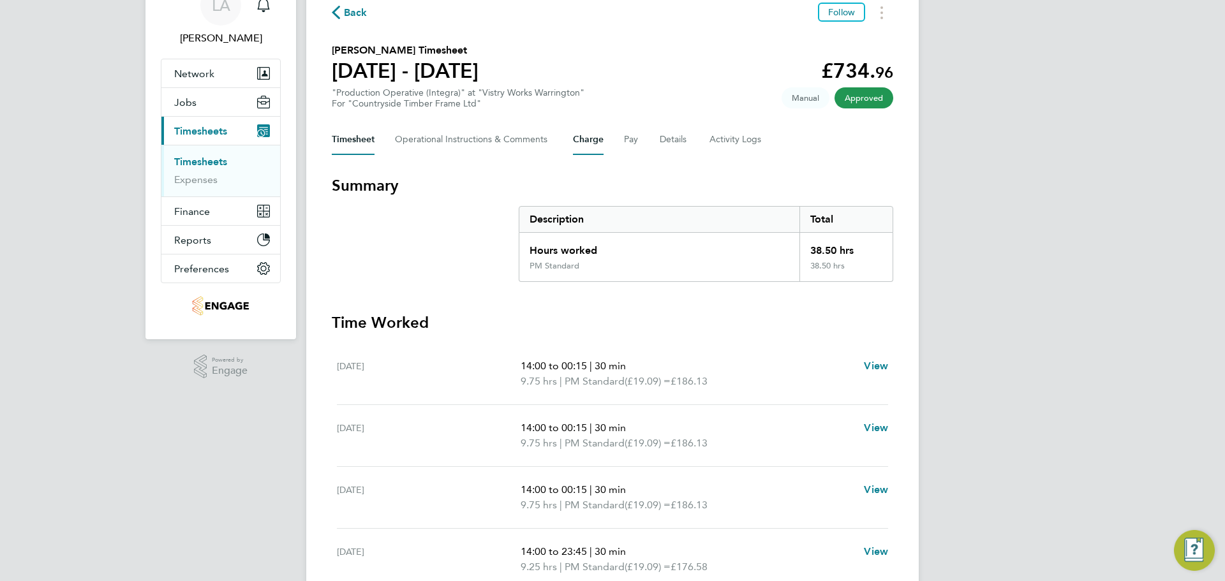
click at [591, 136] on button "Charge" at bounding box center [588, 139] width 31 height 31
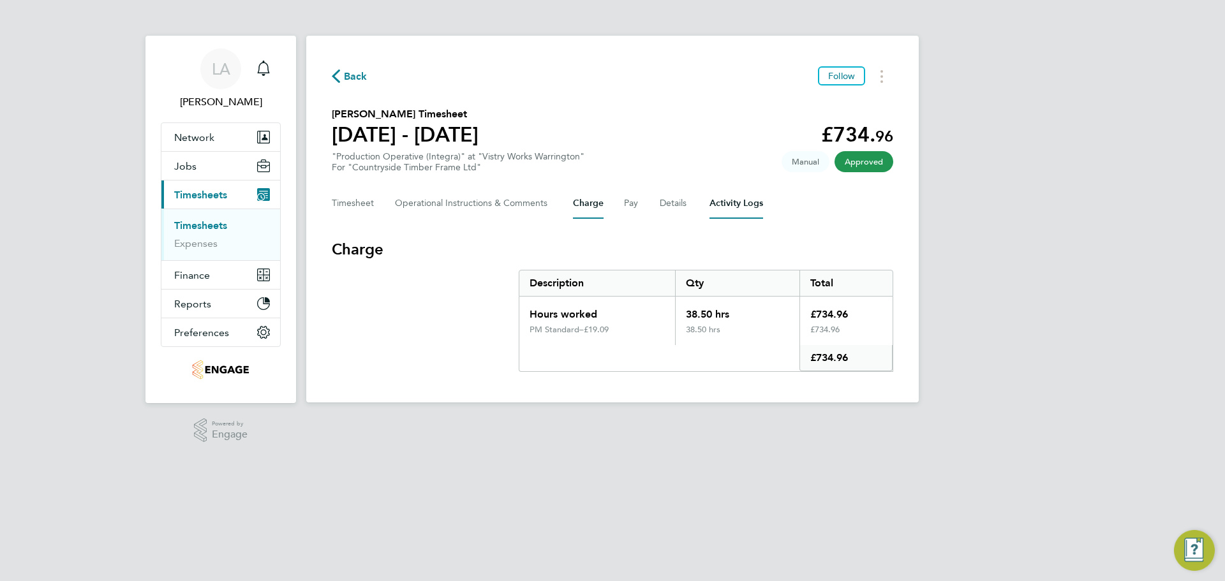
click at [709, 206] on Logs-tab "Activity Logs" at bounding box center [736, 203] width 54 height 31
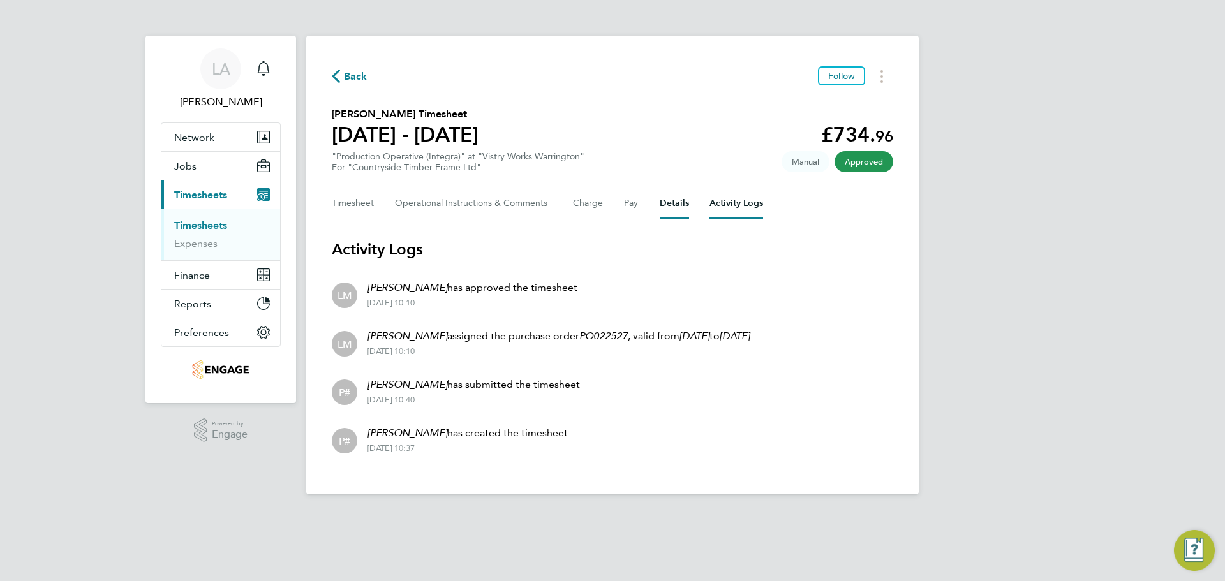
click at [675, 200] on button "Details" at bounding box center [673, 203] width 29 height 31
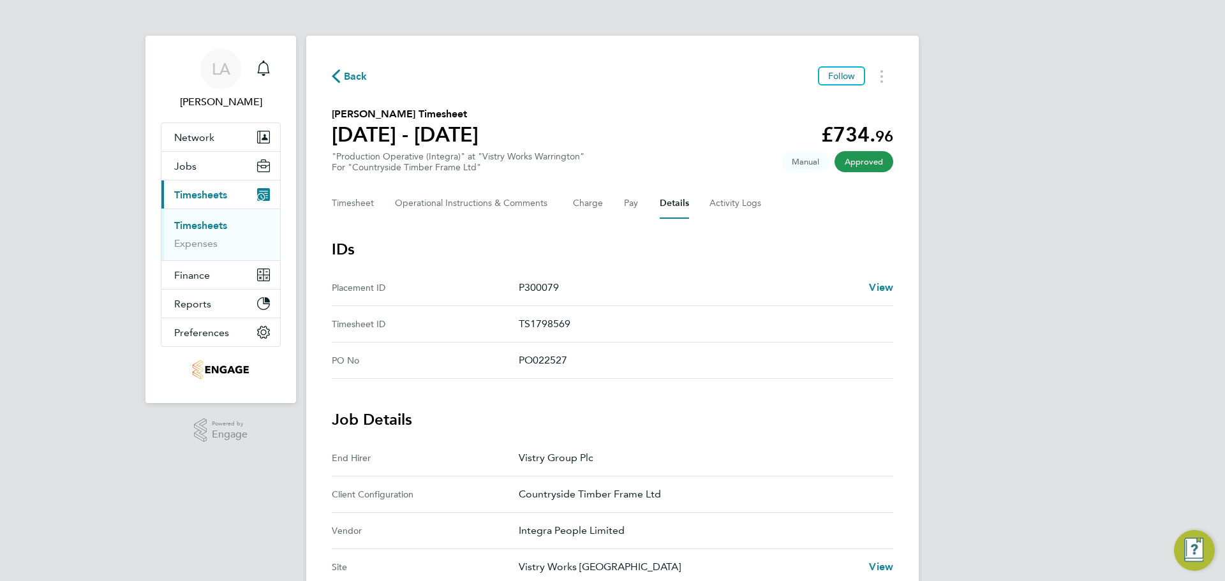
drag, startPoint x: 325, startPoint y: 182, endPoint x: 357, endPoint y: 199, distance: 35.9
click at [330, 186] on div "Back Follow [PERSON_NAME] Timesheet [DATE] - [DATE] £734. 96 "Production Operat…" at bounding box center [612, 514] width 612 height 956
click at [358, 199] on button "Timesheet" at bounding box center [353, 203] width 43 height 31
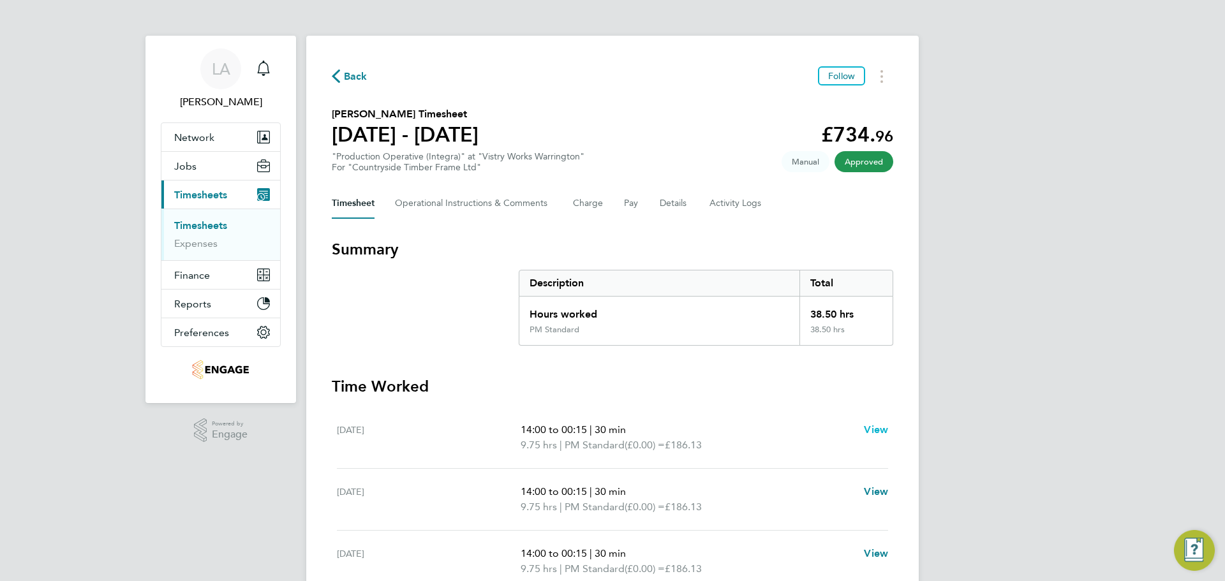
click at [883, 429] on span "View" at bounding box center [876, 430] width 24 height 12
select select "30"
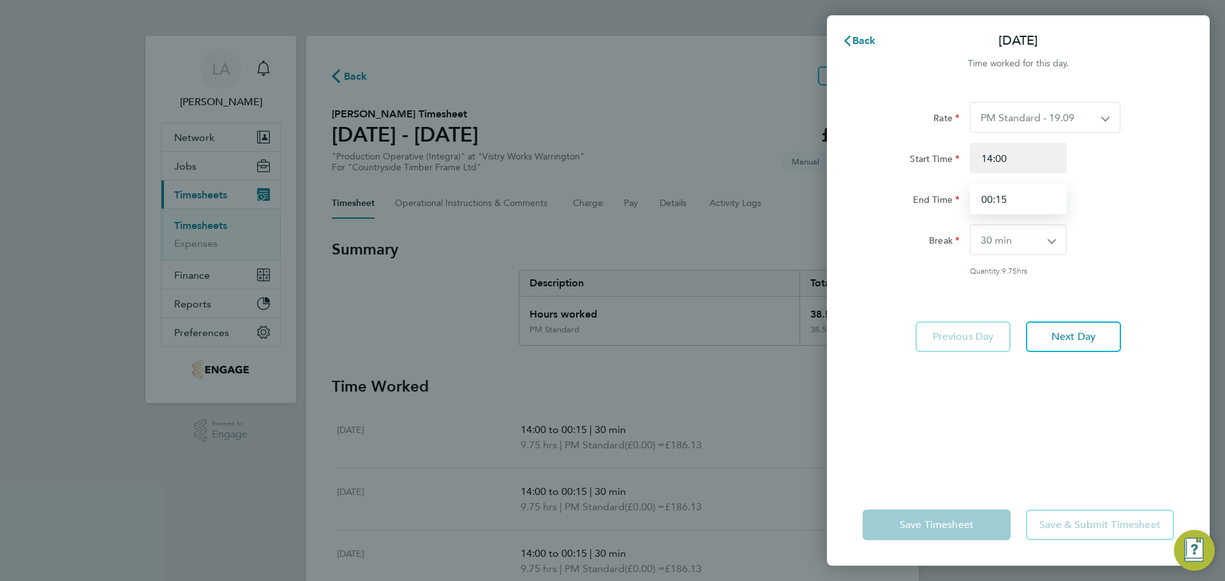
drag, startPoint x: 1042, startPoint y: 197, endPoint x: 897, endPoint y: 190, distance: 145.0
click at [897, 190] on div "End Time 00:15" at bounding box center [1017, 199] width 321 height 31
type input "00:00"
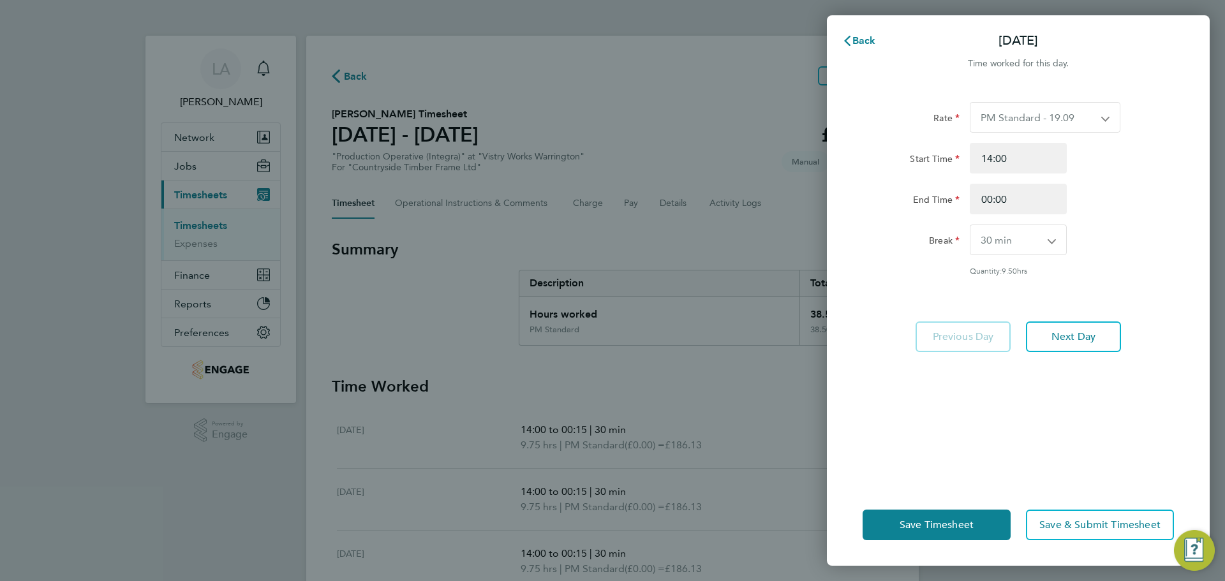
click at [1166, 249] on div "Break 0 min 15 min 30 min 45 min 60 min 75 min 90 min" at bounding box center [1017, 240] width 321 height 31
click at [1040, 169] on input "14:00" at bounding box center [1017, 158] width 97 height 31
drag, startPoint x: 1040, startPoint y: 169, endPoint x: 998, endPoint y: 167, distance: 42.1
click at [998, 167] on input "14:00" at bounding box center [1017, 158] width 97 height 31
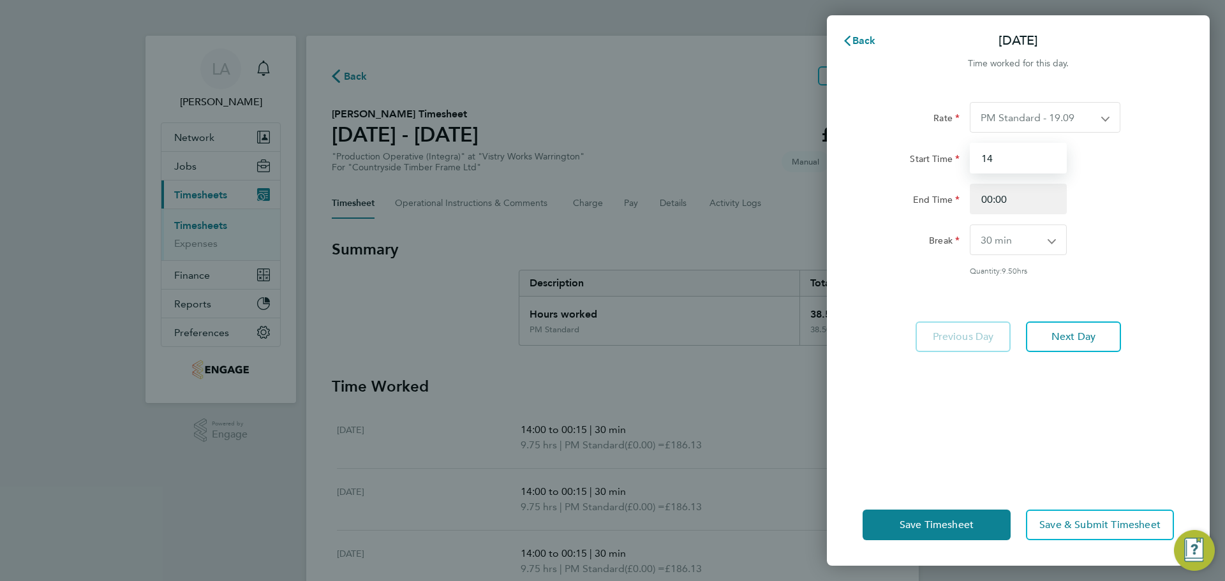
type input "14:00"
click at [1124, 182] on div "Start Time 14:00 End Time 00:00" at bounding box center [1017, 178] width 321 height 71
click at [974, 536] on button "Save Timesheet" at bounding box center [936, 525] width 148 height 31
click at [974, 527] on button "Save Timesheet" at bounding box center [936, 525] width 148 height 31
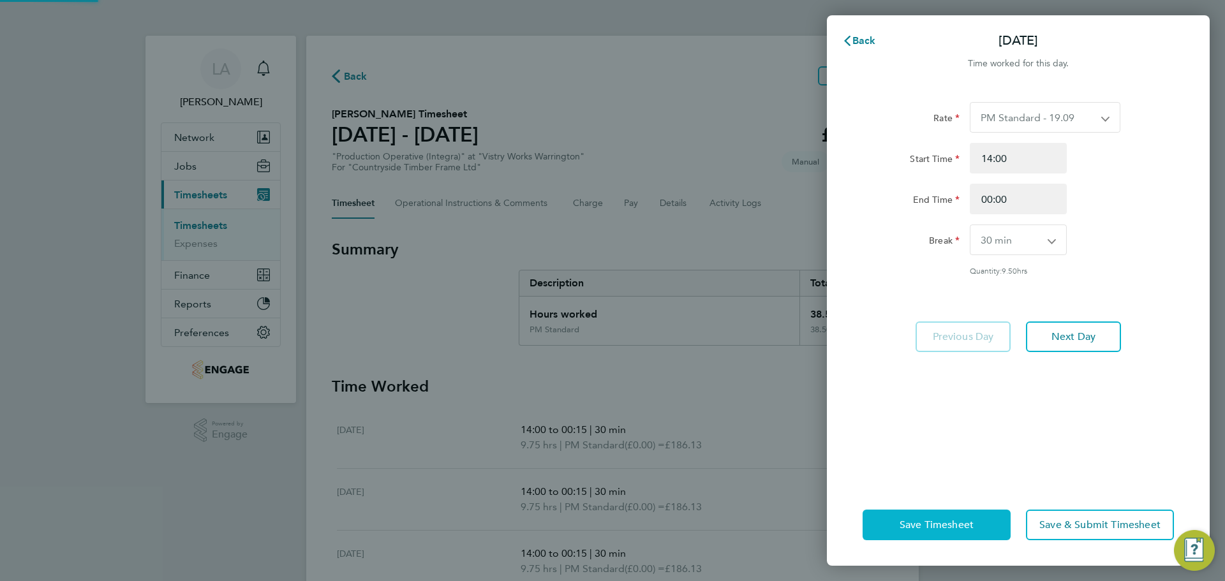
click at [974, 527] on app-form-button "Save Timesheet" at bounding box center [940, 525] width 156 height 31
click at [974, 527] on button "Save Timesheet" at bounding box center [936, 525] width 148 height 31
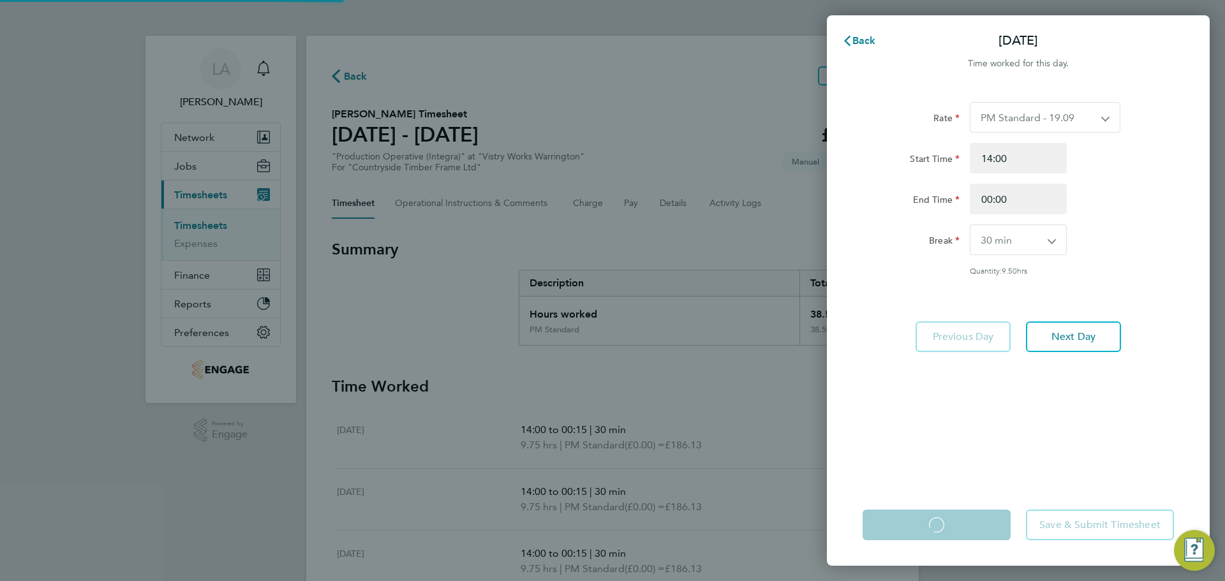
click at [974, 527] on app-form-button "Save Timesheet Loading" at bounding box center [940, 525] width 156 height 31
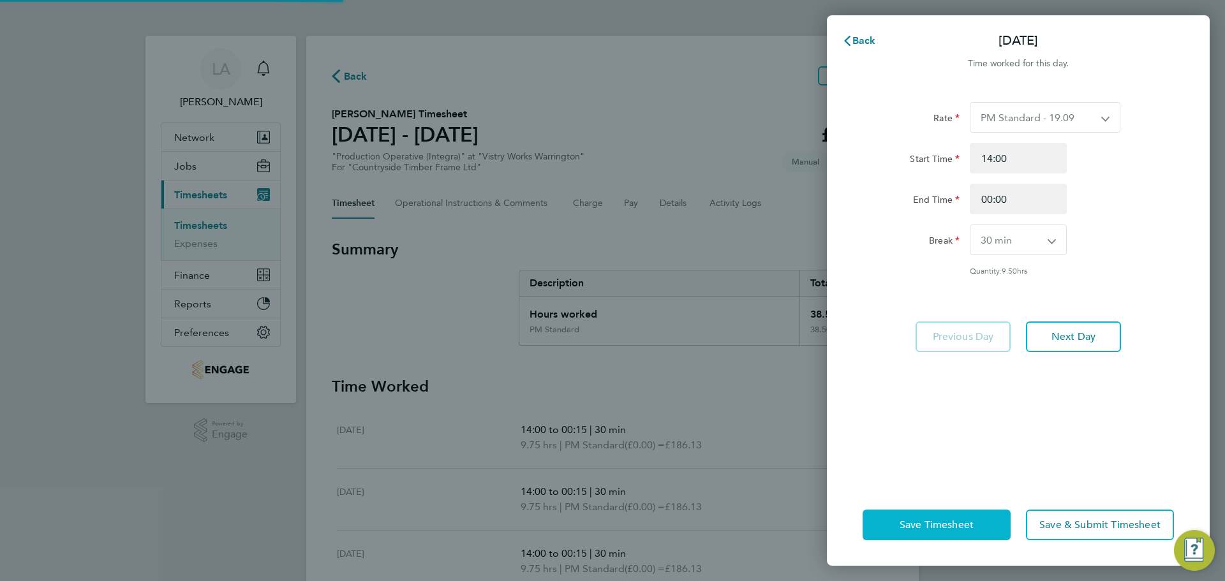
click at [974, 527] on button "Save Timesheet" at bounding box center [936, 525] width 148 height 31
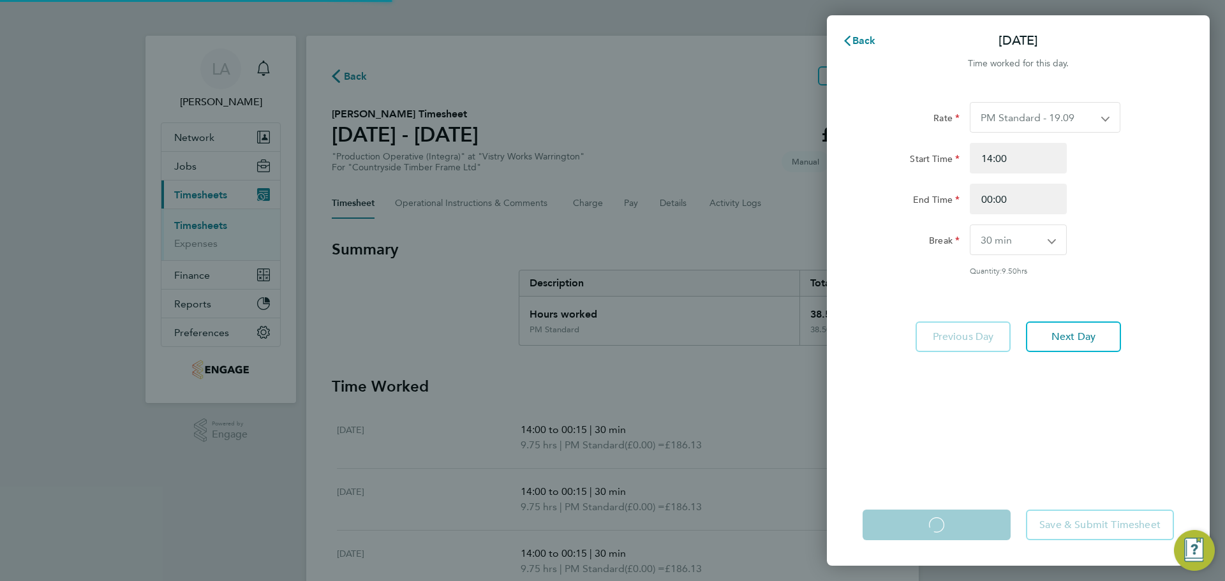
click at [974, 527] on app-form-button "Save Timesheet Loading" at bounding box center [940, 525] width 156 height 31
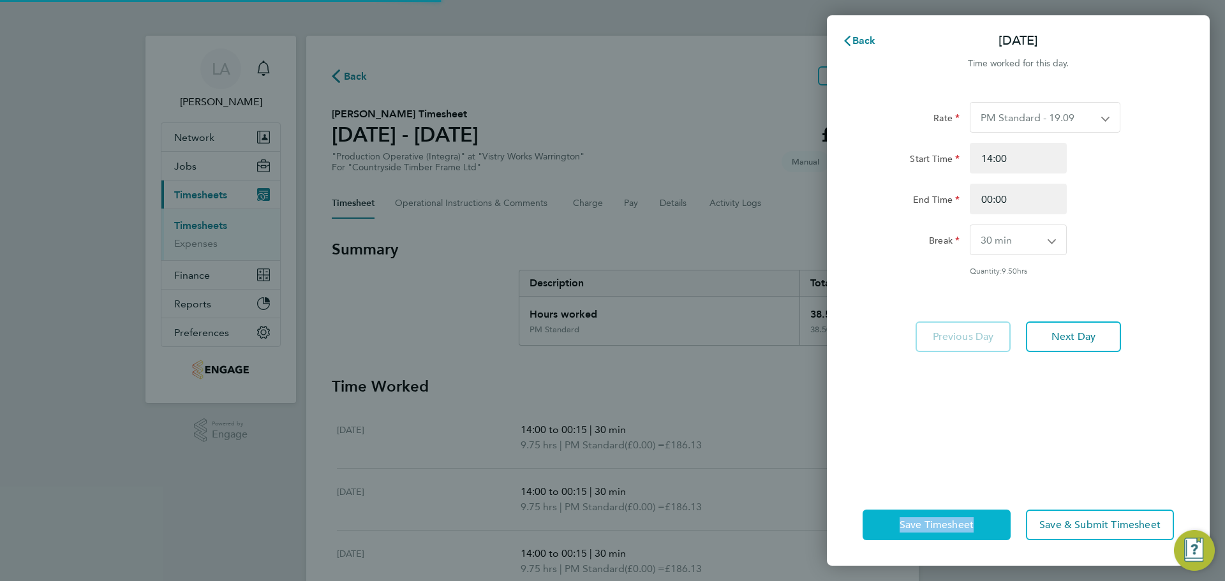
click at [974, 527] on button "Save Timesheet" at bounding box center [936, 525] width 148 height 31
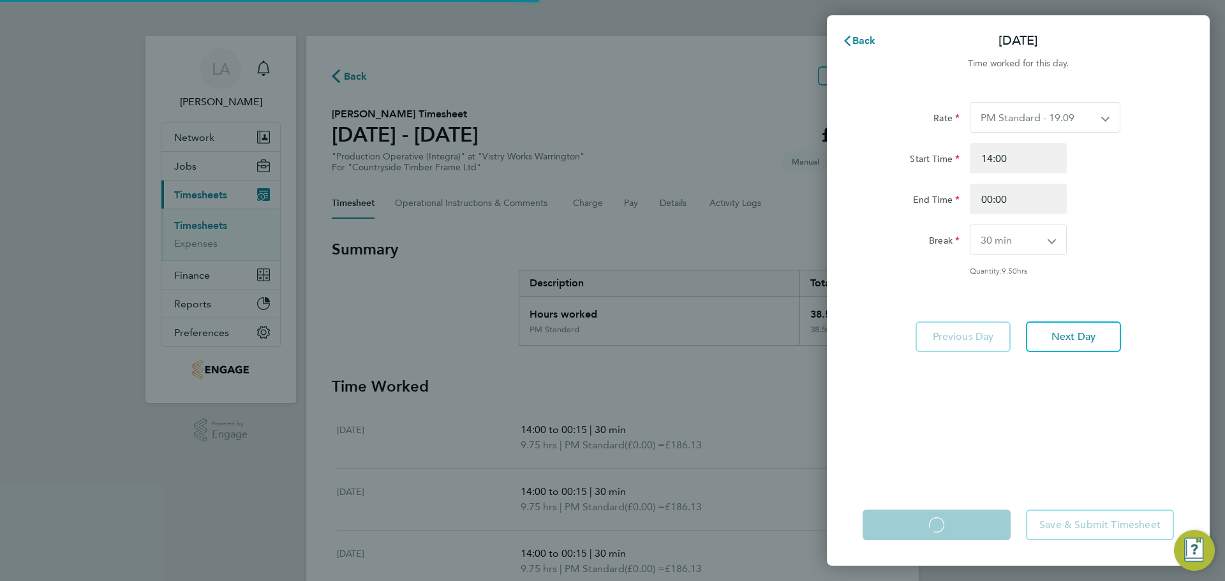
click at [974, 527] on app-form-button "Save Timesheet Loading" at bounding box center [940, 525] width 156 height 31
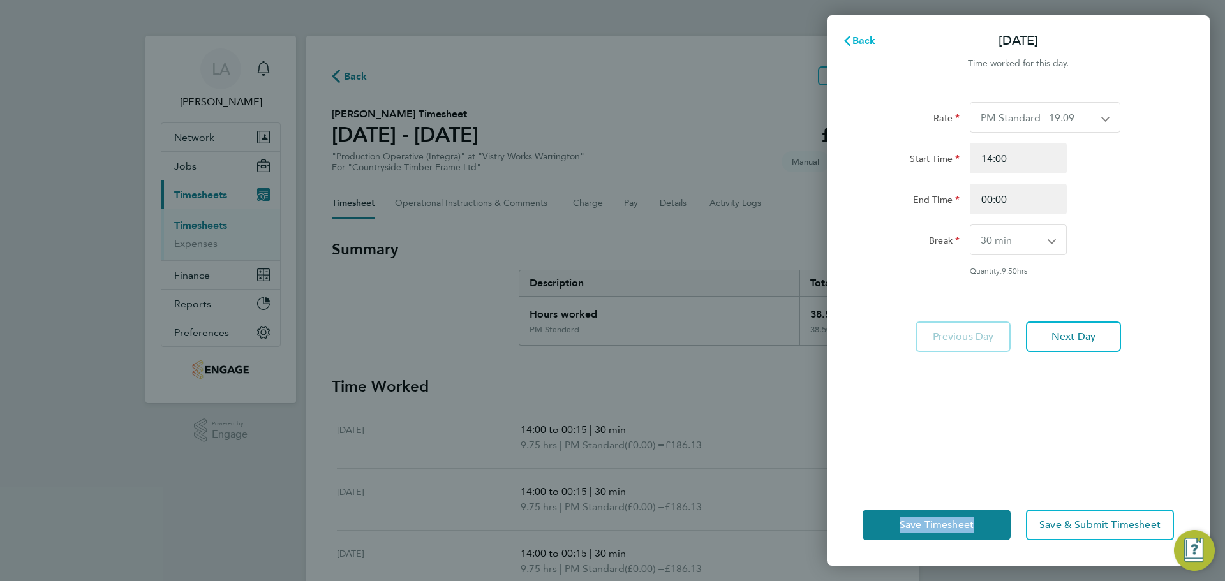
click at [864, 41] on span "Back" at bounding box center [864, 40] width 24 height 12
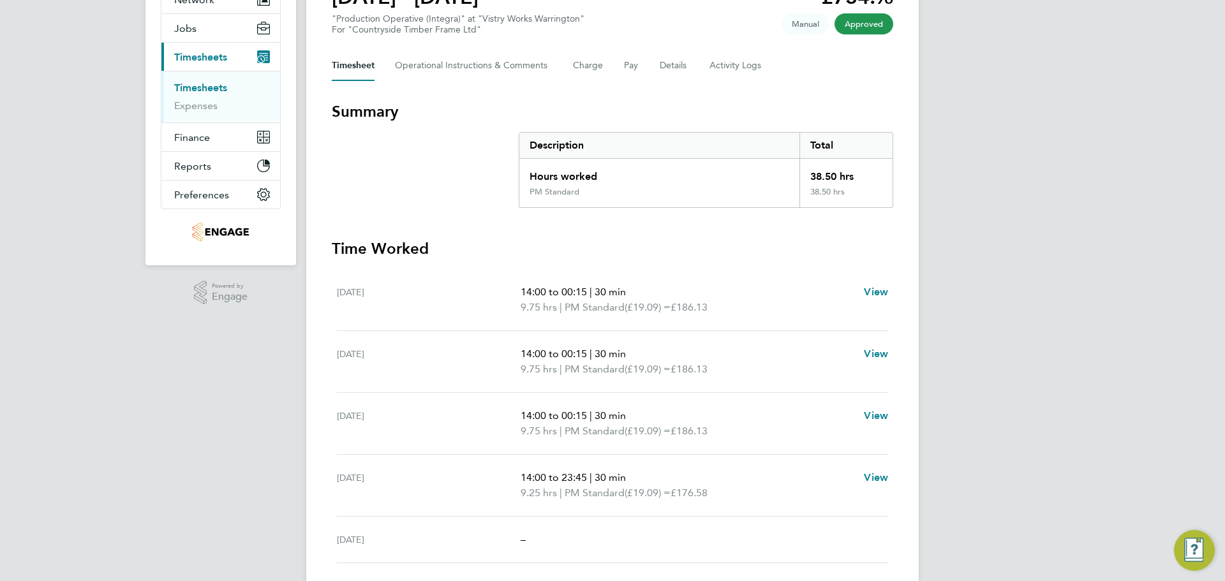
scroll to position [64, 0]
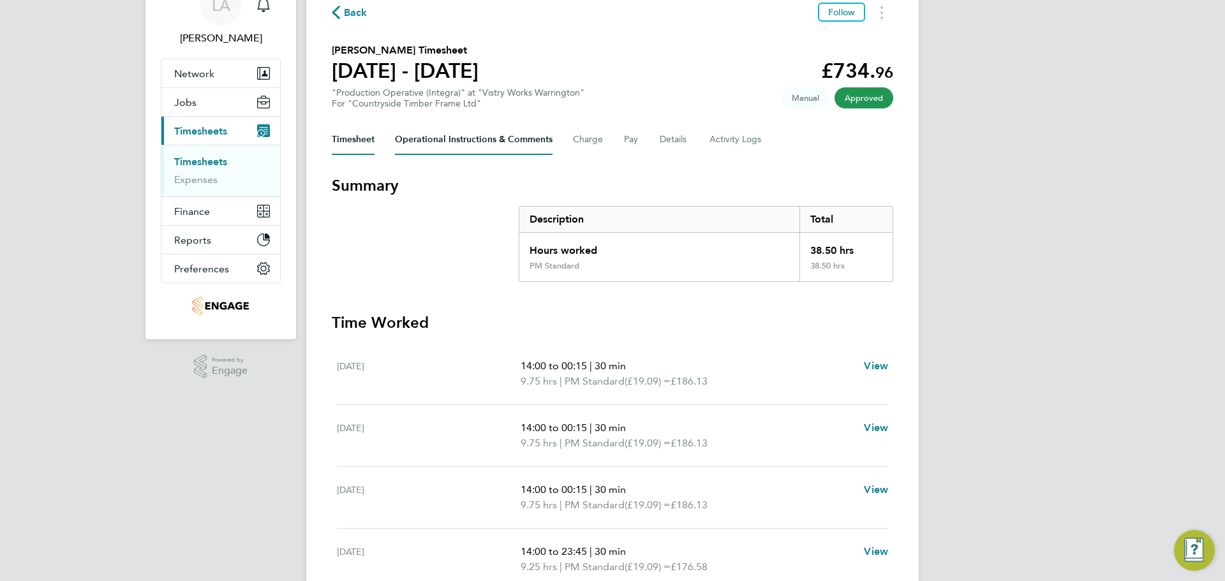
click at [540, 144] on Comments-tab "Operational Instructions & Comments" at bounding box center [474, 139] width 158 height 31
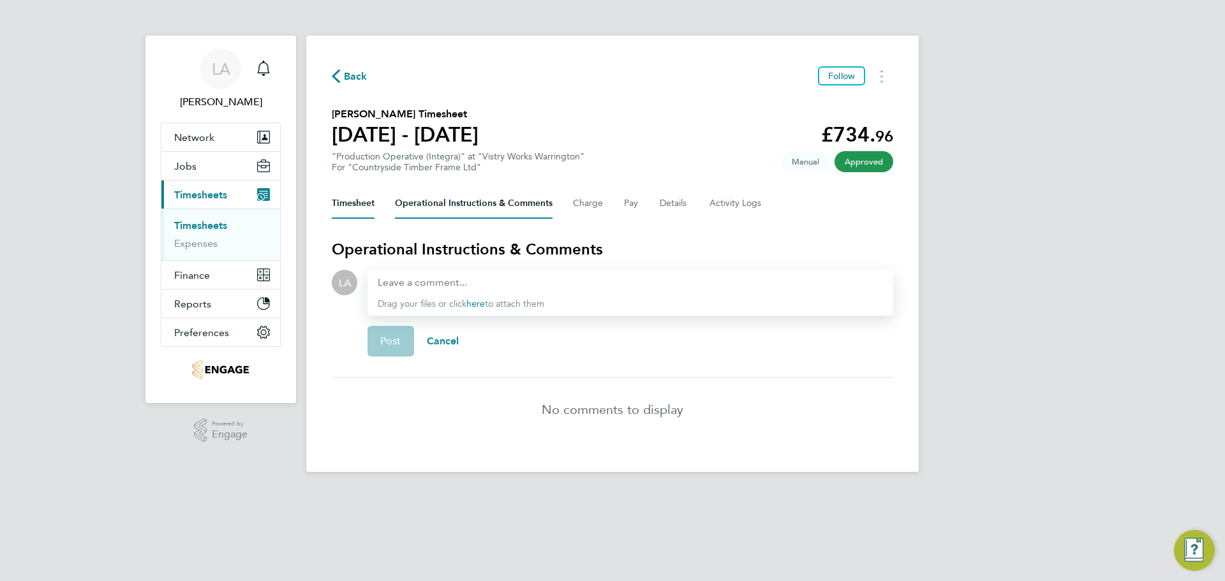
click at [369, 203] on button "Timesheet" at bounding box center [353, 203] width 43 height 31
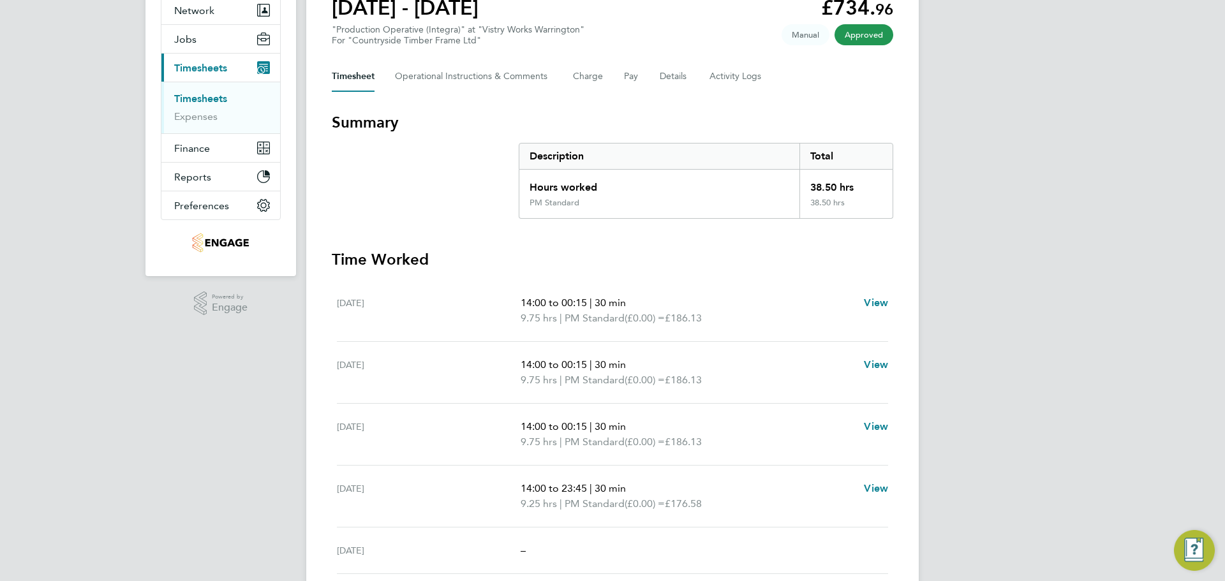
scroll to position [128, 0]
click at [876, 368] on span "View" at bounding box center [876, 364] width 24 height 12
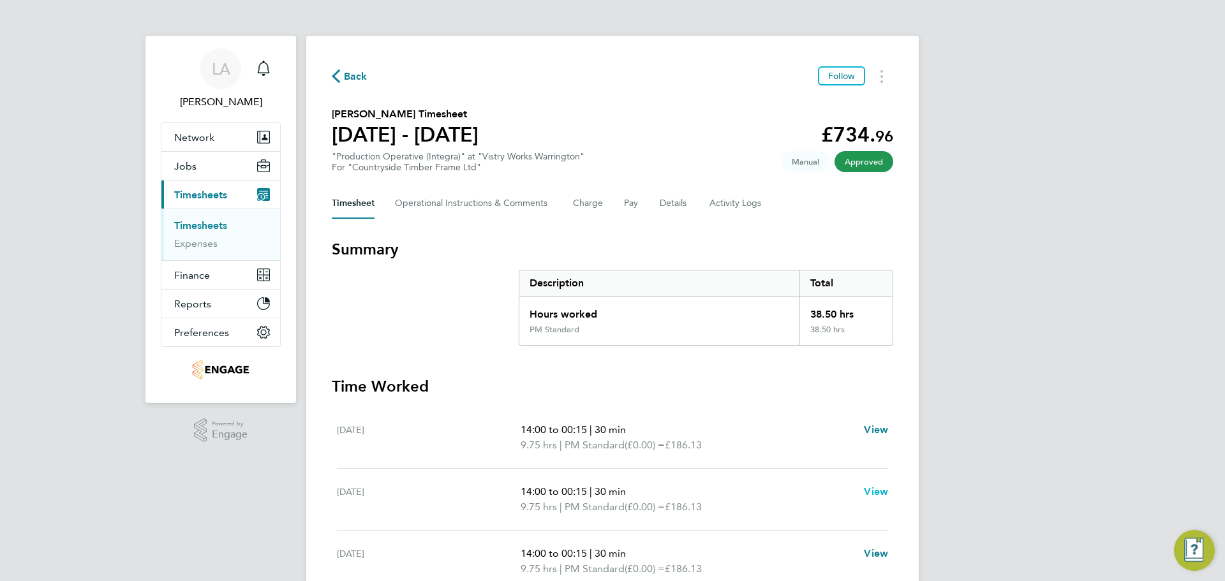
select select "30"
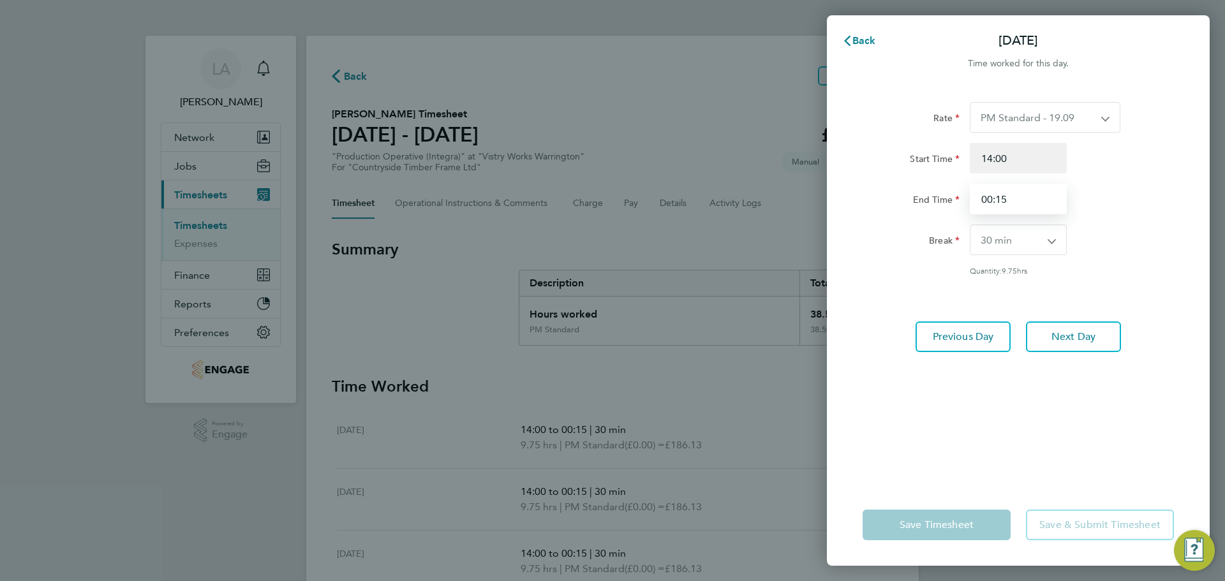
drag, startPoint x: 1014, startPoint y: 197, endPoint x: 944, endPoint y: 219, distance: 73.4
click at [944, 219] on div "Rate PM Standard - 19.09 AM OT2 - 35.60 PM OT1 - 28.64 AM Standard - 17.80 AM O…" at bounding box center [1017, 188] width 311 height 173
click at [1123, 219] on div "Rate PM Standard - 19.09 AM OT2 - 35.60 PM OT1 - 28.64 AM Standard - 17.80 AM O…" at bounding box center [1017, 188] width 311 height 173
drag, startPoint x: 1038, startPoint y: 206, endPoint x: 891, endPoint y: 230, distance: 149.3
click at [894, 232] on app-timesheet-line-hourly "Start Time 14:00 End Time 00:15 Break 0 min 15 min 30 min 45 min 60 min 75 min …" at bounding box center [1017, 209] width 311 height 133
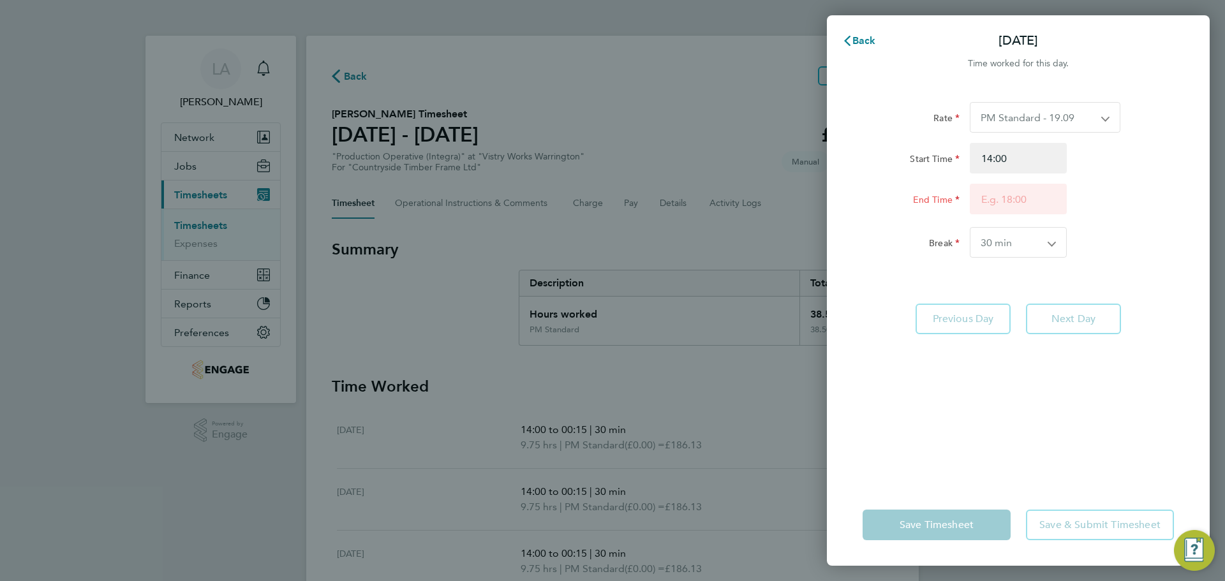
click at [1163, 226] on div "Rate PM Standard - 19.09 AM OT2 - 35.60 PM OT1 - 28.64 AM Standard - 17.80 AM O…" at bounding box center [1017, 180] width 311 height 156
click at [1024, 213] on input "End Time" at bounding box center [1017, 199] width 97 height 31
type input "00:00"
click at [1070, 265] on app-timesheet-line-form-group "Rate PM Standard - 19.09 AM OT2 - 35.60 PM OT1 - 28.64 AM Standard - 17.80 AM O…" at bounding box center [1017, 185] width 311 height 166
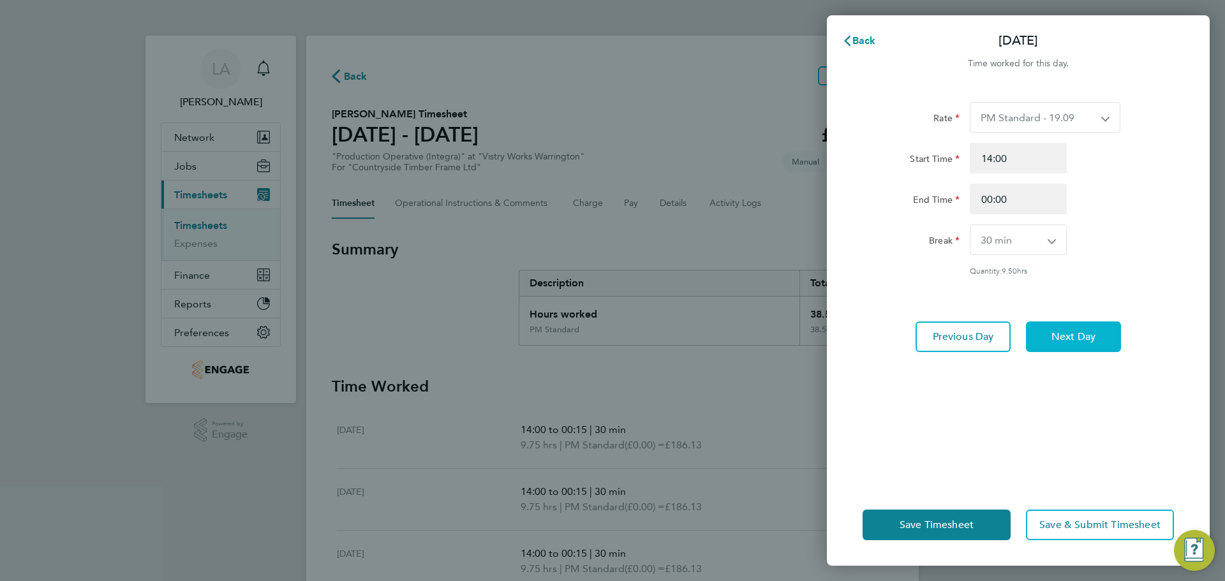
click at [1044, 328] on button "Next Day" at bounding box center [1073, 336] width 95 height 31
click at [1067, 340] on span "Next Day" at bounding box center [1073, 336] width 44 height 13
click at [948, 537] on button "Save Timesheet" at bounding box center [936, 525] width 148 height 31
click at [860, 37] on span "Back" at bounding box center [864, 40] width 24 height 12
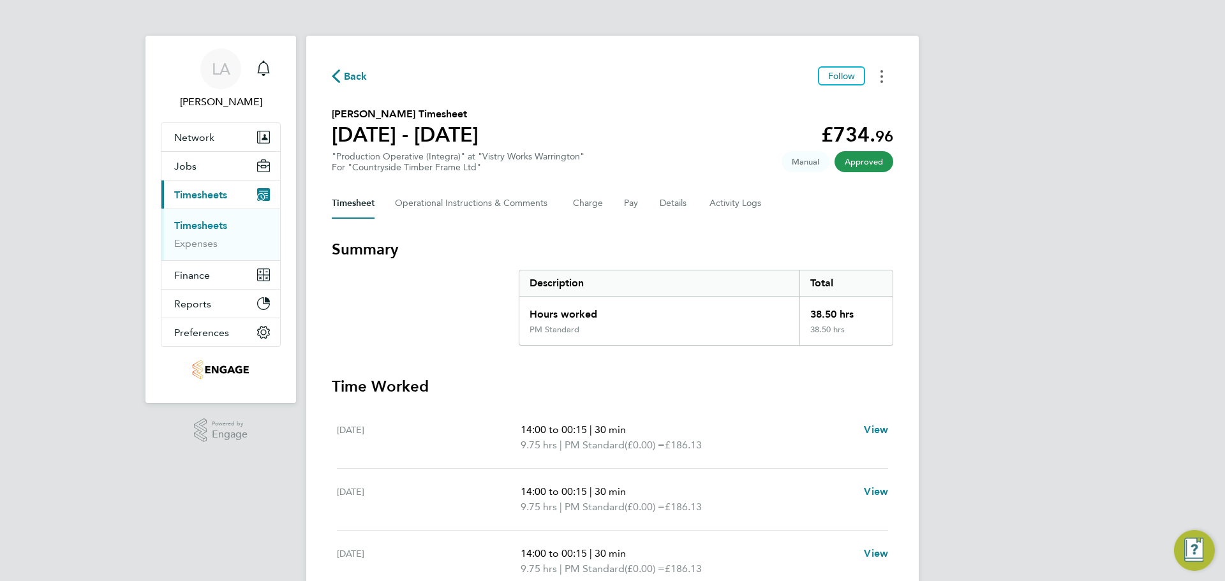
click at [883, 80] on button "Timesheets Menu" at bounding box center [881, 76] width 23 height 20
click at [607, 133] on section "[PERSON_NAME] Timesheet [DATE] - [DATE] £734. 96 "Production Operative (Integra…" at bounding box center [612, 140] width 561 height 66
